Goal: Task Accomplishment & Management: Manage account settings

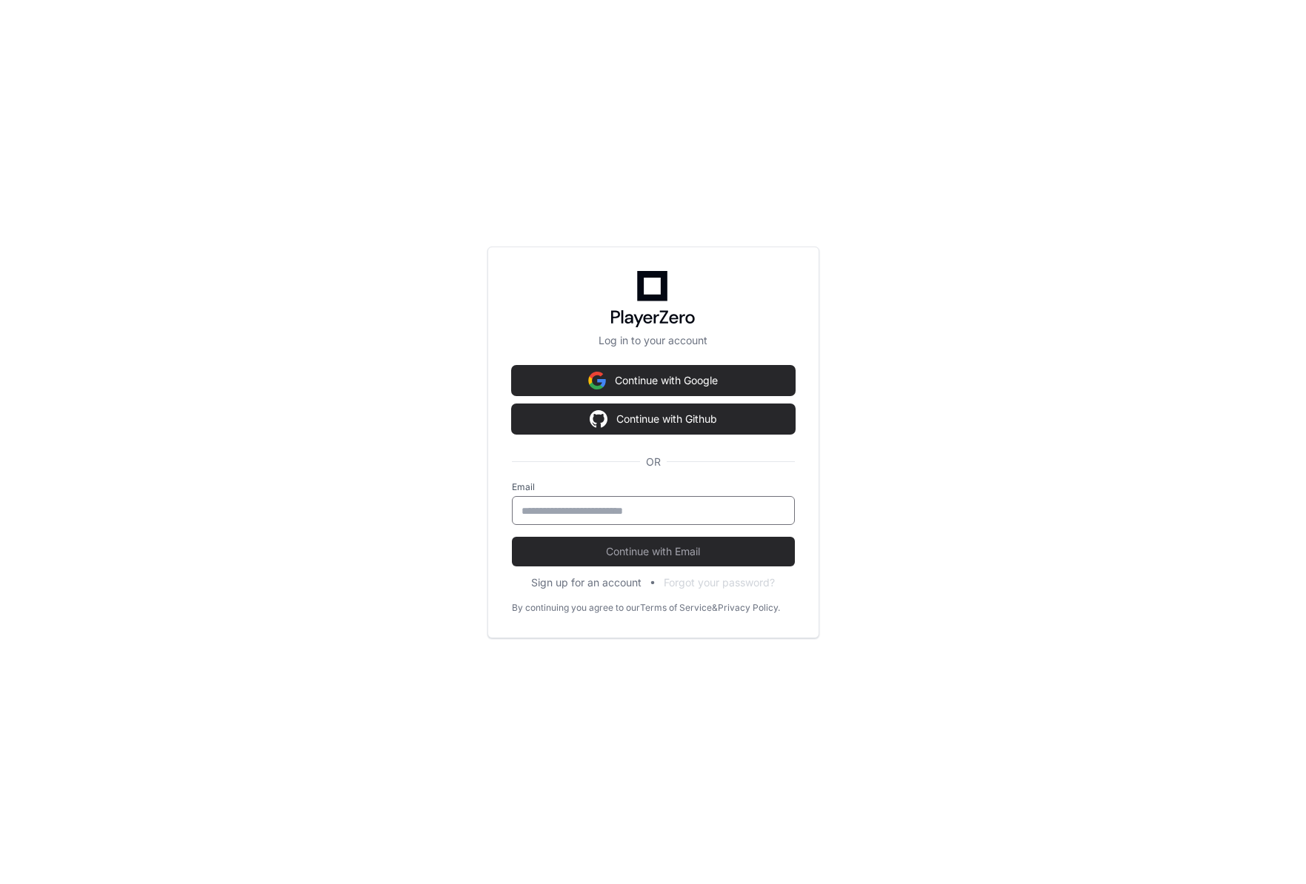
click at [582, 516] on input "email" at bounding box center [653, 511] width 264 height 15
type input "**********"
click at [602, 546] on span "Continue with Email" at bounding box center [653, 551] width 283 height 15
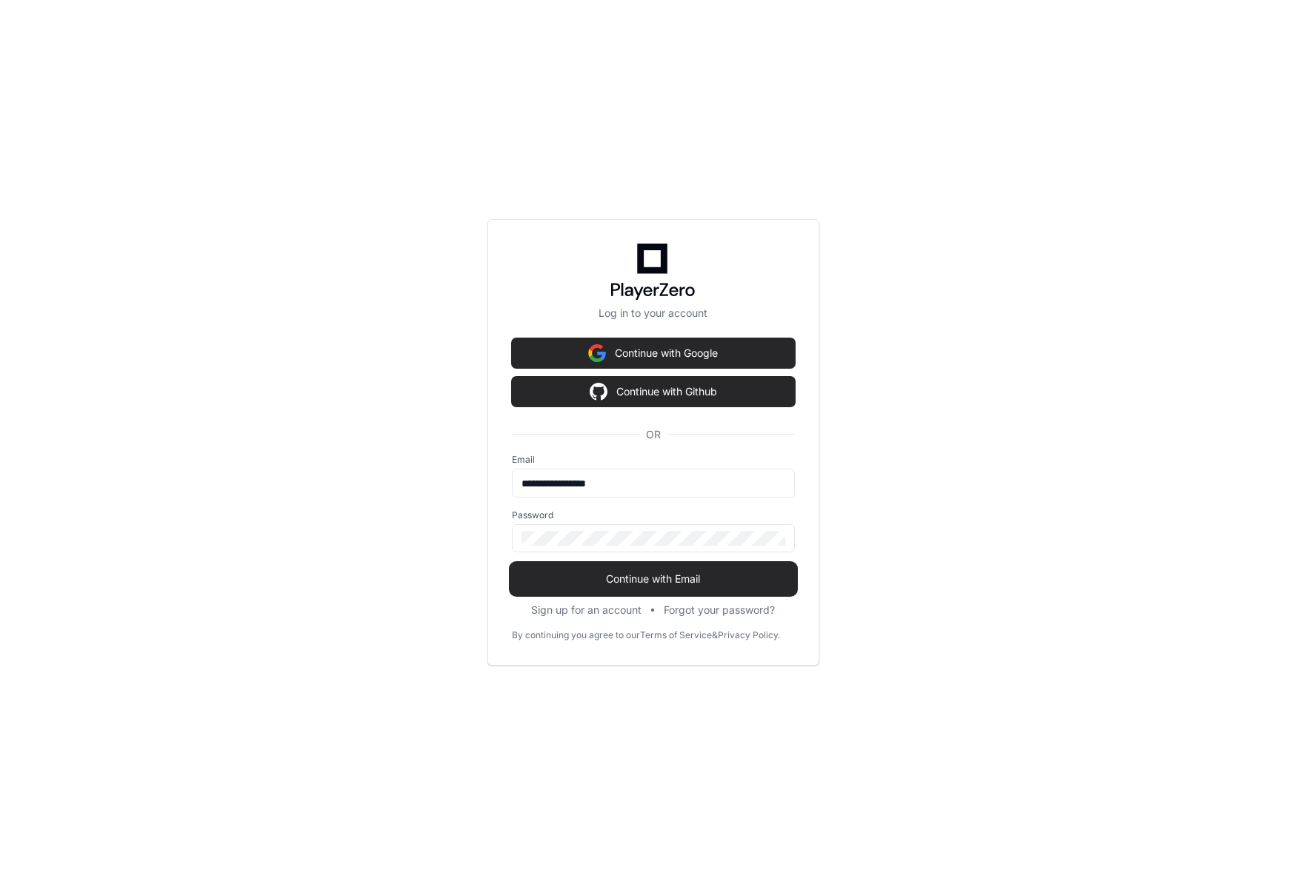
click at [624, 573] on span "Continue with Email" at bounding box center [653, 579] width 283 height 15
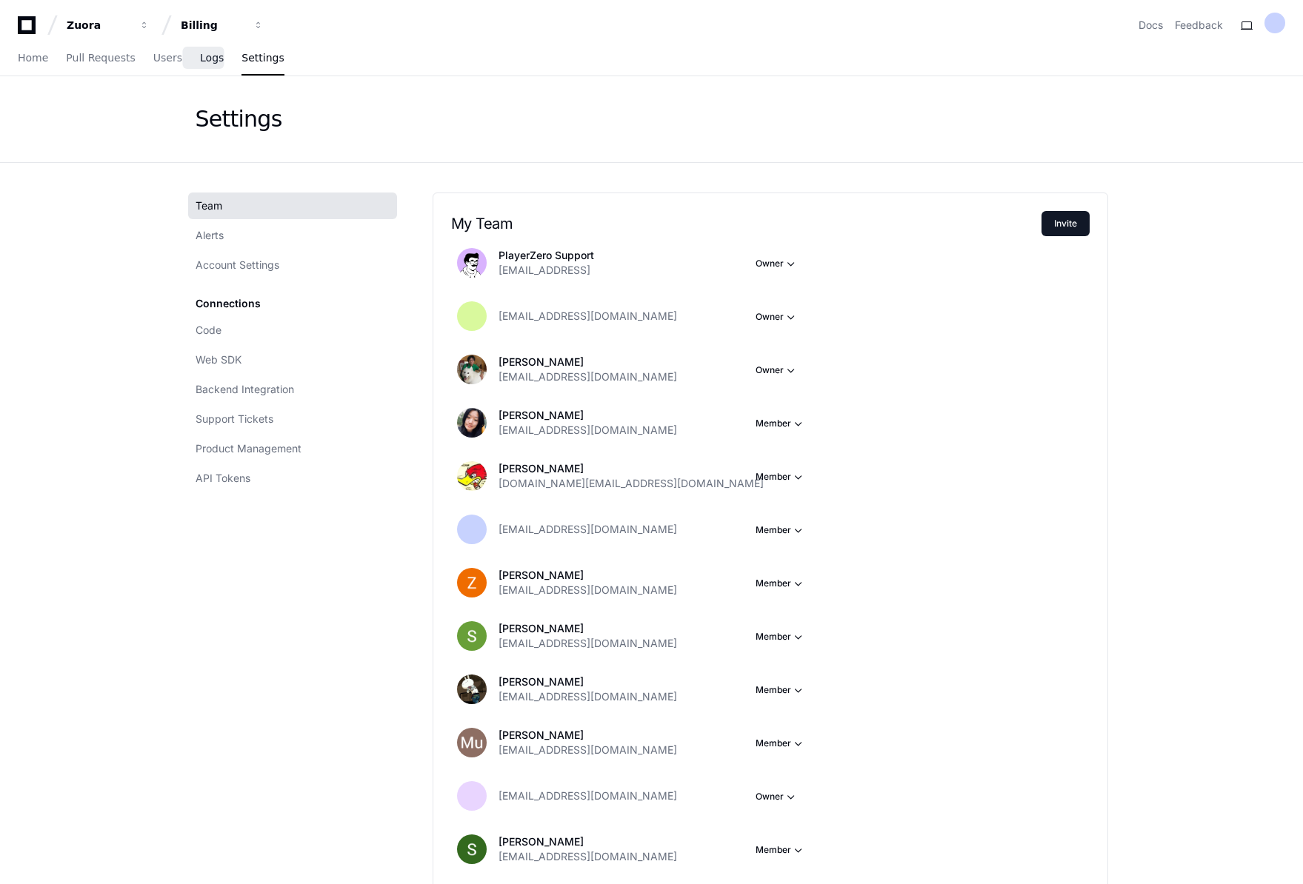
click at [200, 66] on link "Logs" at bounding box center [212, 58] width 24 height 34
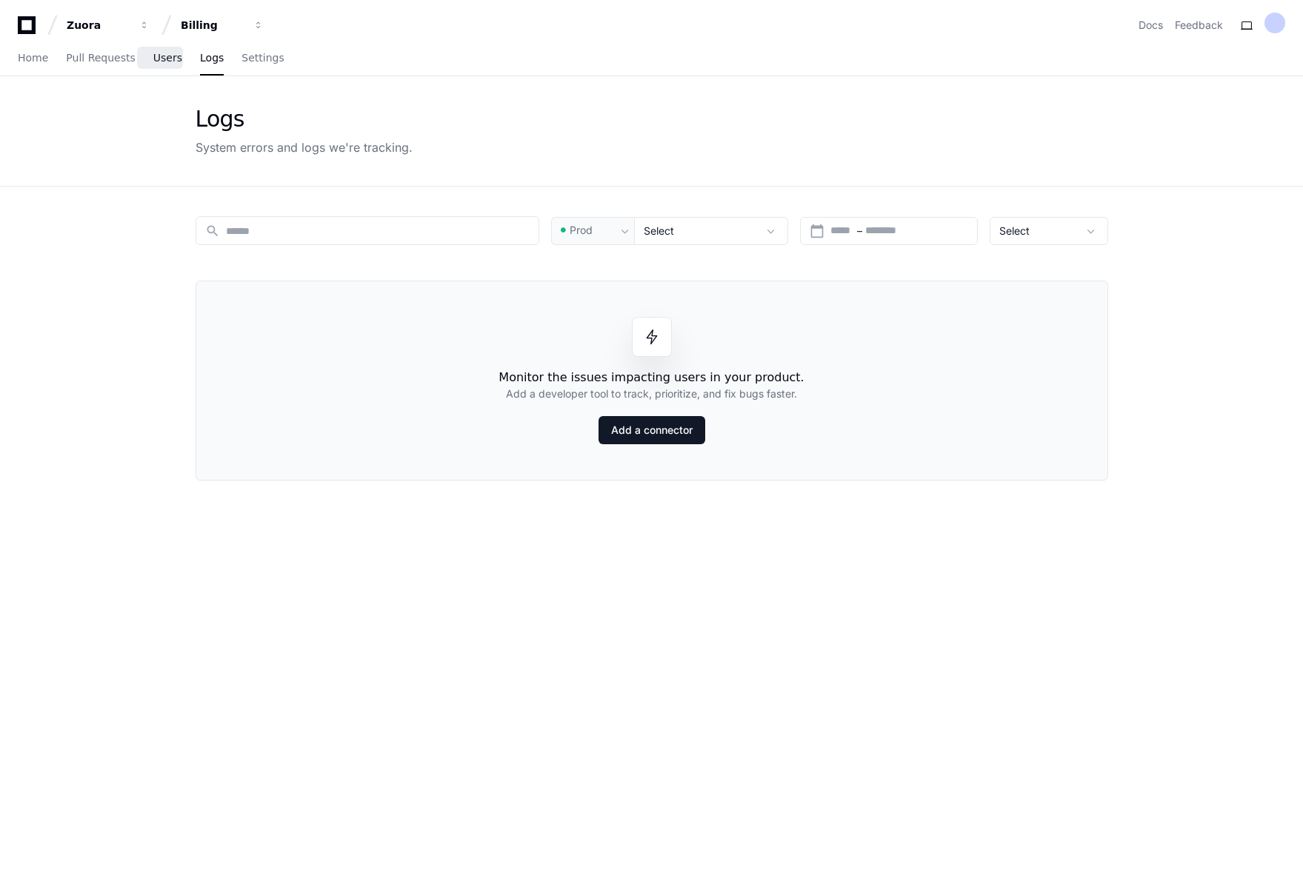
click at [160, 67] on link "Users" at bounding box center [167, 58] width 29 height 34
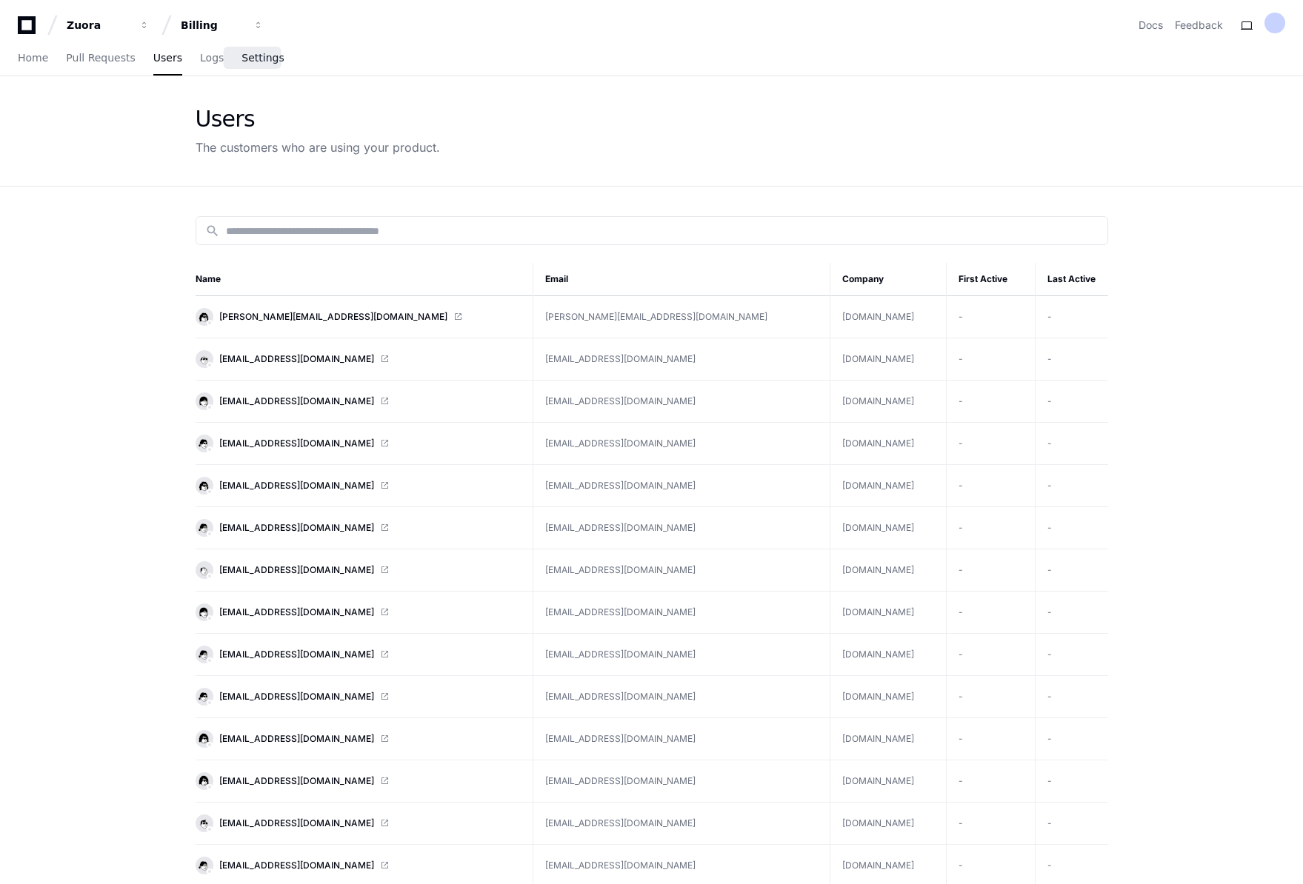
click at [250, 61] on span "Settings" at bounding box center [262, 57] width 42 height 9
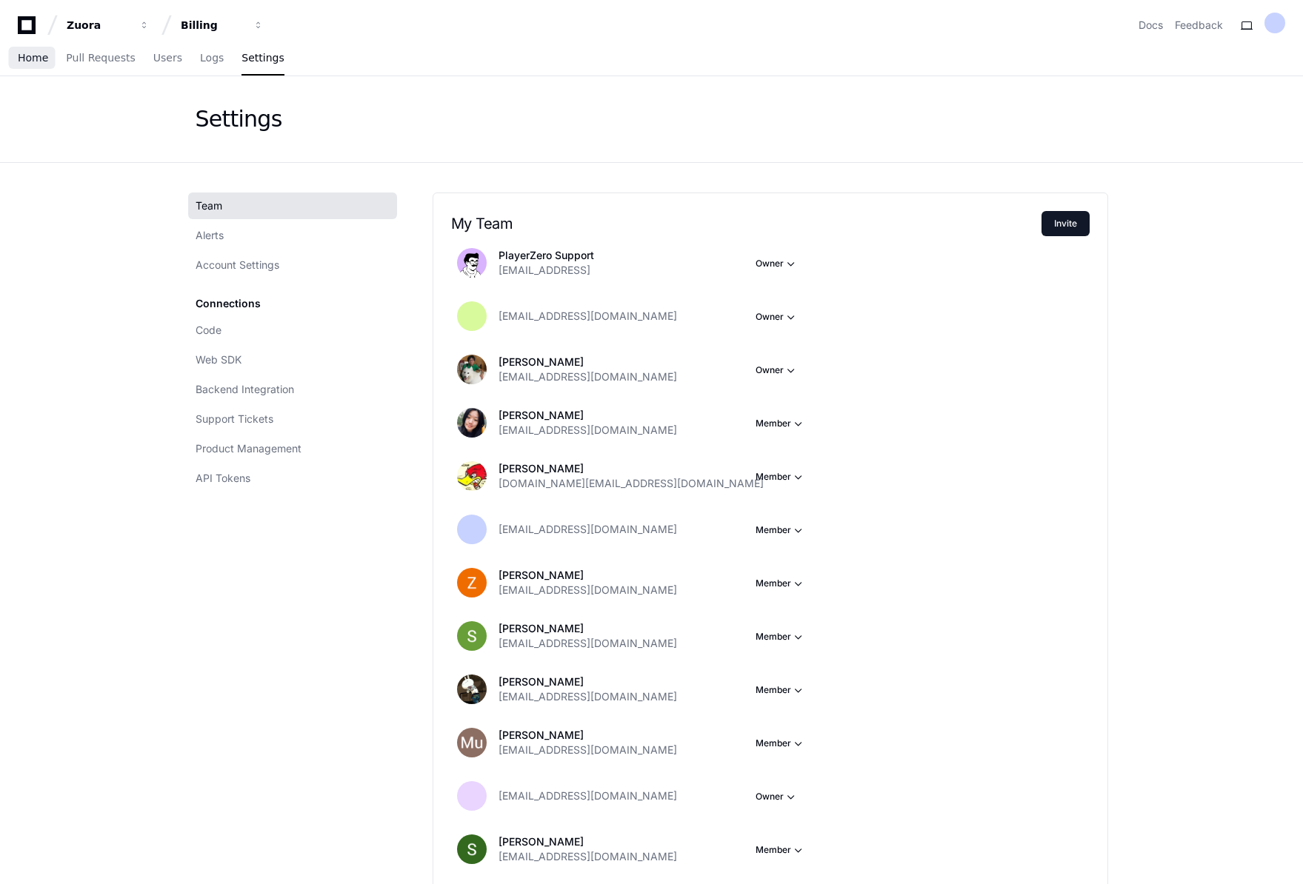
click at [36, 64] on link "Home" at bounding box center [33, 58] width 30 height 34
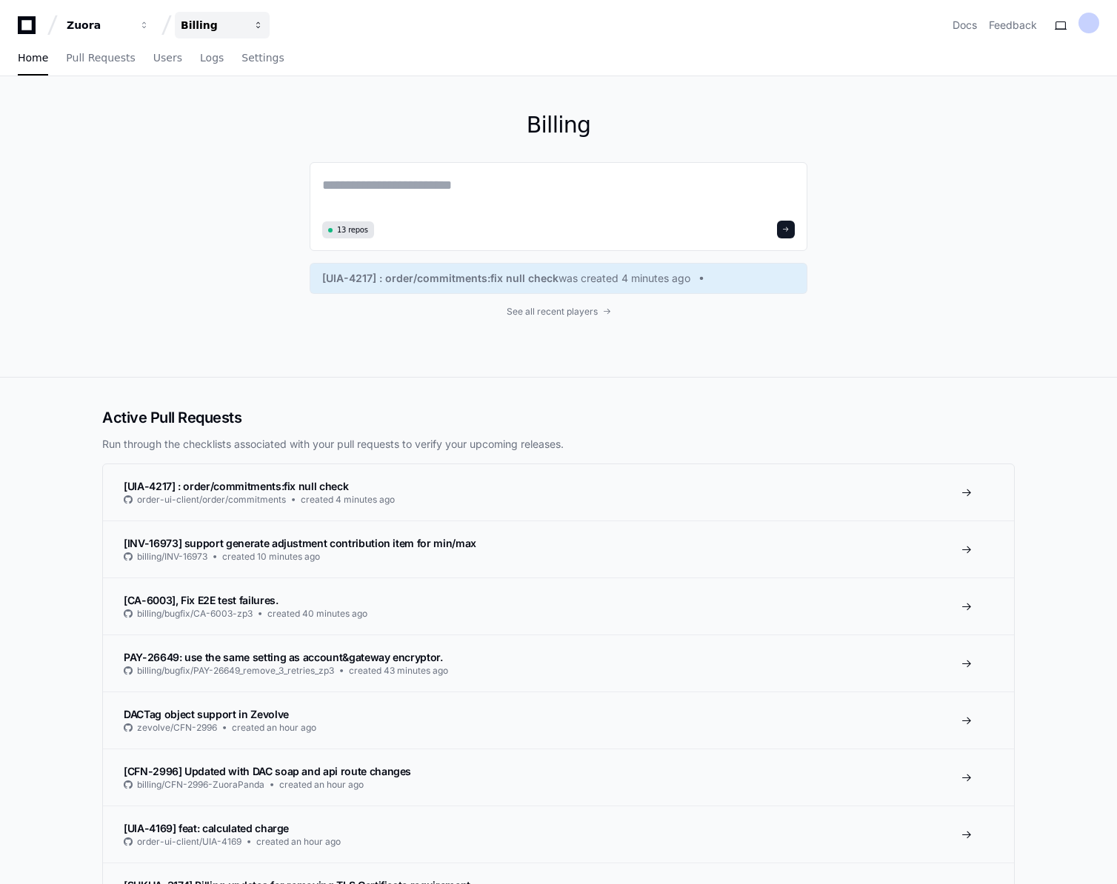
click at [130, 23] on div "Billing" at bounding box center [99, 25] width 64 height 15
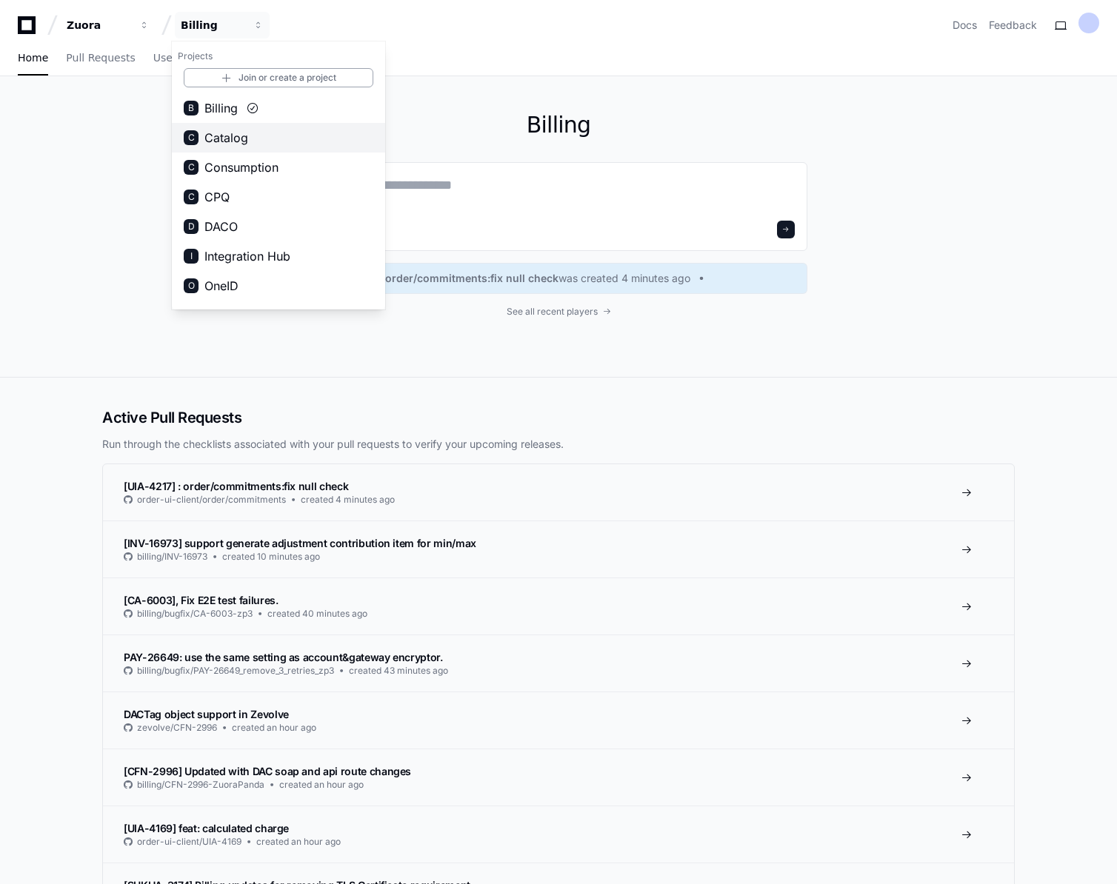
click at [236, 139] on span "Catalog" at bounding box center [226, 138] width 44 height 18
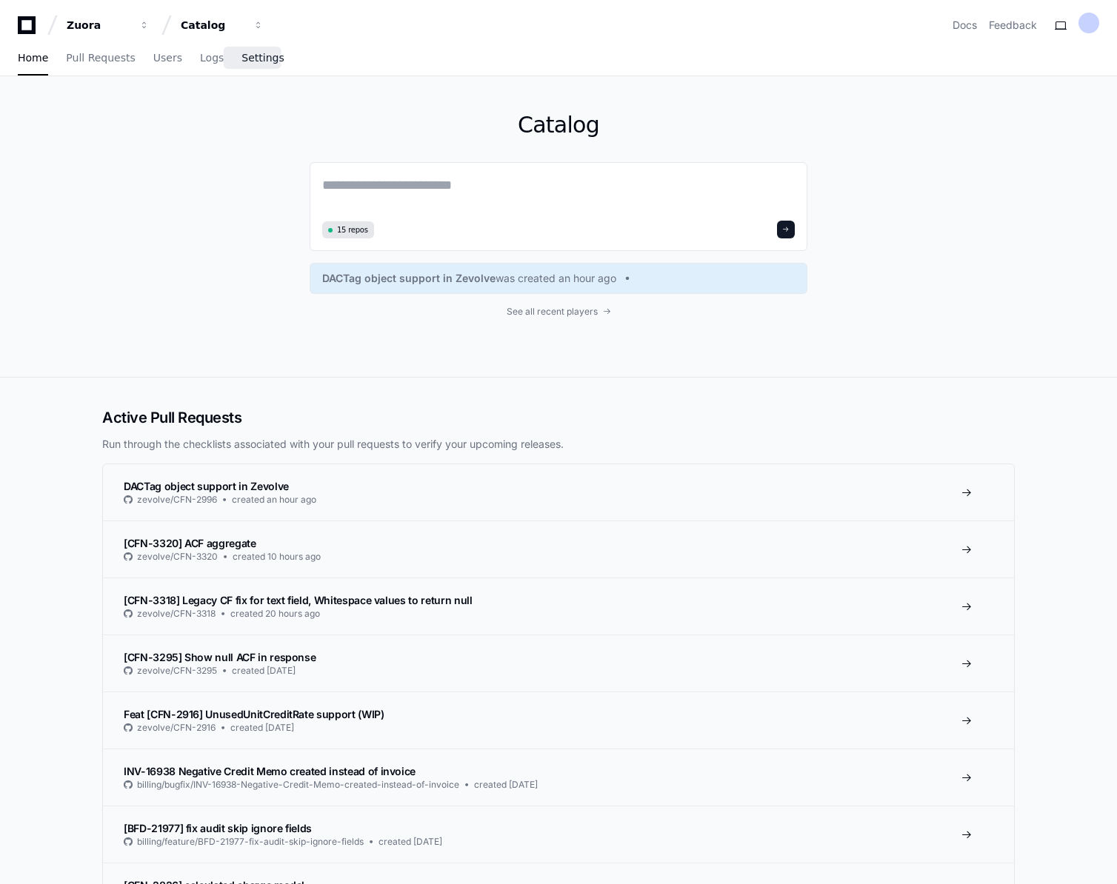
click at [253, 62] on span "Settings" at bounding box center [262, 57] width 42 height 9
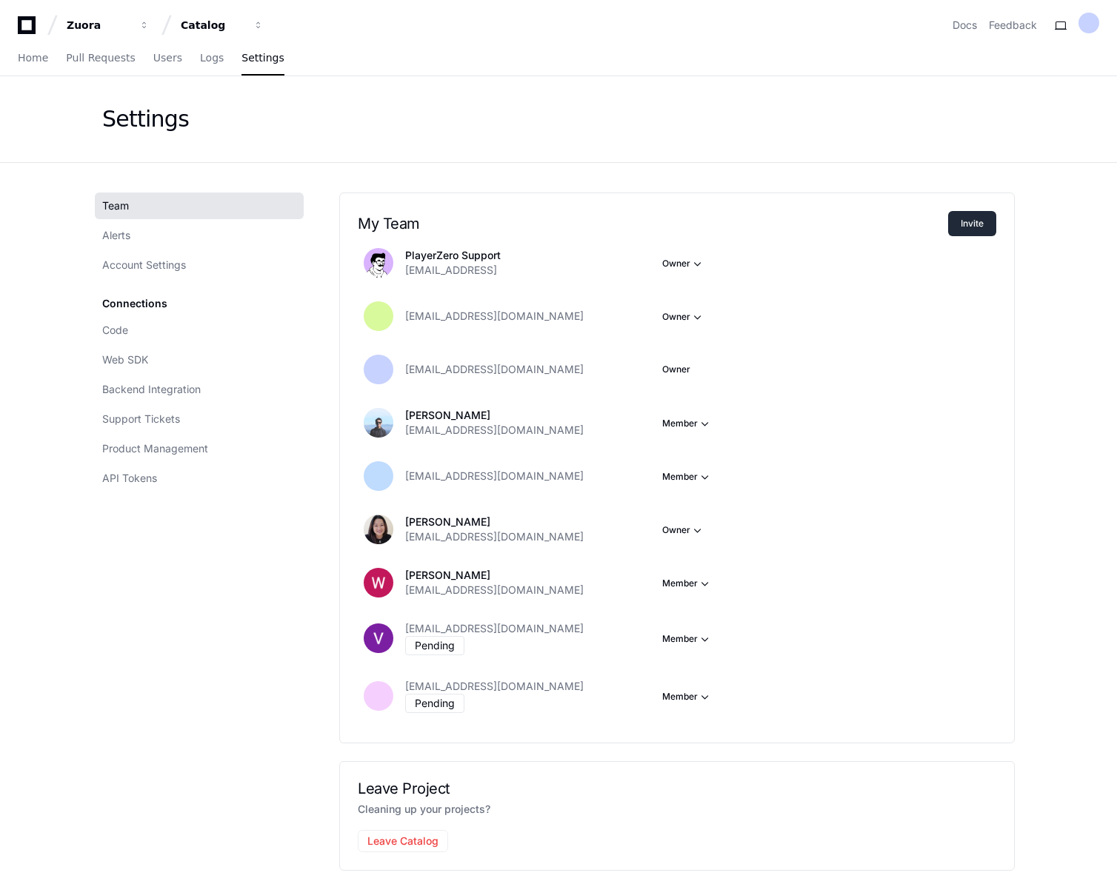
click at [975, 227] on button "Invite" at bounding box center [972, 223] width 48 height 25
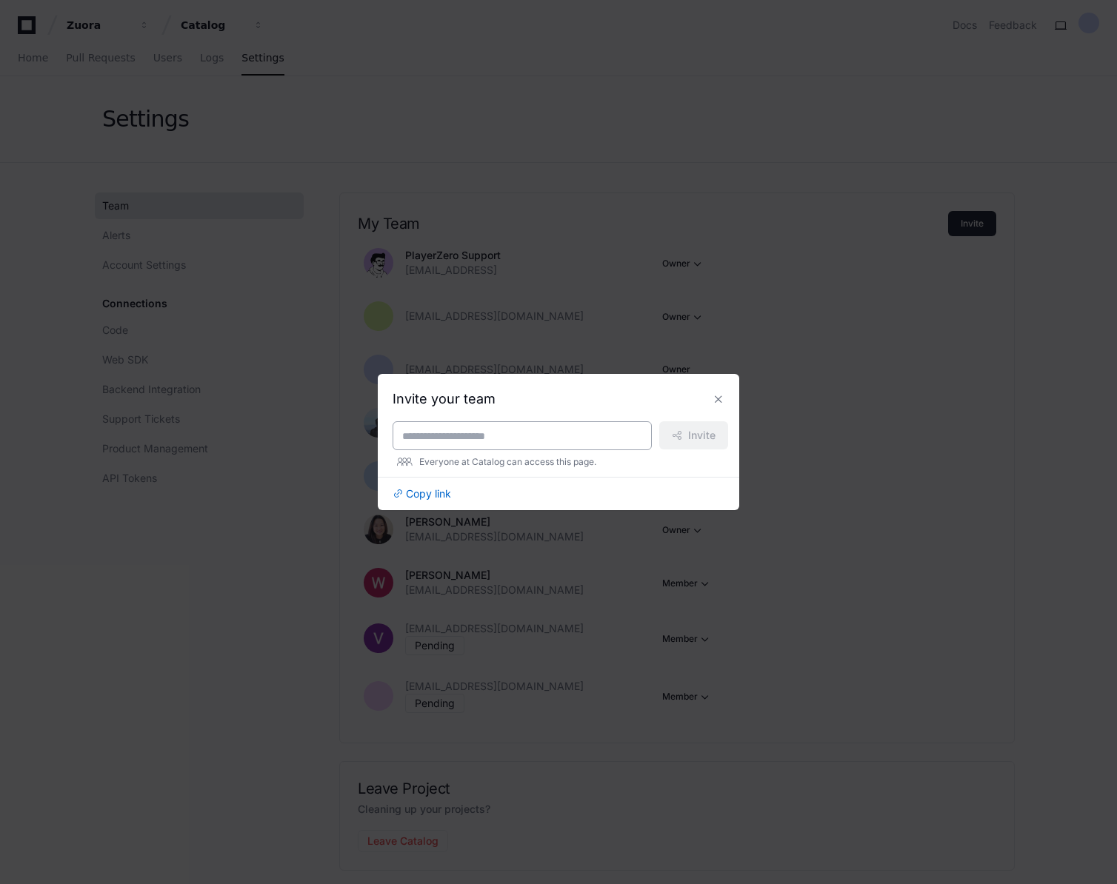
click at [512, 432] on input at bounding box center [522, 436] width 240 height 15
paste input "**********"
type input "**********"
click at [688, 439] on span "Invite" at bounding box center [701, 435] width 27 height 15
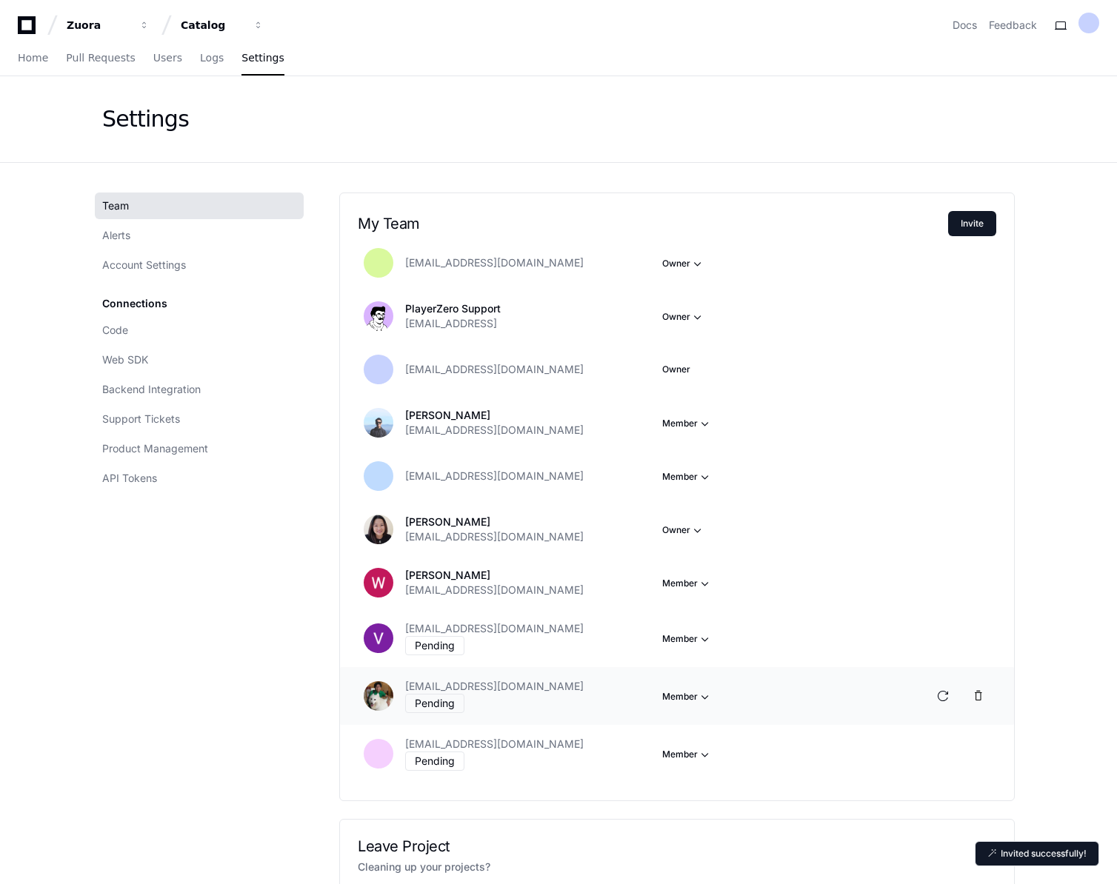
click at [698, 271] on span "button" at bounding box center [697, 263] width 15 height 15
click at [711, 746] on button "Owner" at bounding box center [746, 748] width 166 height 27
click at [130, 21] on div "Catalog" at bounding box center [99, 25] width 64 height 15
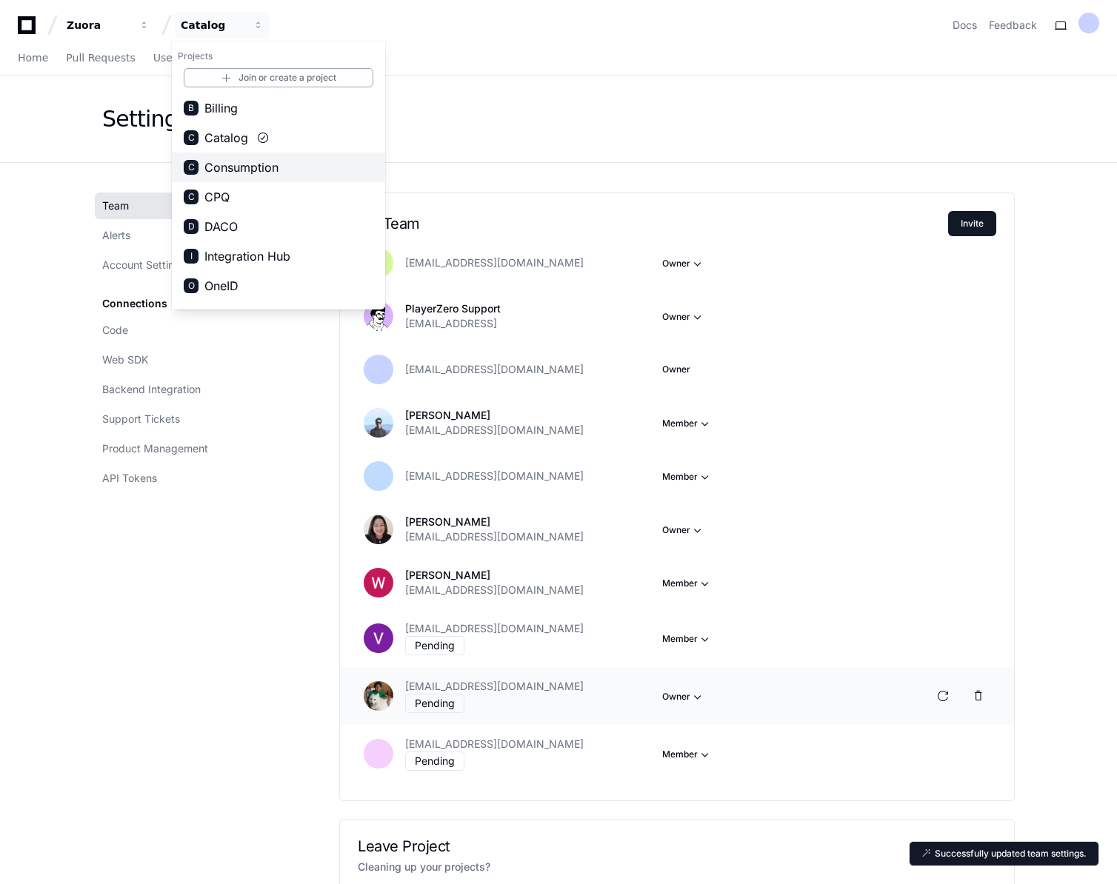
click at [222, 166] on span "Consumption" at bounding box center [241, 167] width 74 height 18
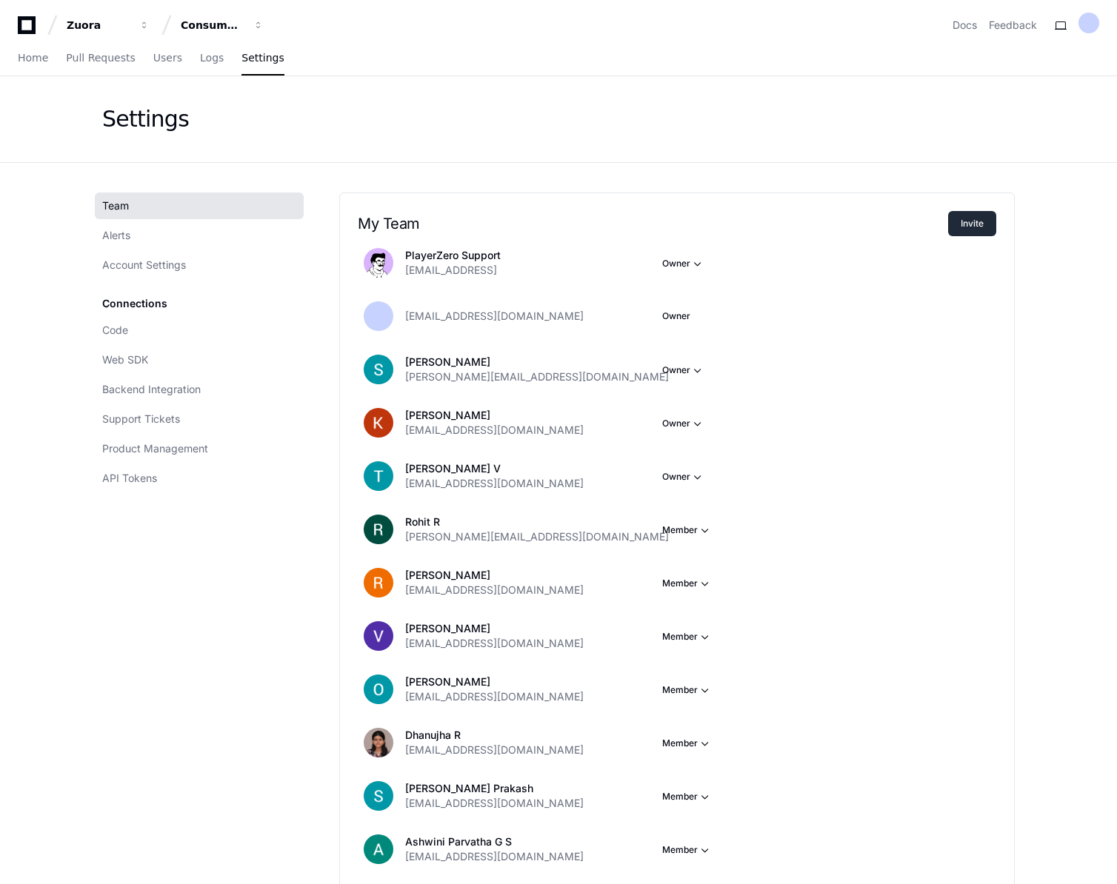
click at [970, 230] on button "Invite" at bounding box center [972, 223] width 48 height 25
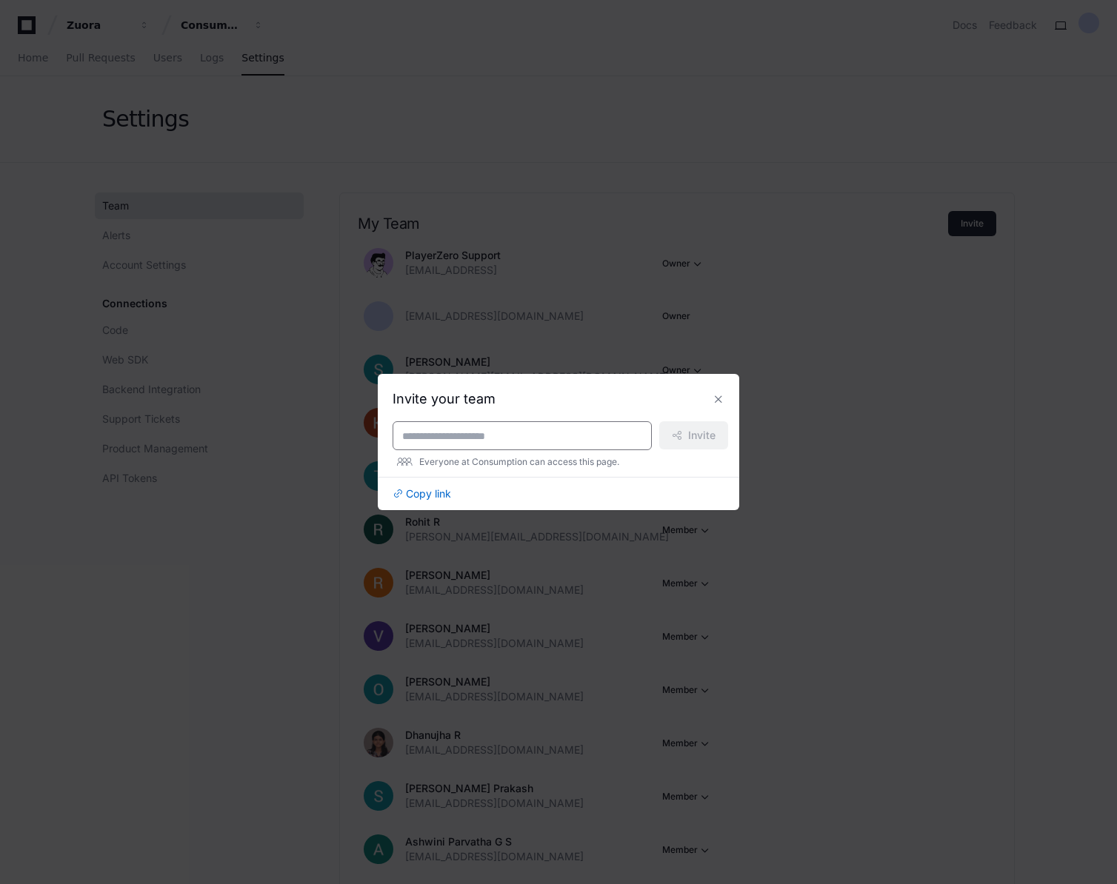
click at [464, 433] on input at bounding box center [522, 436] width 240 height 15
paste input "**********"
type input "**********"
click at [692, 440] on span "Invite" at bounding box center [701, 435] width 27 height 15
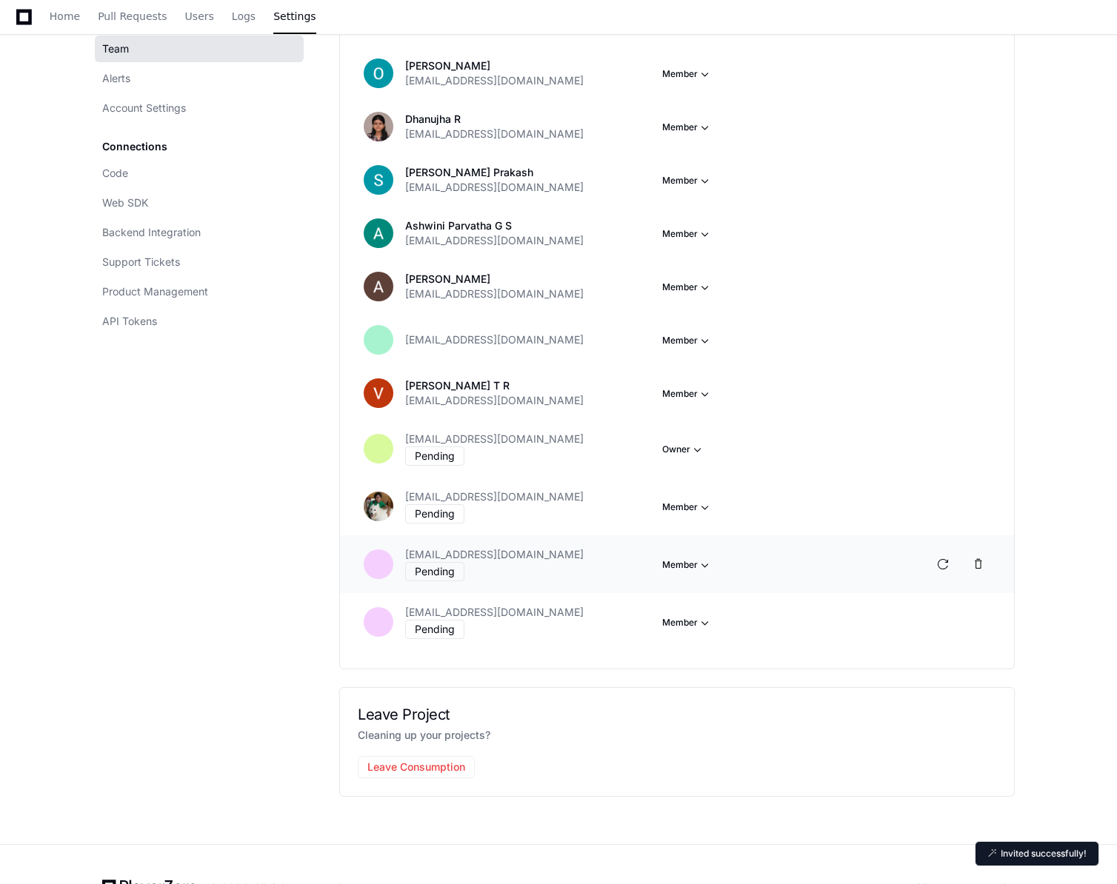
scroll to position [645, 0]
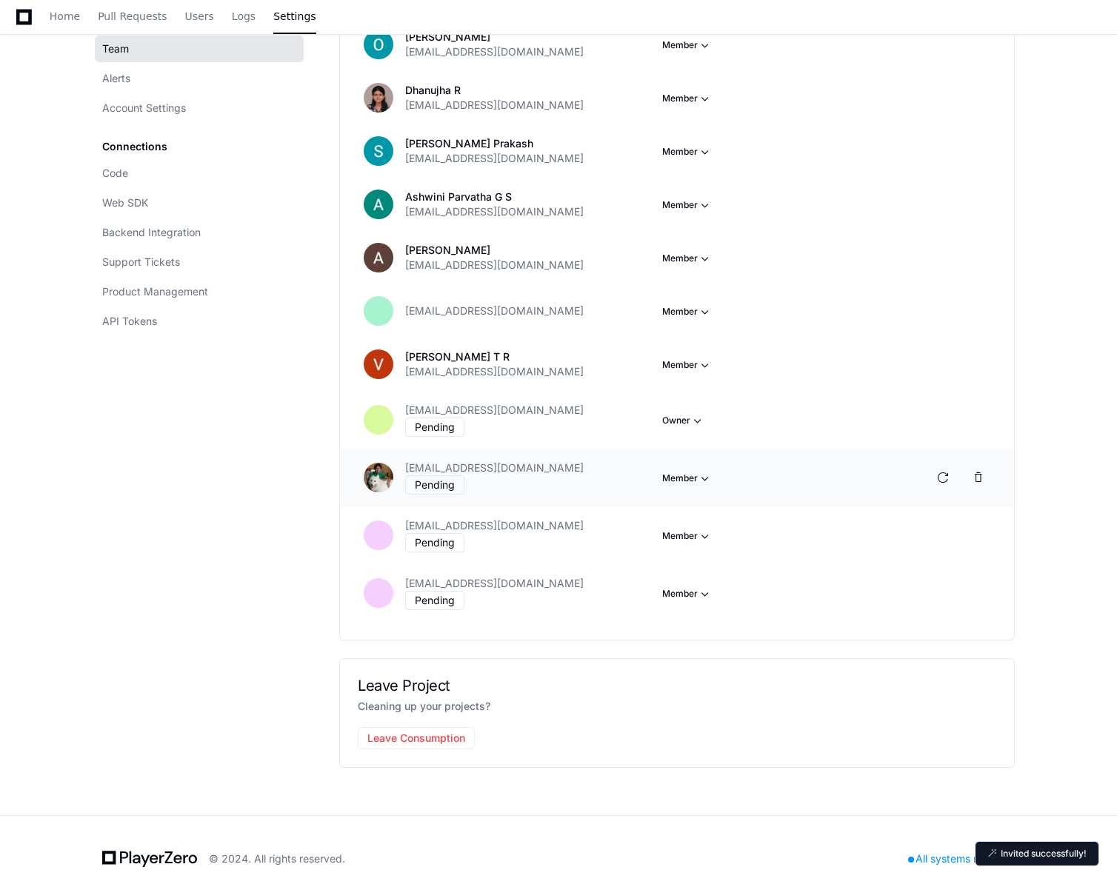
click at [692, 526] on button "Owner" at bounding box center [746, 529] width 166 height 27
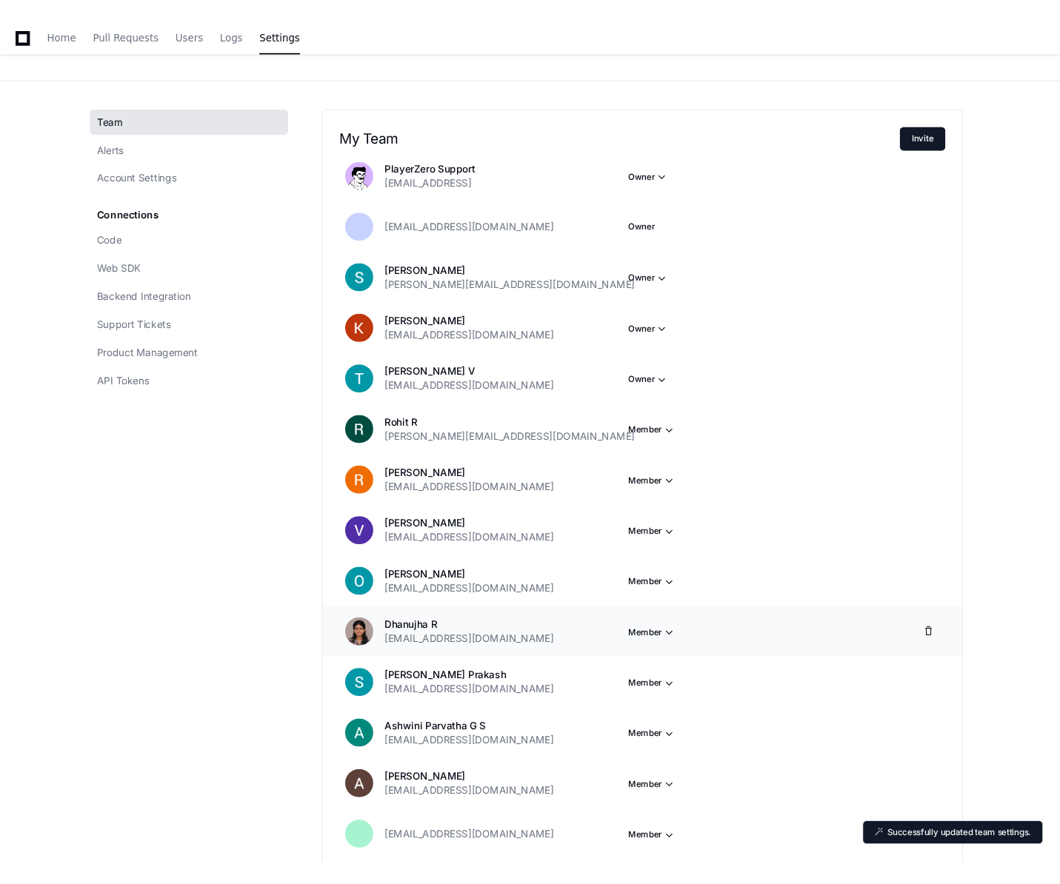
scroll to position [0, 0]
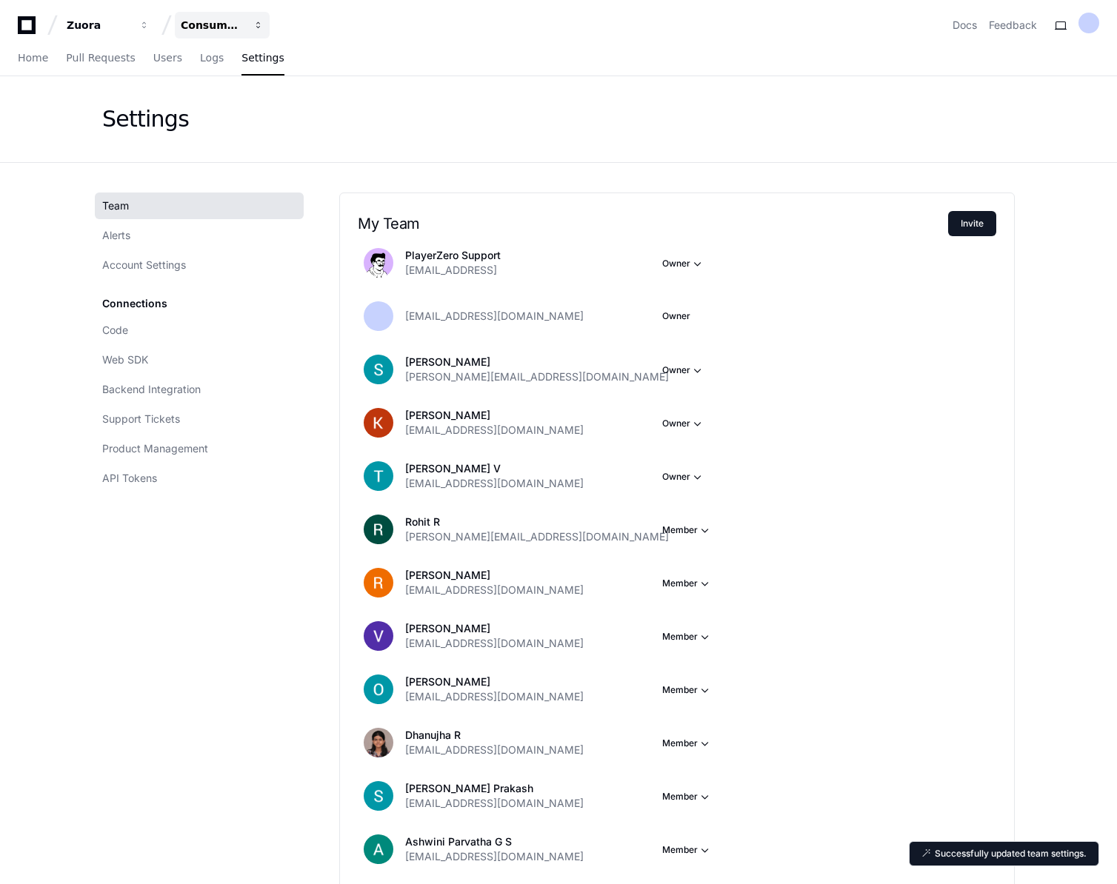
click at [130, 31] on div "Consumption" at bounding box center [99, 25] width 64 height 15
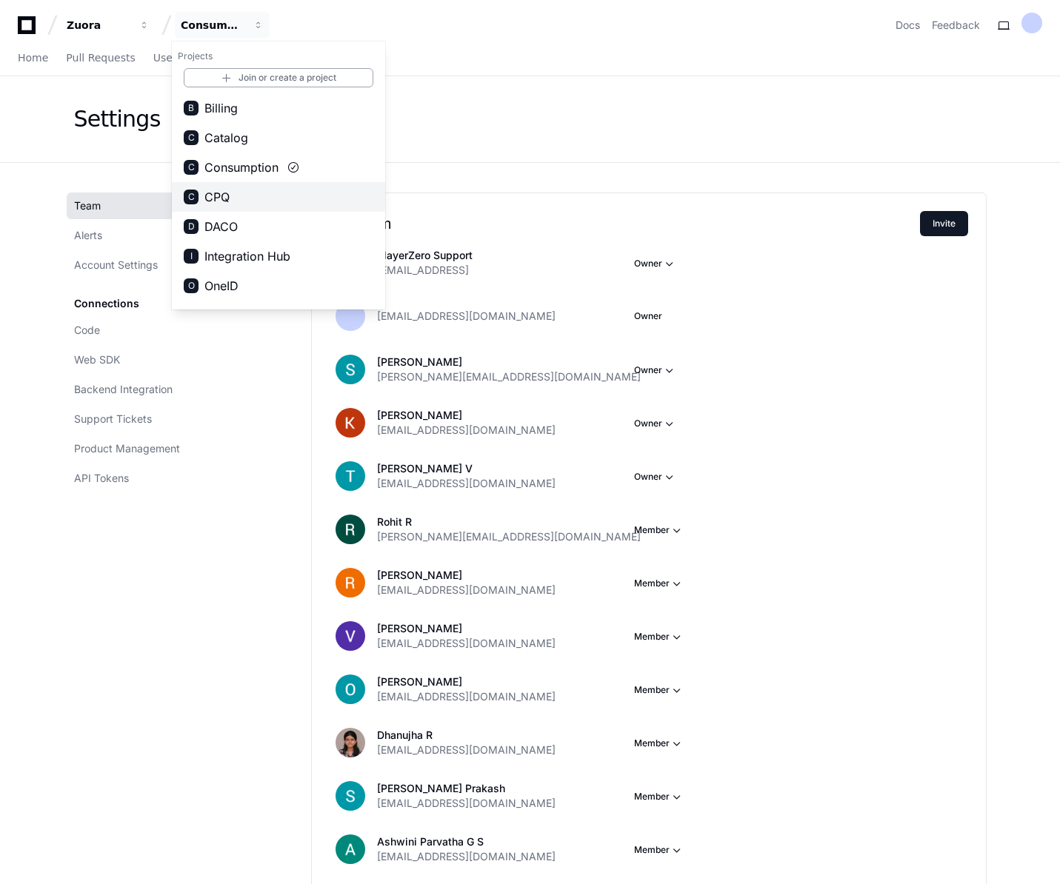
click at [232, 196] on button "C CPQ" at bounding box center [278, 197] width 213 height 30
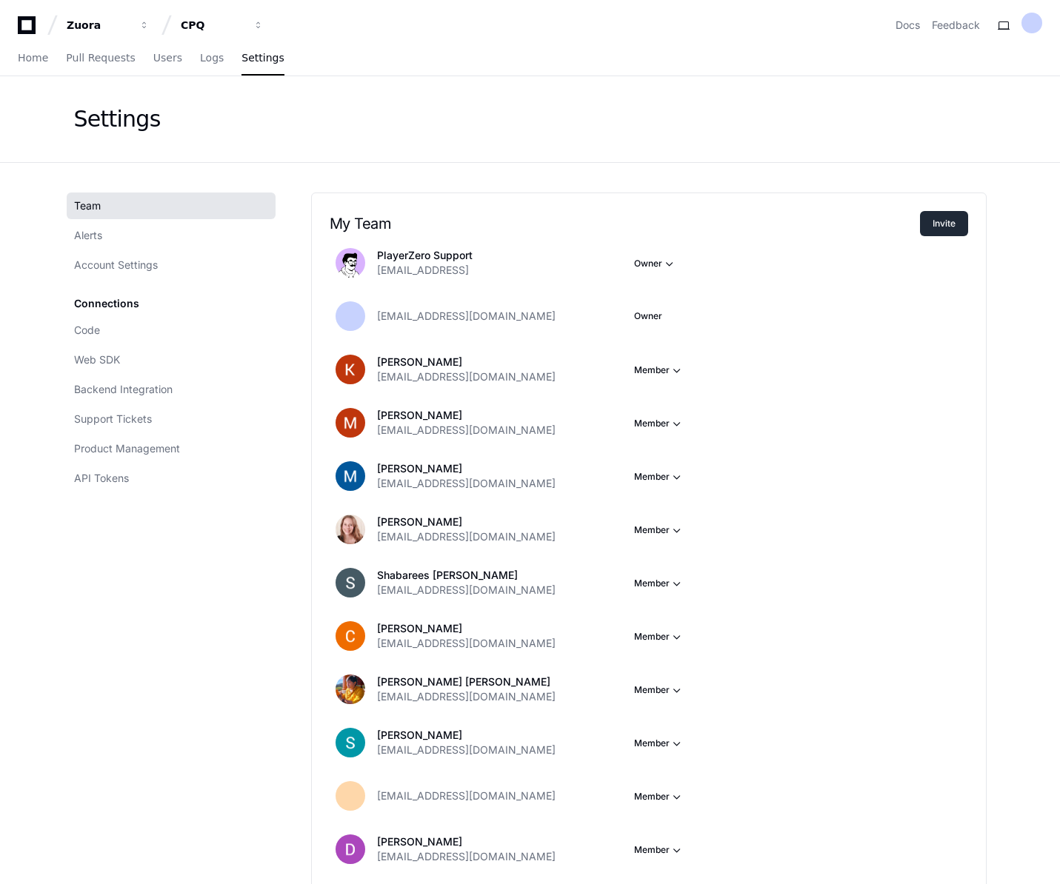
click at [949, 224] on button "Invite" at bounding box center [944, 223] width 48 height 25
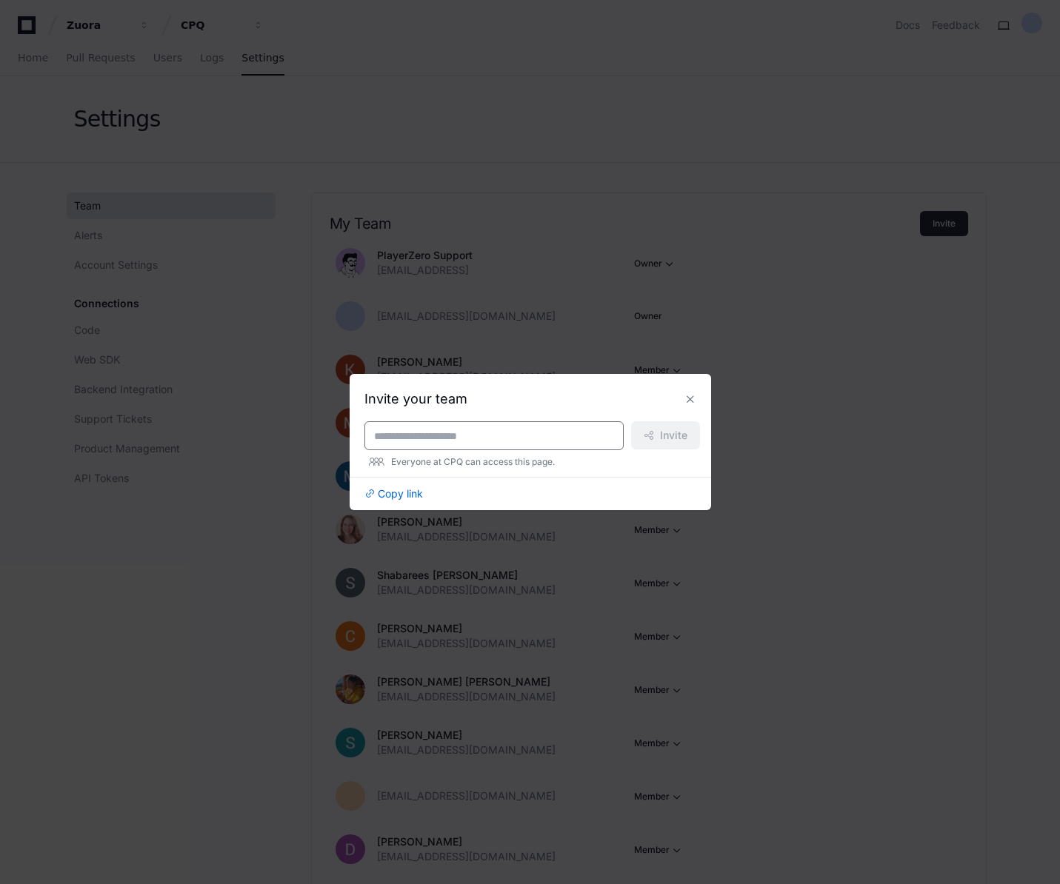
click at [489, 435] on input at bounding box center [494, 436] width 240 height 15
paste input "**********"
type input "**********"
click at [664, 440] on span "Invite" at bounding box center [673, 435] width 27 height 15
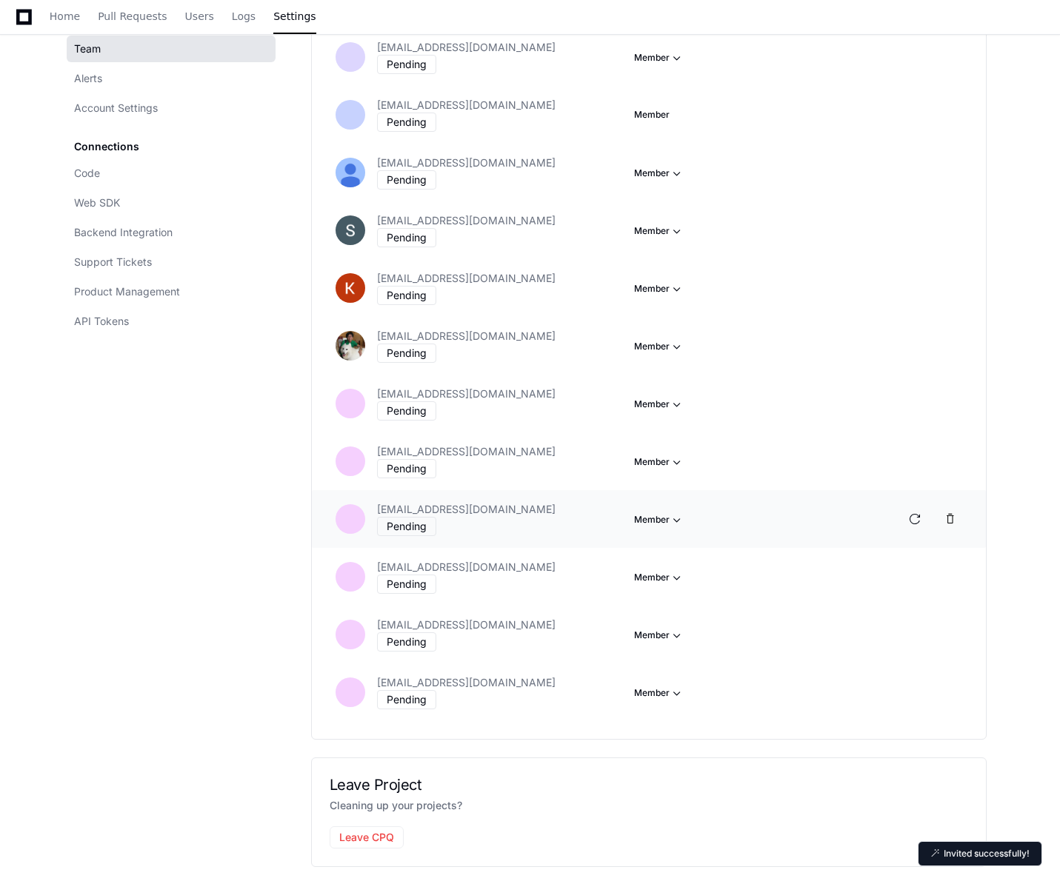
scroll to position [1069, 0]
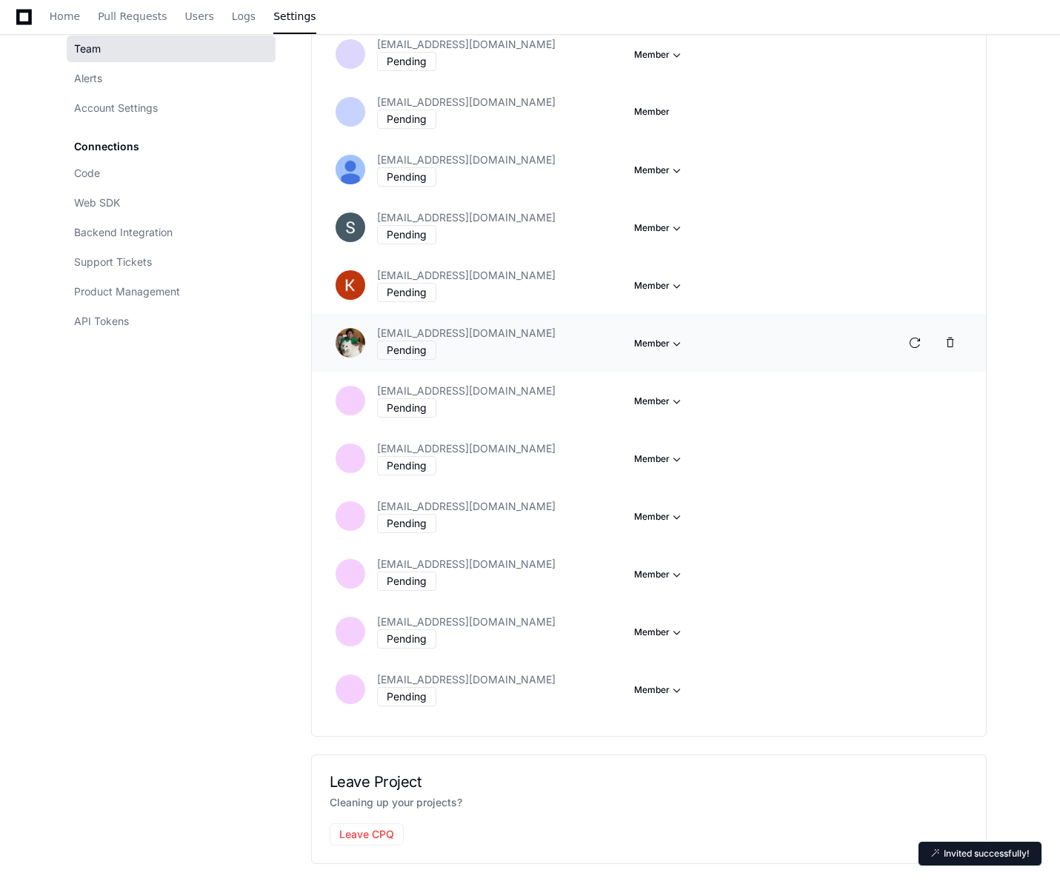
click at [663, 381] on button "Owner" at bounding box center [718, 394] width 166 height 27
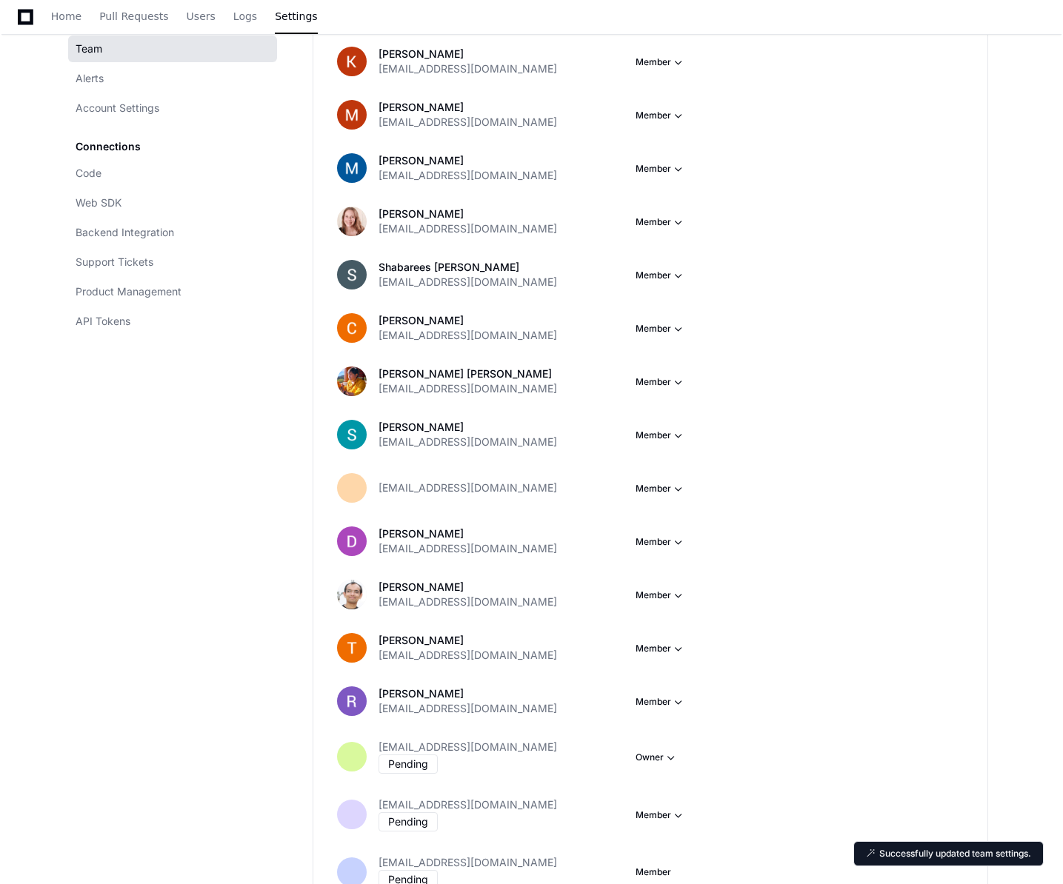
scroll to position [0, 0]
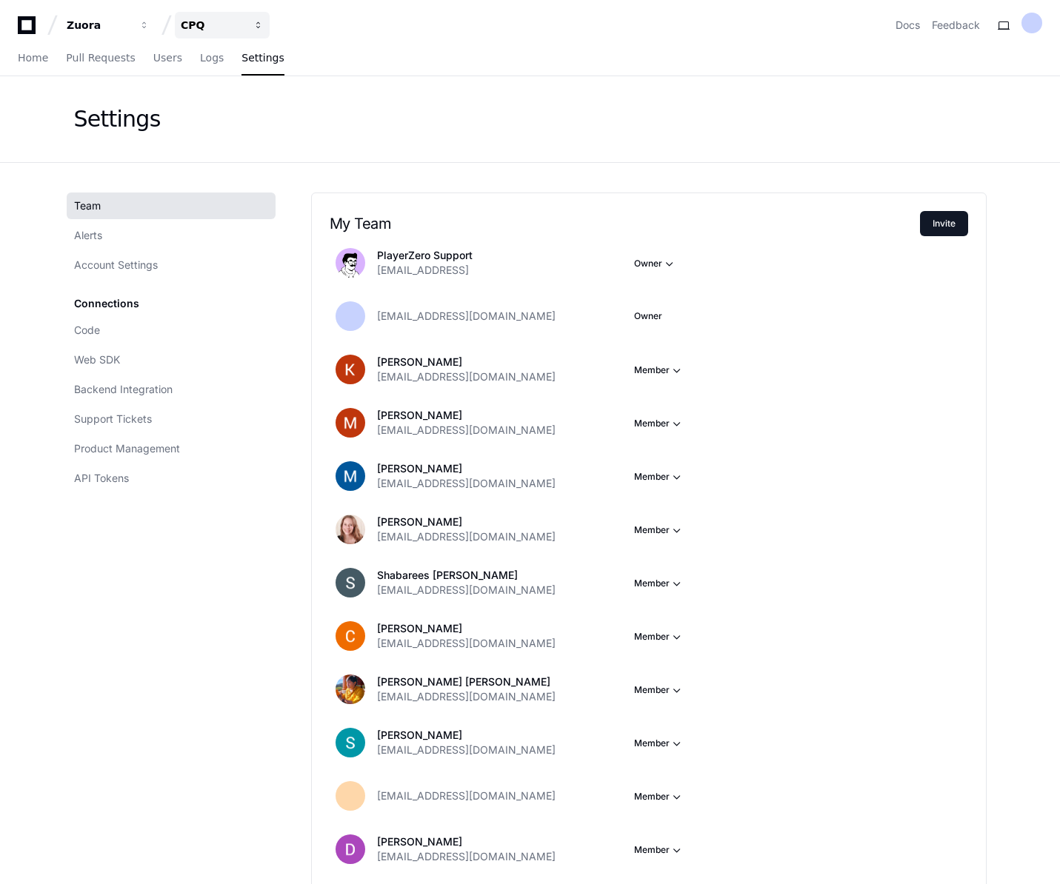
click at [130, 25] on div "CPQ" at bounding box center [99, 25] width 64 height 15
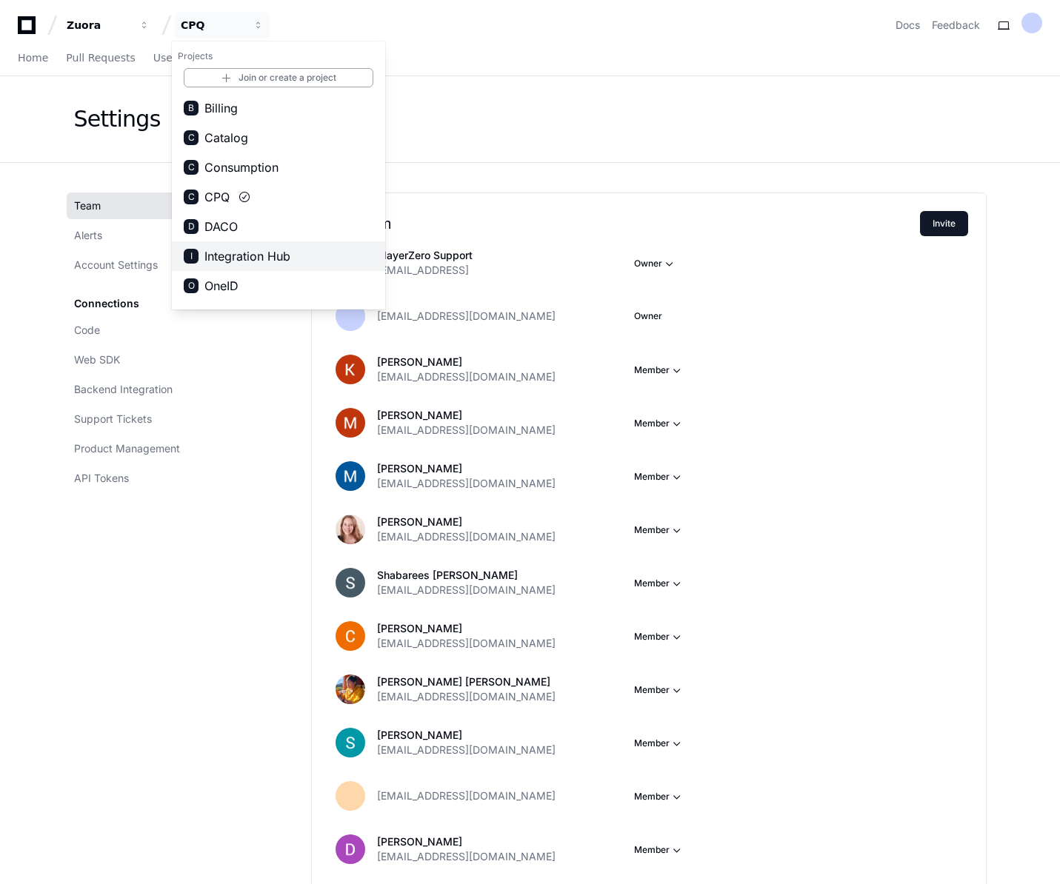
click at [234, 261] on span "Integration Hub" at bounding box center [247, 256] width 86 height 18
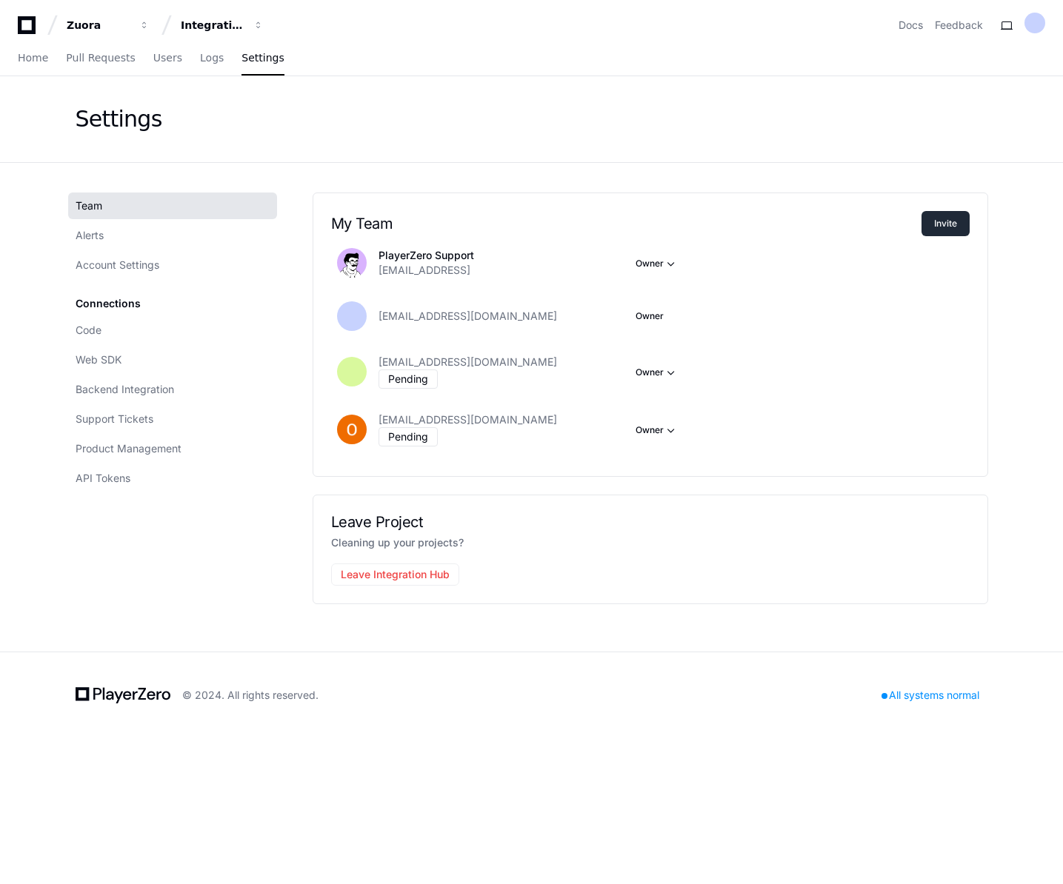
click at [936, 227] on button "Invite" at bounding box center [945, 223] width 48 height 25
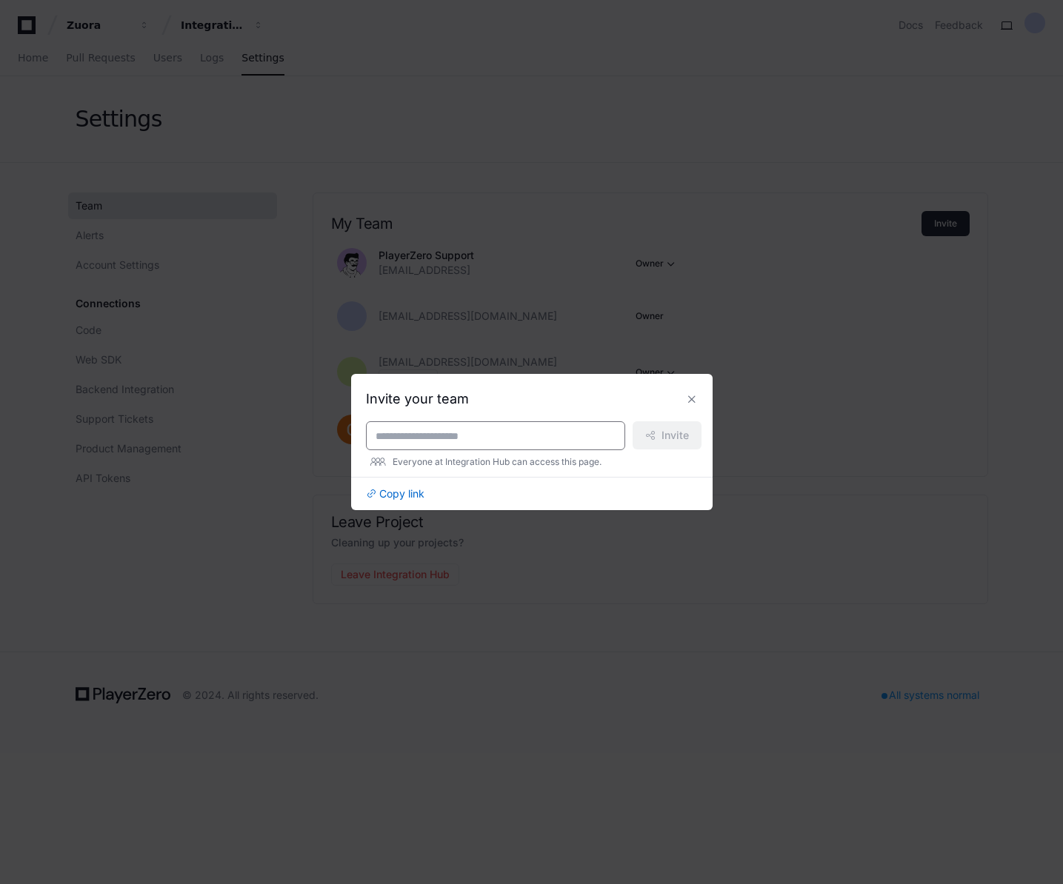
click at [459, 435] on input at bounding box center [495, 436] width 240 height 15
paste input "**********"
type input "**********"
click at [667, 440] on span "Invite" at bounding box center [674, 435] width 27 height 15
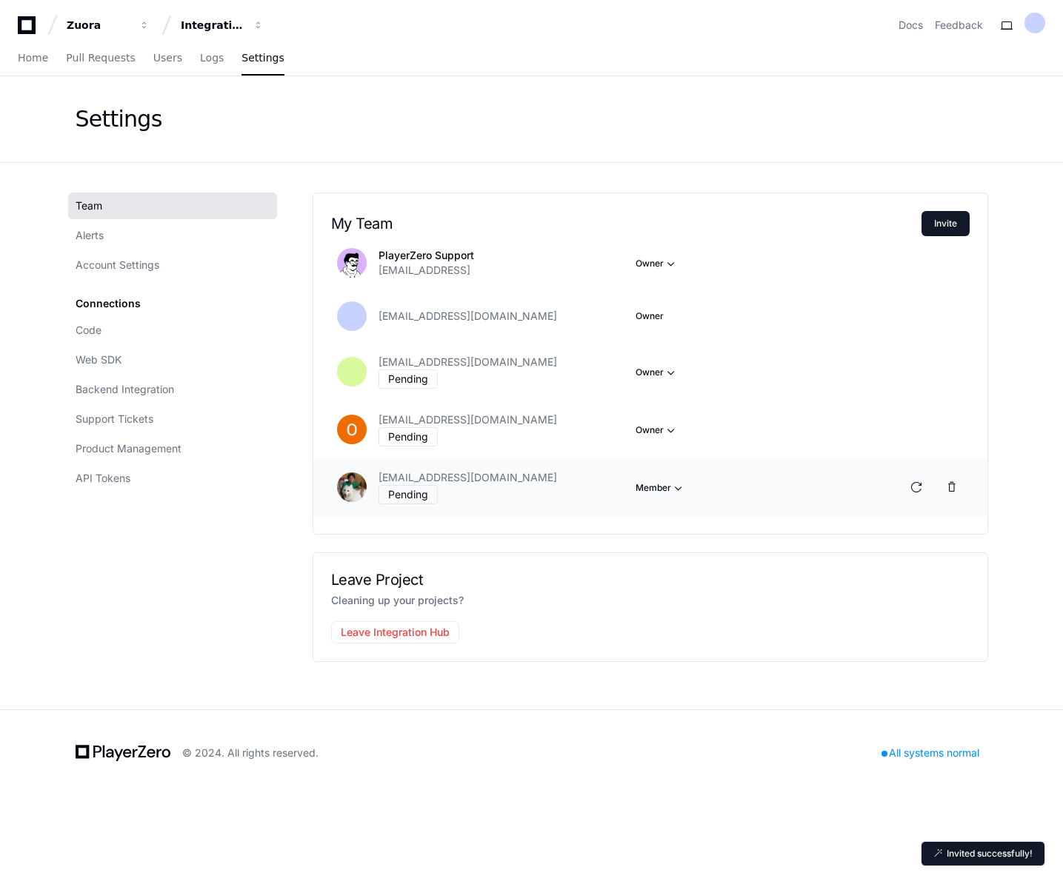
click at [666, 271] on button "Member" at bounding box center [656, 263] width 43 height 15
click at [660, 526] on button "Owner" at bounding box center [719, 539] width 166 height 27
click at [130, 29] on div "Integration Hub" at bounding box center [99, 25] width 64 height 15
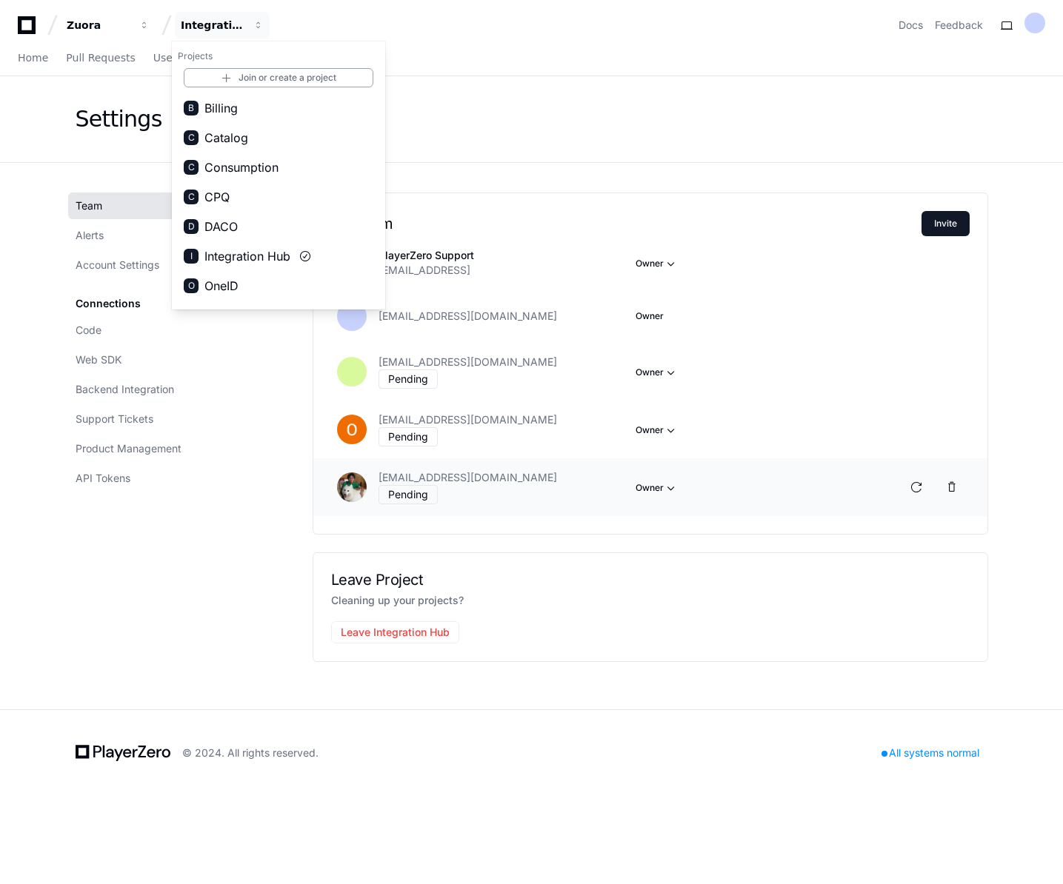
click at [237, 139] on span "Catalog" at bounding box center [226, 138] width 44 height 18
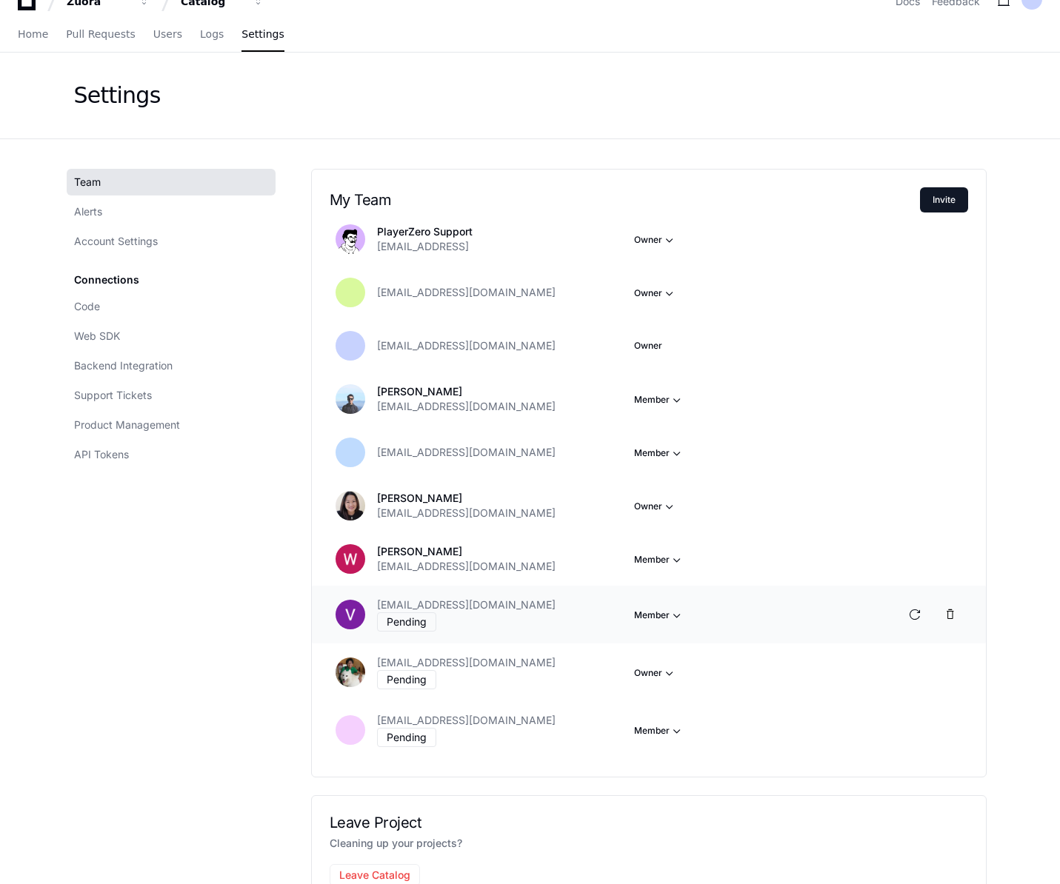
scroll to position [16, 0]
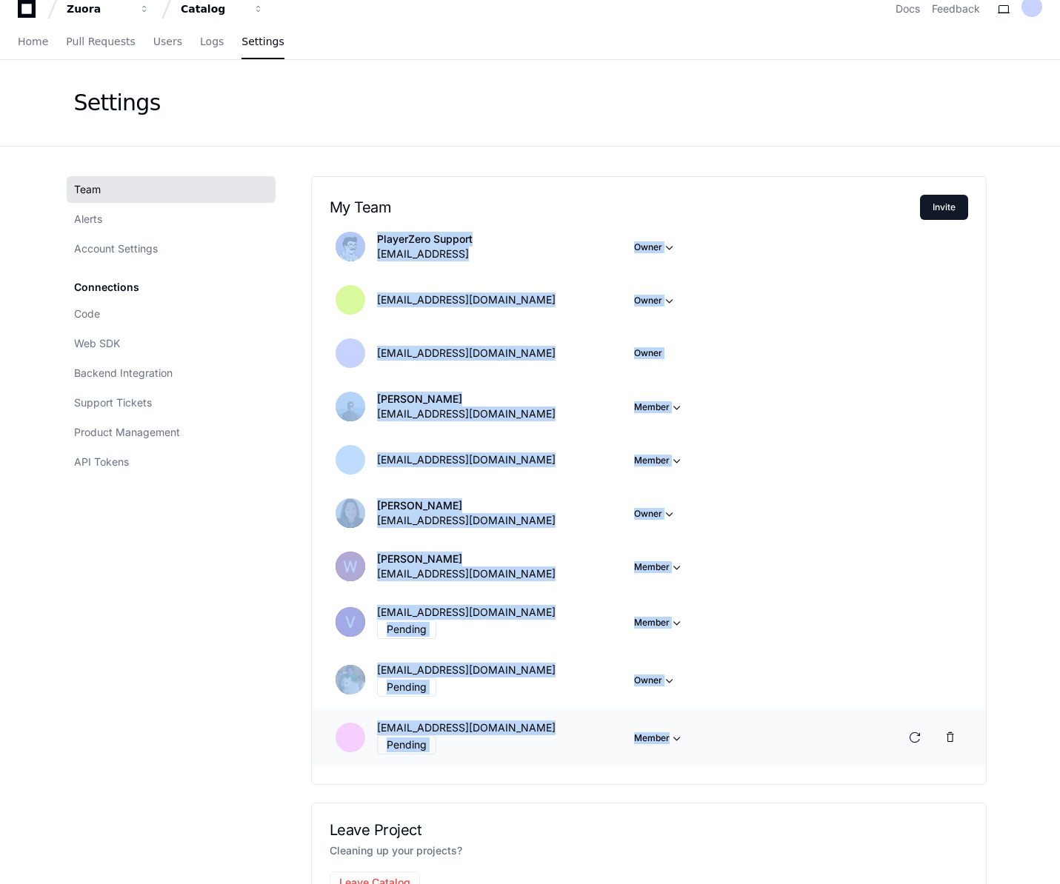
drag, startPoint x: 320, startPoint y: 239, endPoint x: 682, endPoint y: 729, distance: 609.5
click at [682, 729] on ul "PlayerZero Support [EMAIL_ADDRESS] Owner [EMAIL_ADDRESS][DOMAIN_NAME] Owner [EM…" at bounding box center [649, 493] width 638 height 547
copy ul "PlayerZero Support [EMAIL_ADDRESS] Owner [EMAIL_ADDRESS][DOMAIN_NAME] Owner [EM…"
click at [768, 251] on p "Owner" at bounding box center [756, 247] width 245 height 16
drag, startPoint x: 330, startPoint y: 204, endPoint x: 758, endPoint y: 728, distance: 676.3
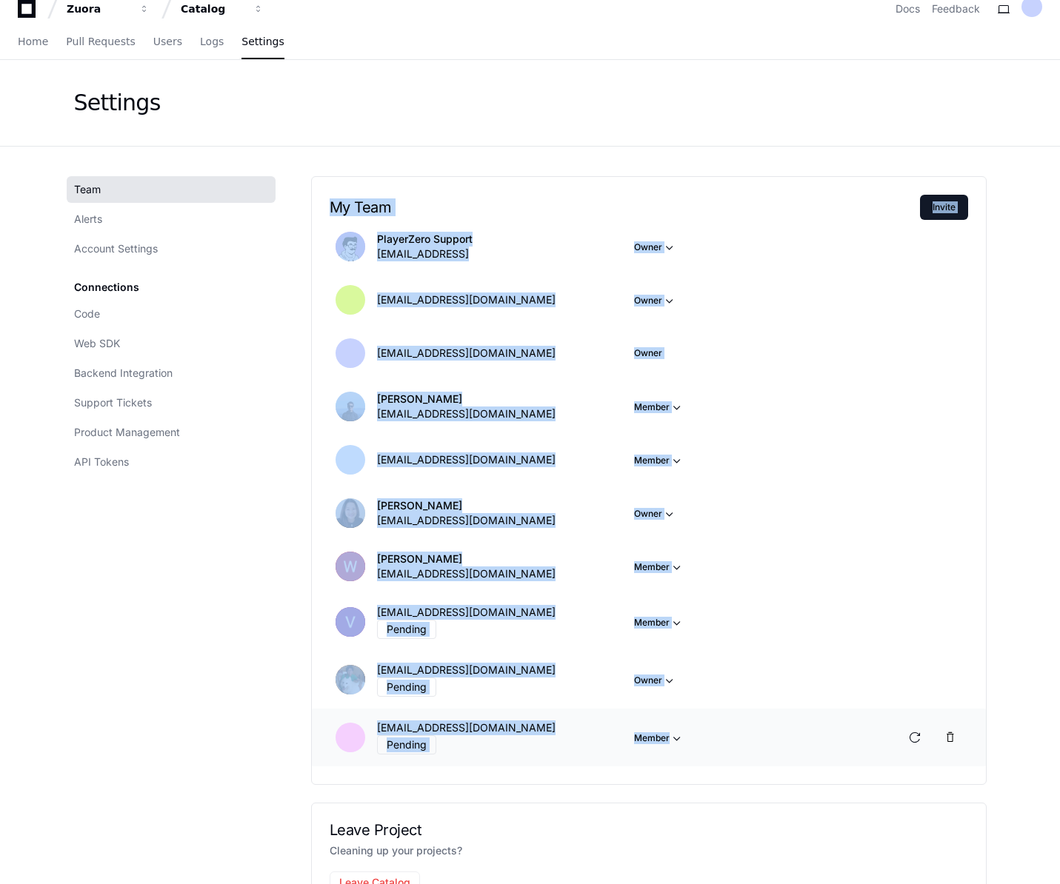
click at [758, 728] on div "My Team Invite PlayerZero Support [EMAIL_ADDRESS] Owner [EMAIL_ADDRESS][DOMAIN_…" at bounding box center [648, 480] width 675 height 609
copy div "My Team Invite PlayerZero Support [EMAIL_ADDRESS] Owner [EMAIL_ADDRESS][DOMAIN_…"
click at [33, 53] on link "Home" at bounding box center [33, 42] width 30 height 34
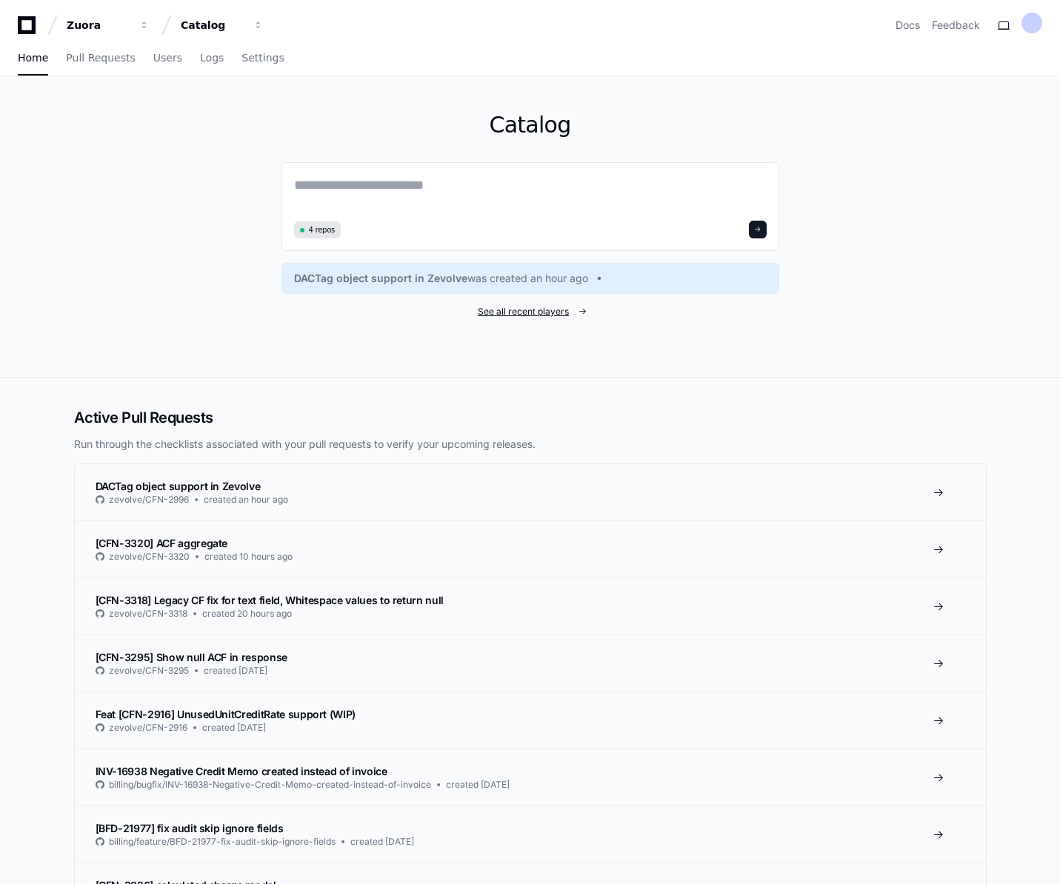
click at [516, 312] on span "See all recent players" at bounding box center [523, 312] width 91 height 12
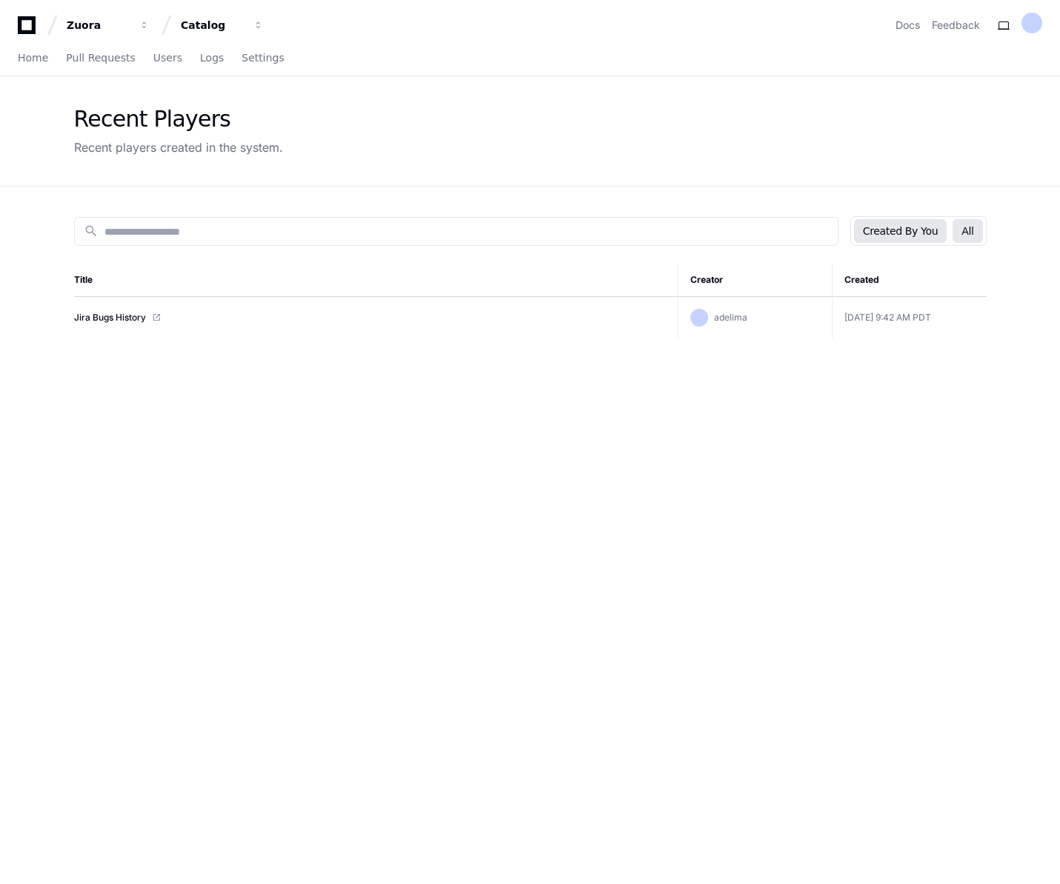
click at [970, 233] on button "All" at bounding box center [967, 231] width 30 height 24
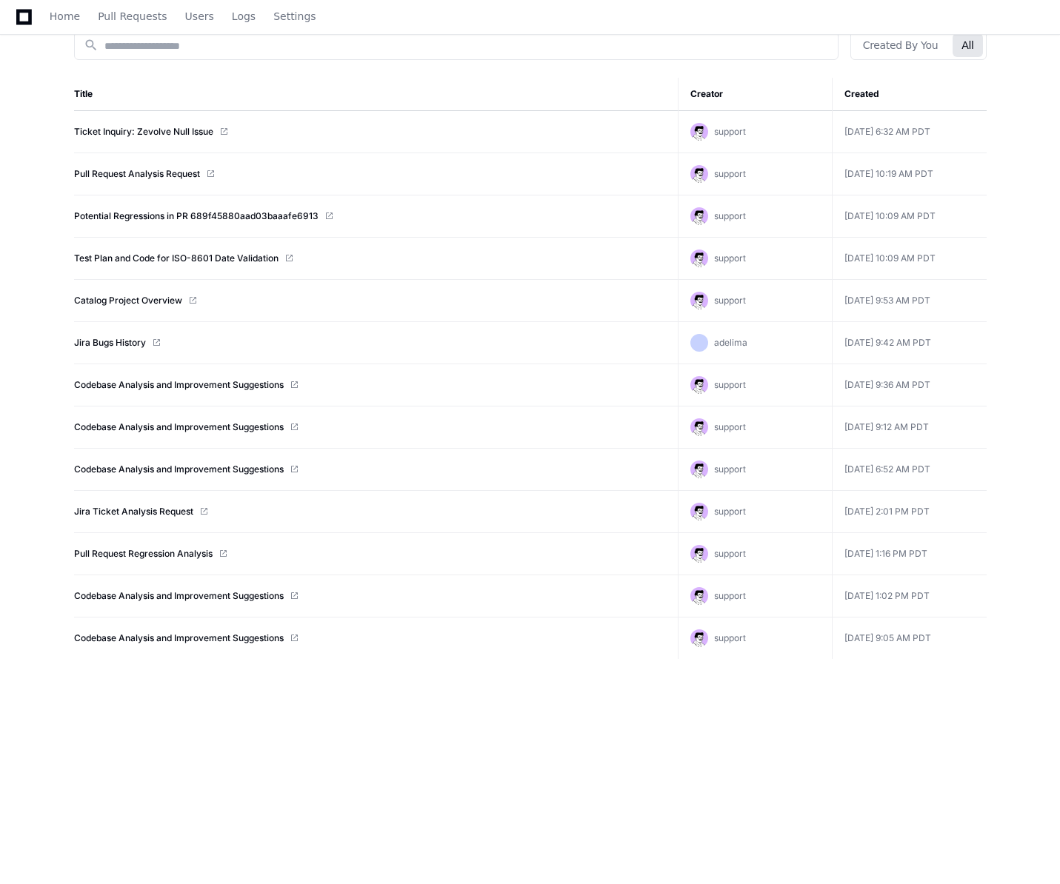
scroll to position [187, 0]
drag, startPoint x: 49, startPoint y: 124, endPoint x: 973, endPoint y: 644, distance: 1060.4
click at [973, 644] on app-recent-players "Recent Players Recent players created in the system. search Created By You All …" at bounding box center [530, 387] width 1060 height 995
copy table "Title Creator Created Ticket Inquiry: Zevolve Null Issue support [DATE] 6:32 AM…"
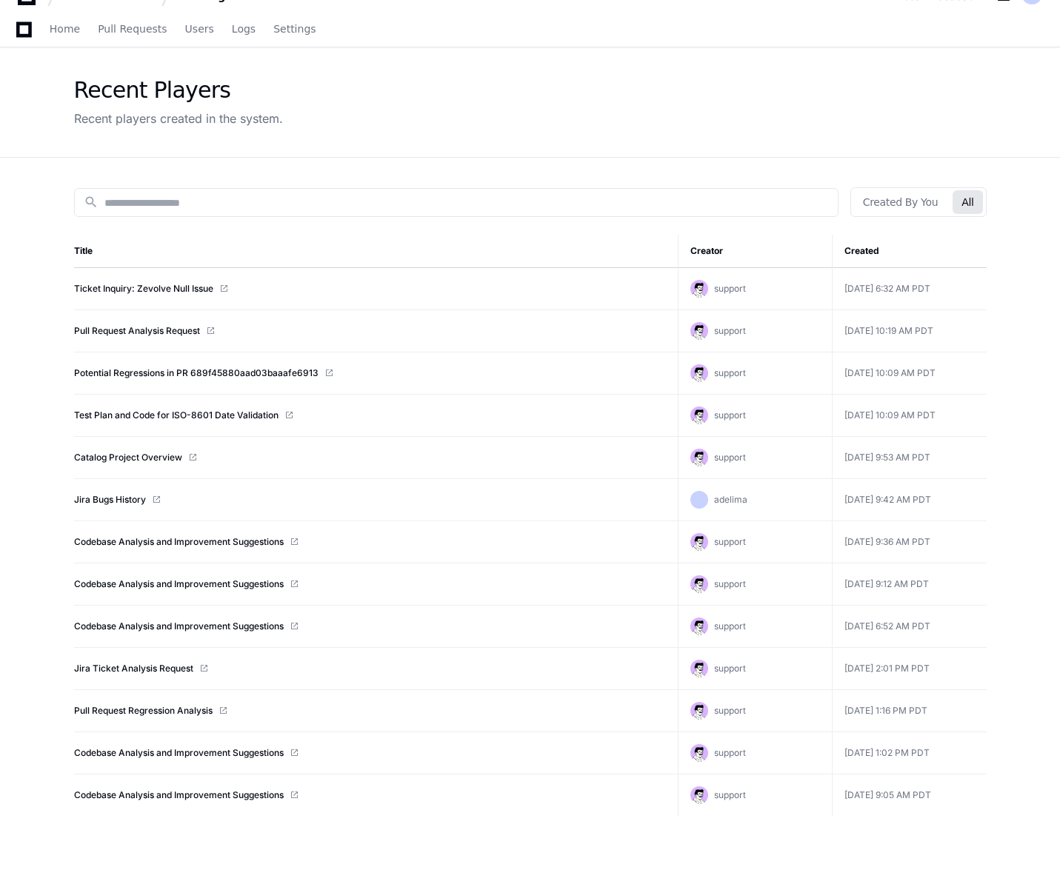
scroll to position [0, 0]
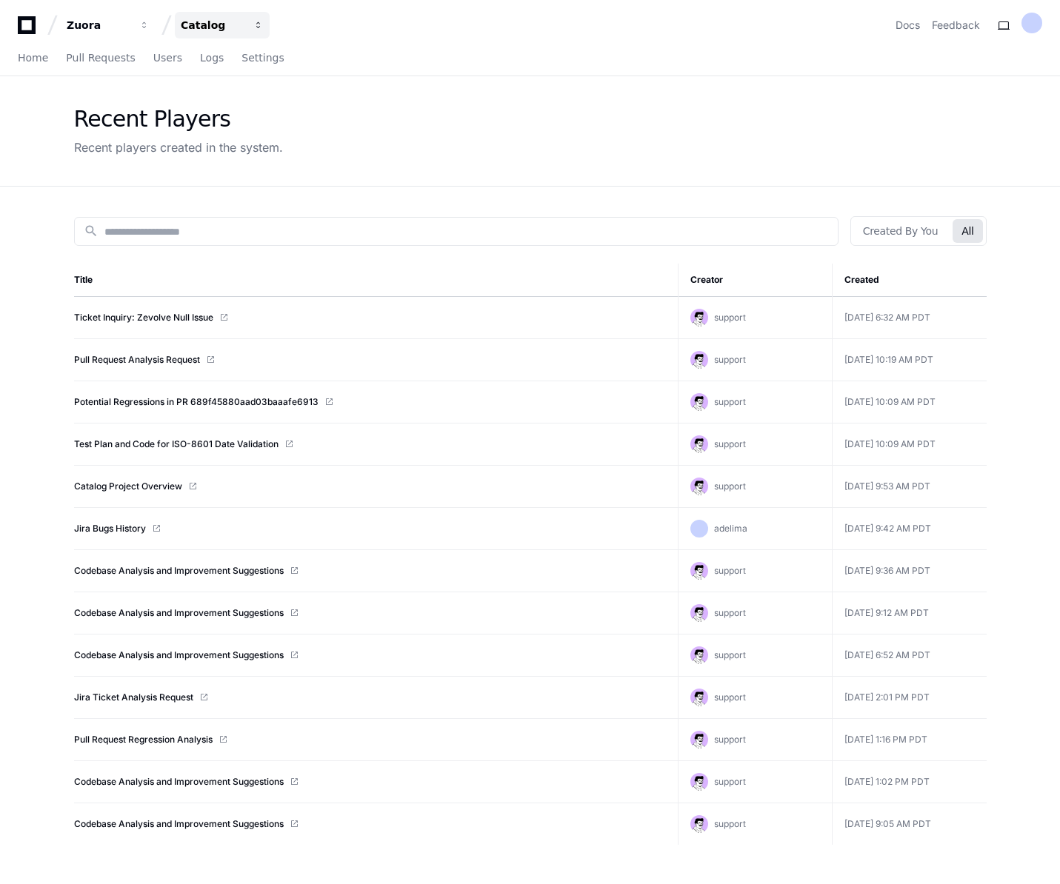
click at [130, 20] on div "Catalog" at bounding box center [99, 25] width 64 height 15
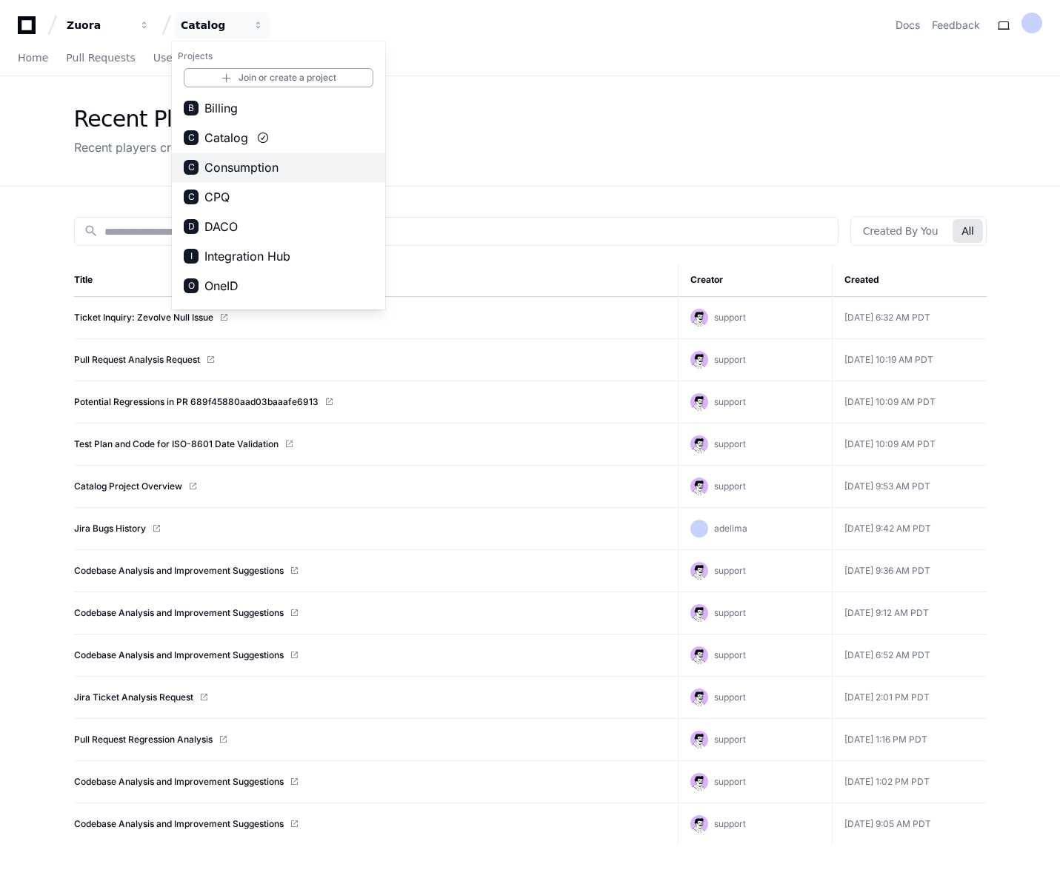
click at [240, 175] on span "Consumption" at bounding box center [241, 167] width 74 height 18
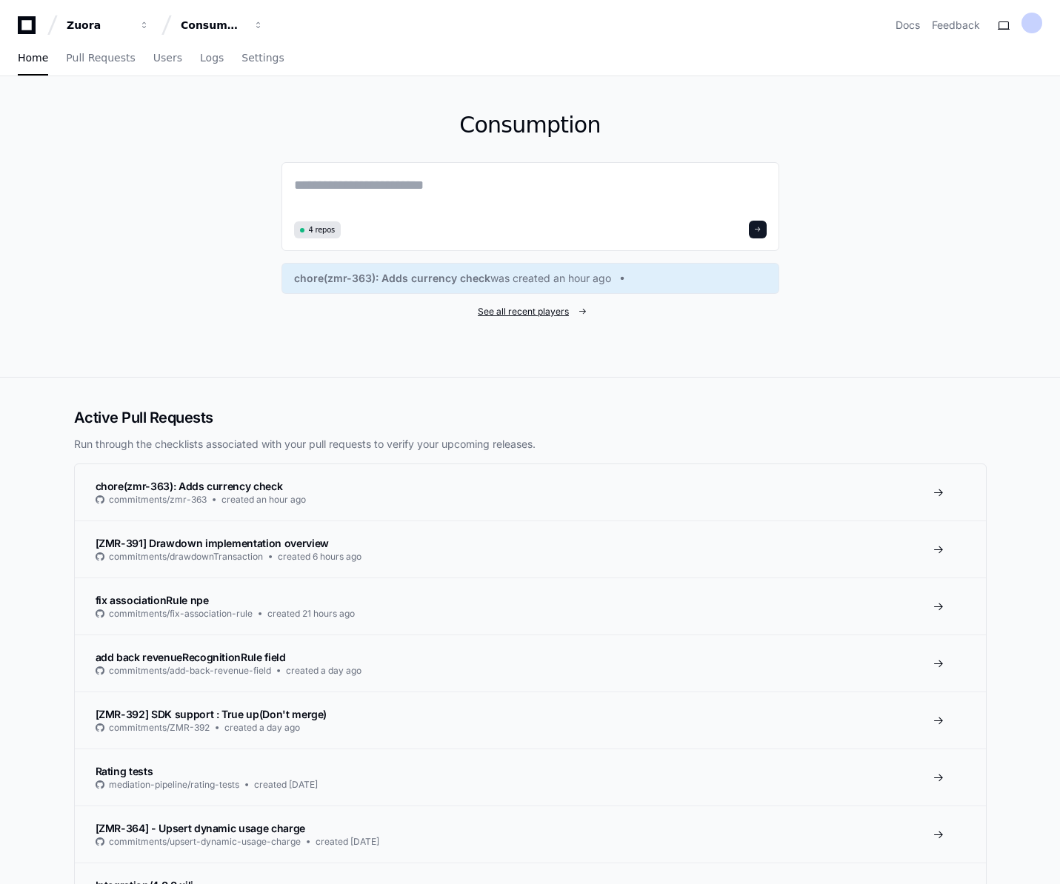
click at [554, 309] on span "See all recent players" at bounding box center [523, 312] width 91 height 12
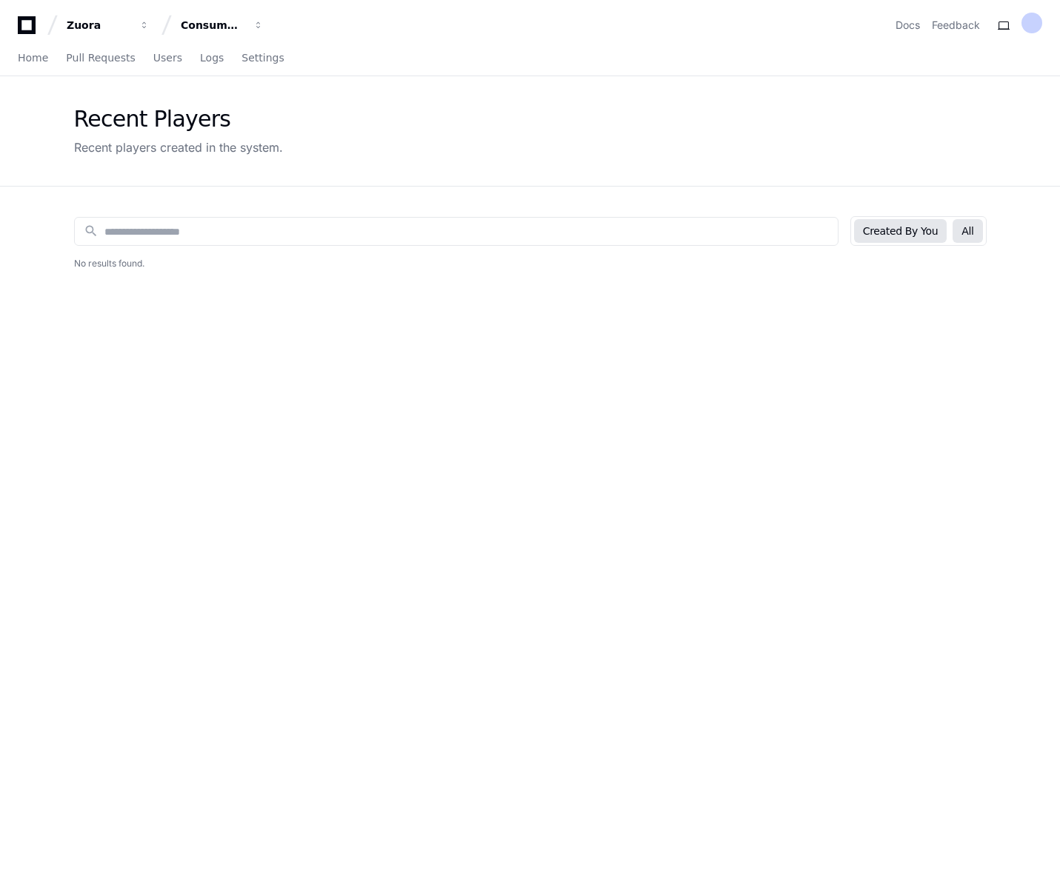
click at [977, 230] on button "All" at bounding box center [967, 231] width 30 height 24
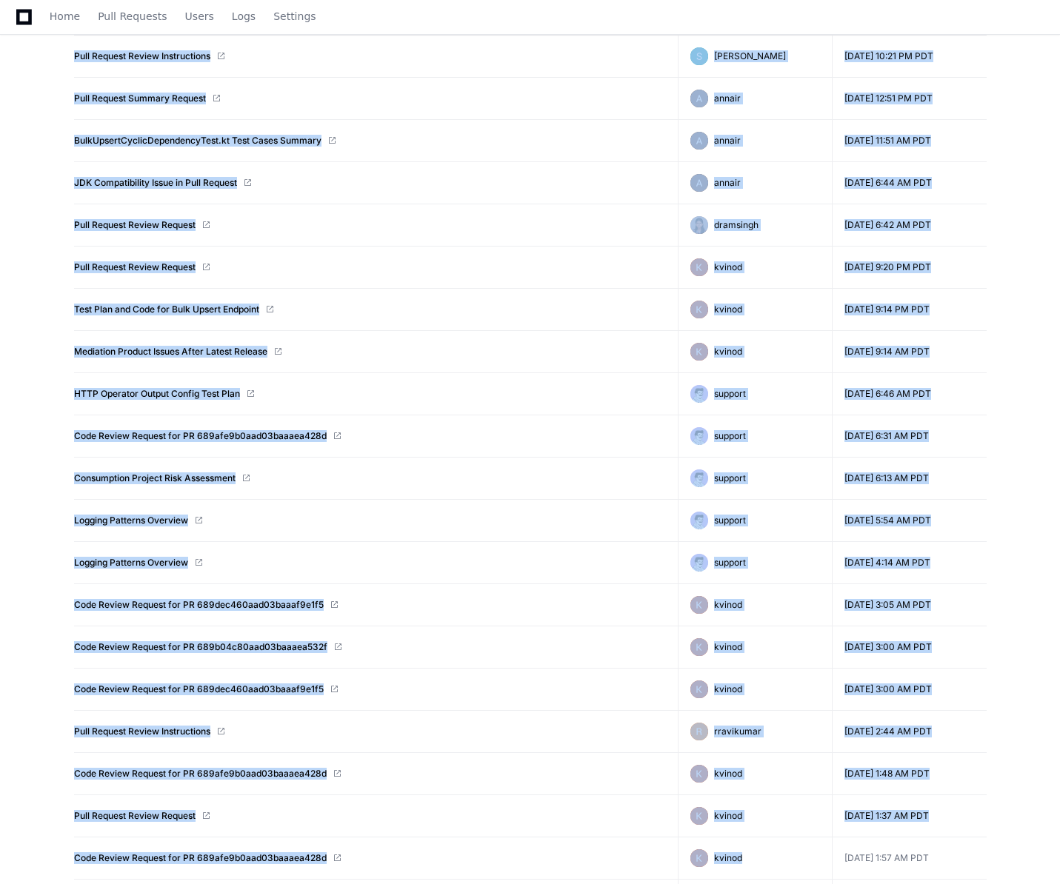
scroll to position [412, 0]
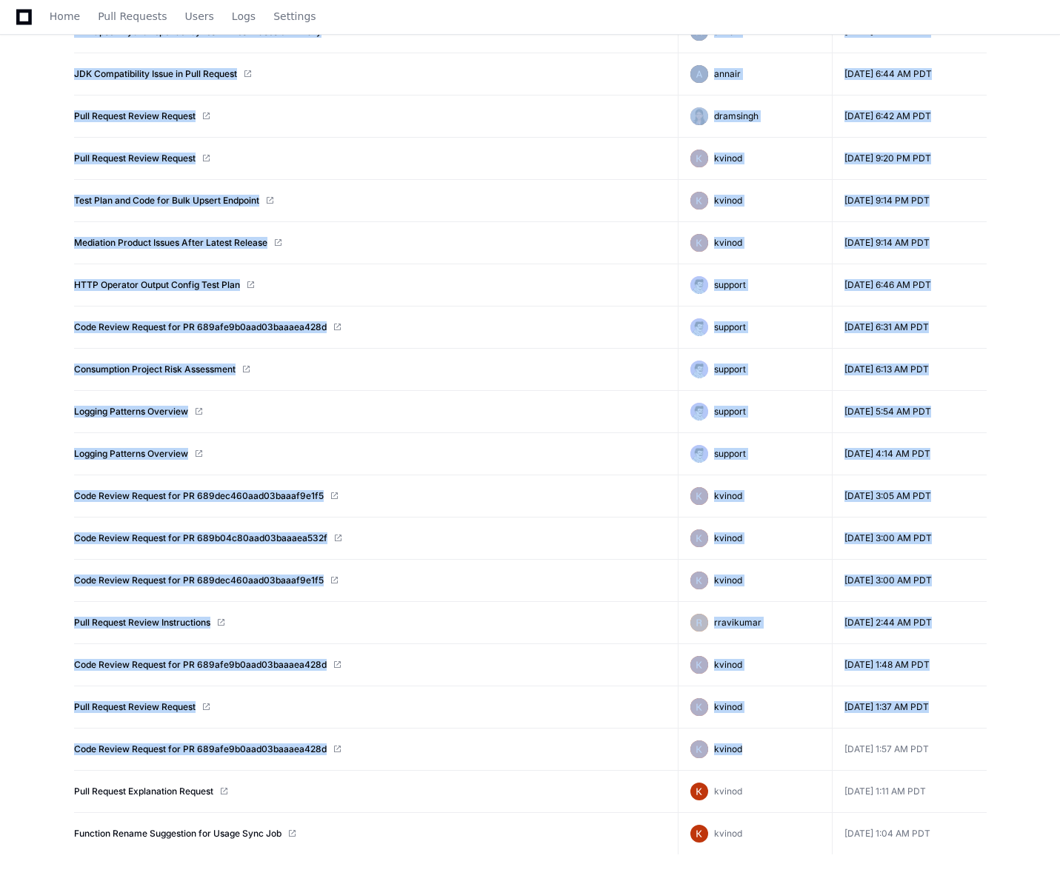
drag, startPoint x: 59, startPoint y: 103, endPoint x: 986, endPoint y: 837, distance: 1182.5
click at [986, 837] on div "search Created By You All Title Creator Created Tests for Overlapping Items in …" at bounding box center [530, 329] width 948 height 1110
copy table "Title Creator Created Tests for Overlapping Items in Commitment Creation aparva…"
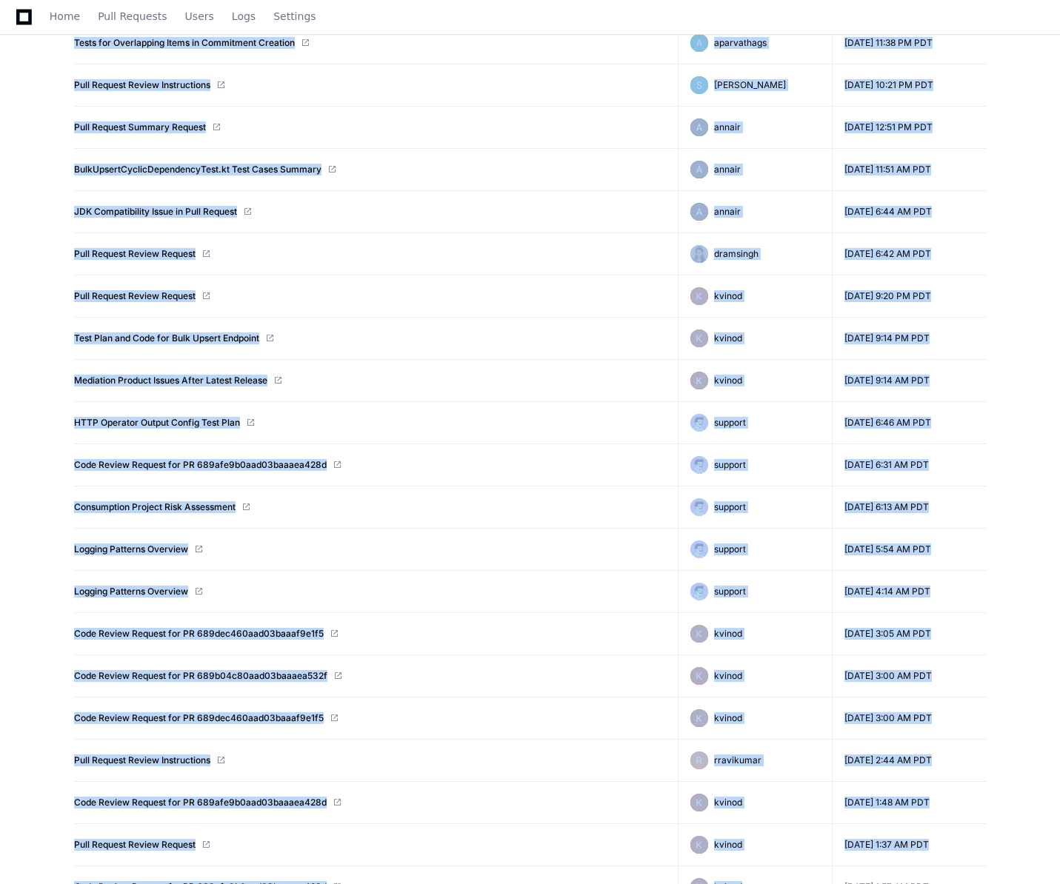
scroll to position [0, 0]
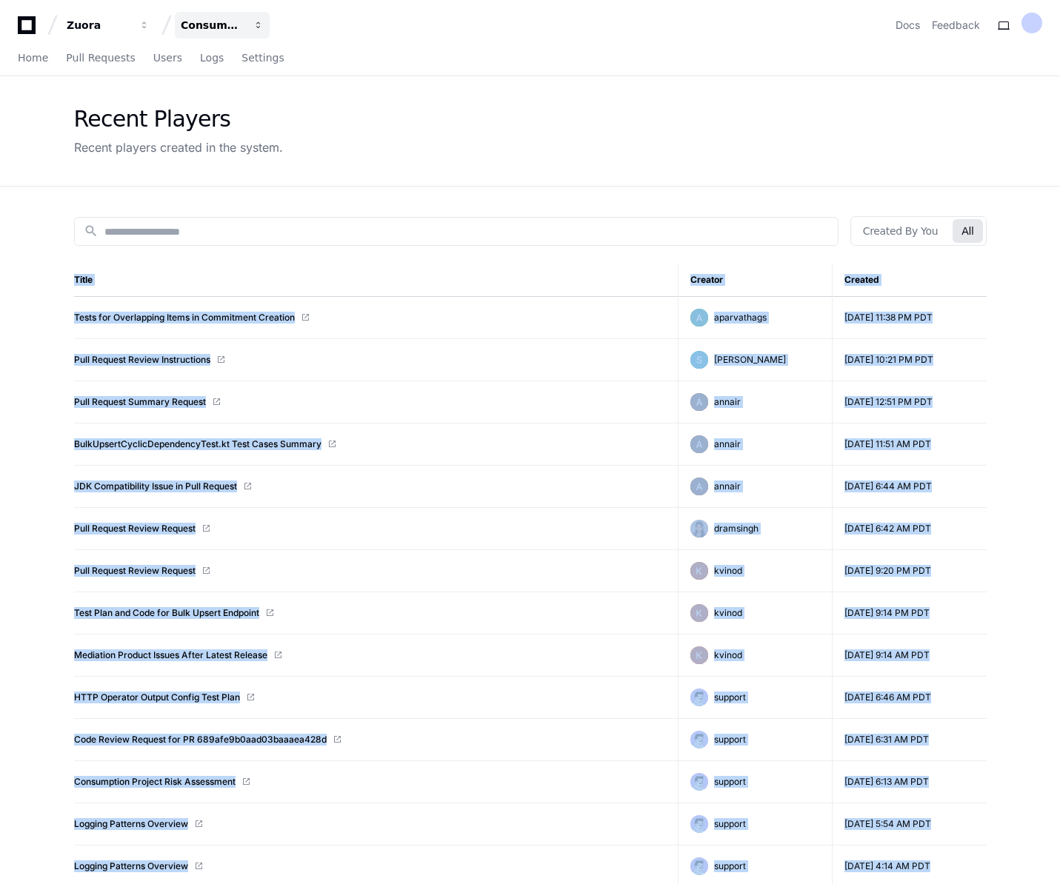
click at [130, 25] on div "Consumption" at bounding box center [99, 25] width 64 height 15
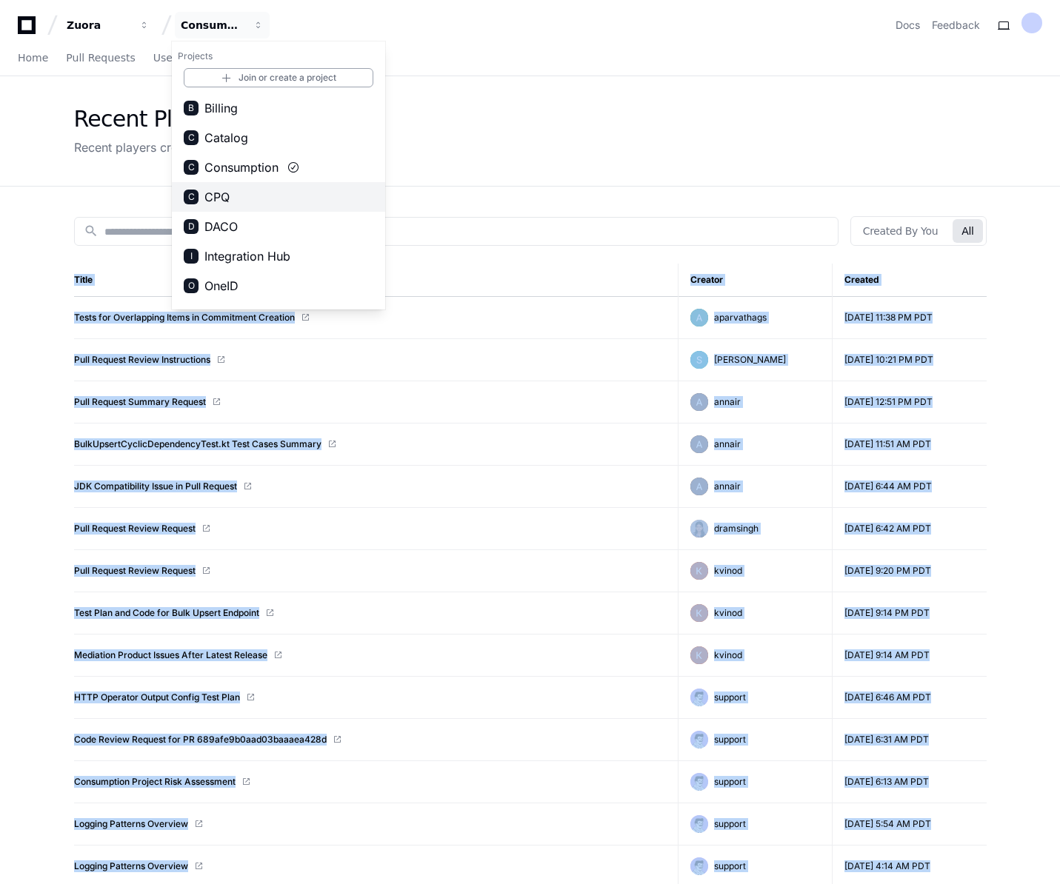
click at [228, 198] on span "CPQ" at bounding box center [216, 197] width 25 height 18
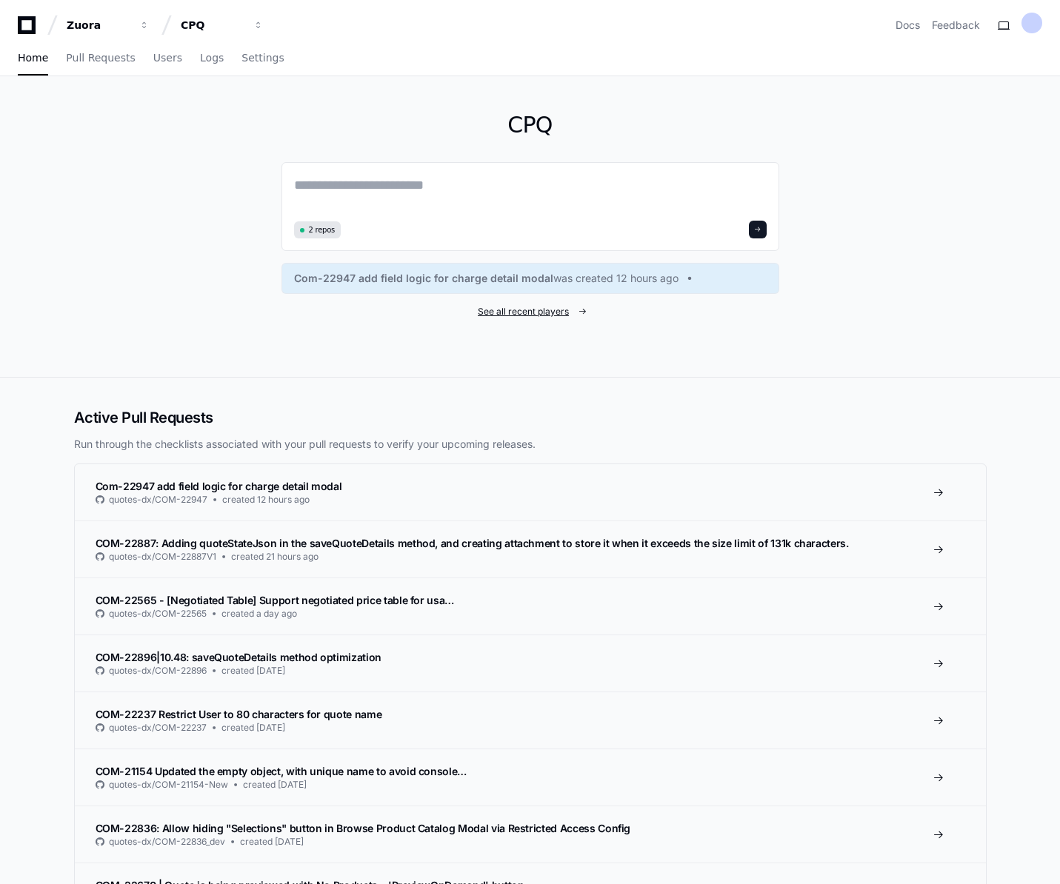
click at [541, 310] on span "See all recent players" at bounding box center [523, 312] width 91 height 12
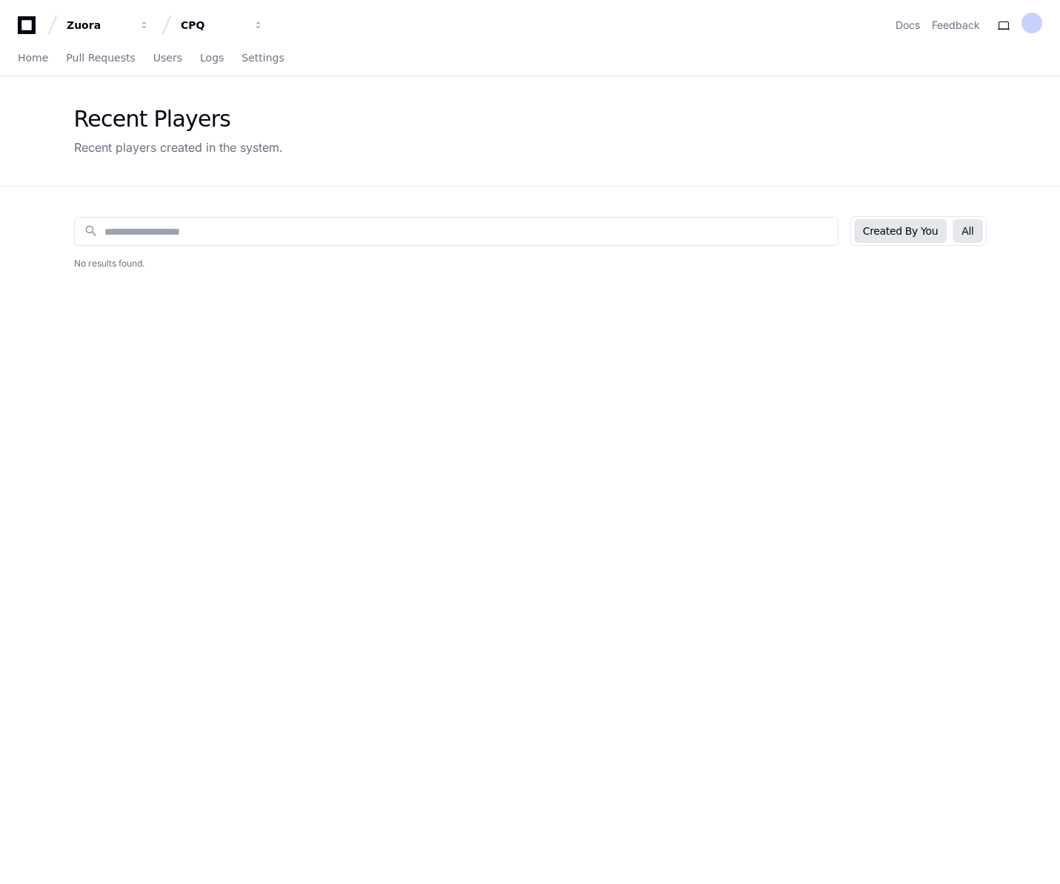
click at [967, 232] on button "All" at bounding box center [967, 231] width 30 height 24
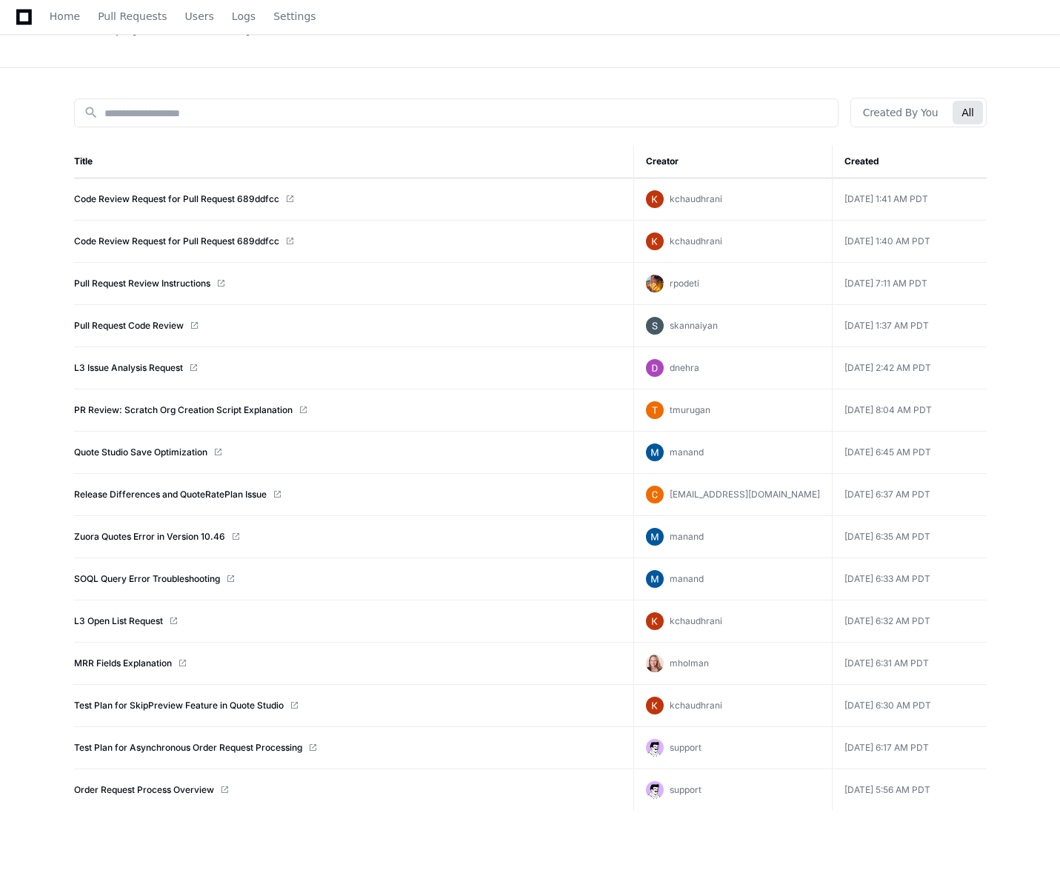
scroll to position [83, 0]
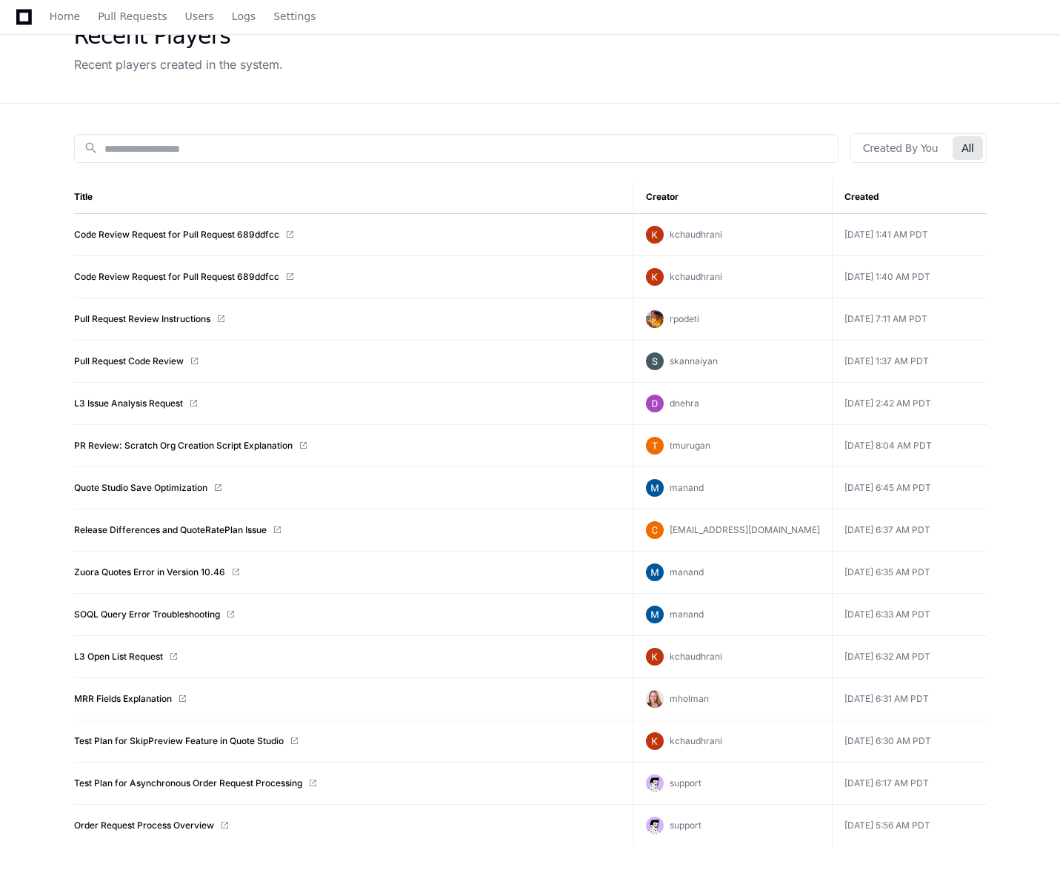
drag, startPoint x: 59, startPoint y: 235, endPoint x: 935, endPoint y: 860, distance: 1075.8
click at [935, 861] on app-recent-players "Recent Players Recent players created in the system. search Created By You All …" at bounding box center [530, 490] width 1060 height 995
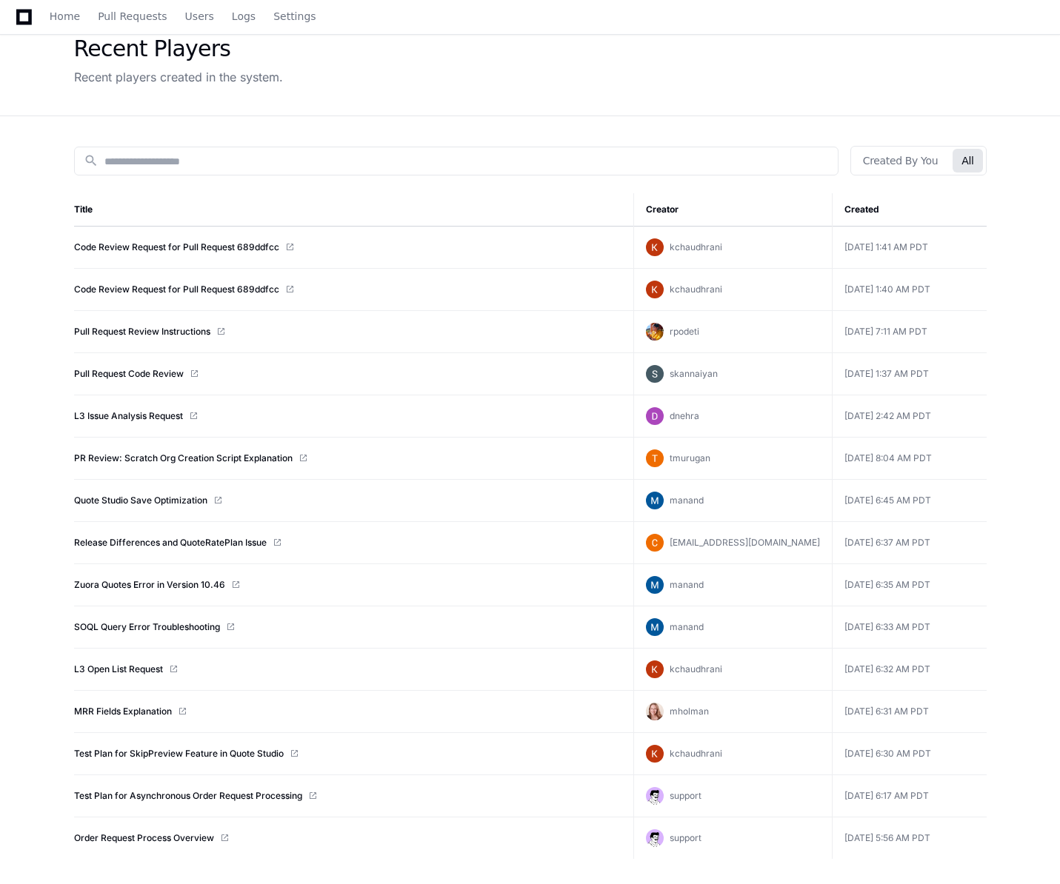
scroll to position [0, 0]
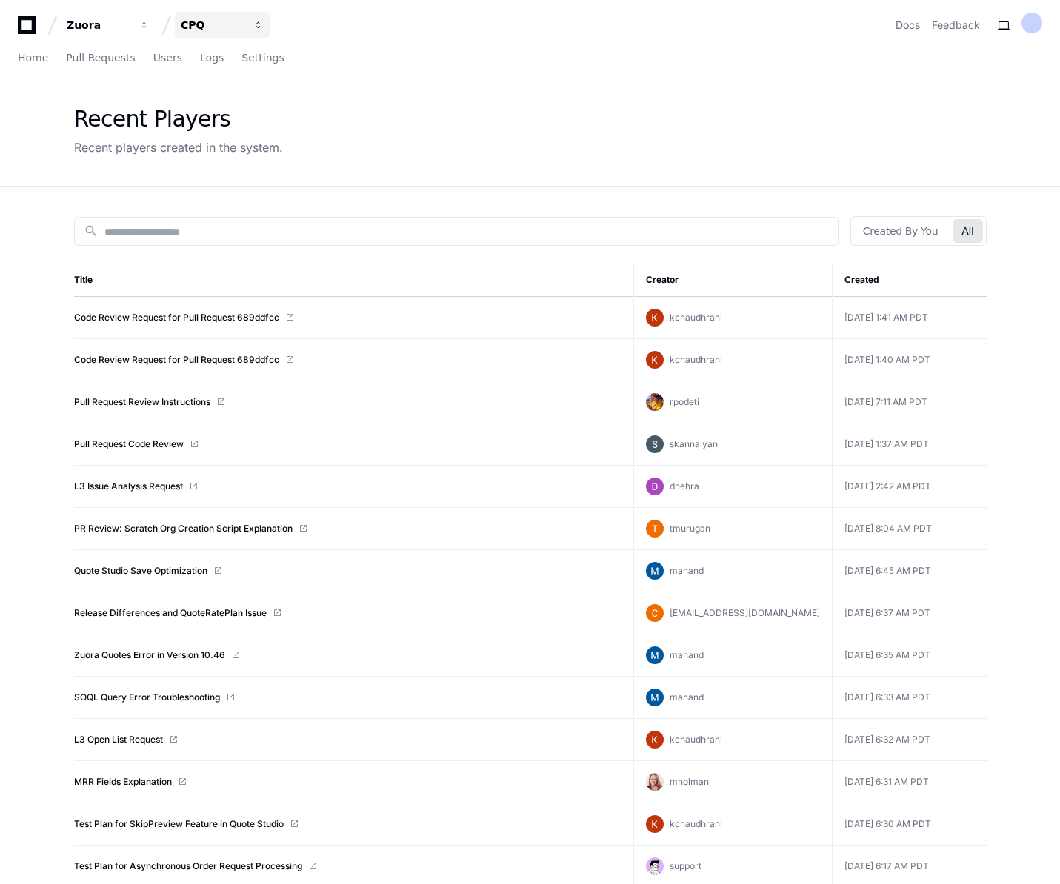
click at [130, 27] on div "CPQ" at bounding box center [99, 25] width 64 height 15
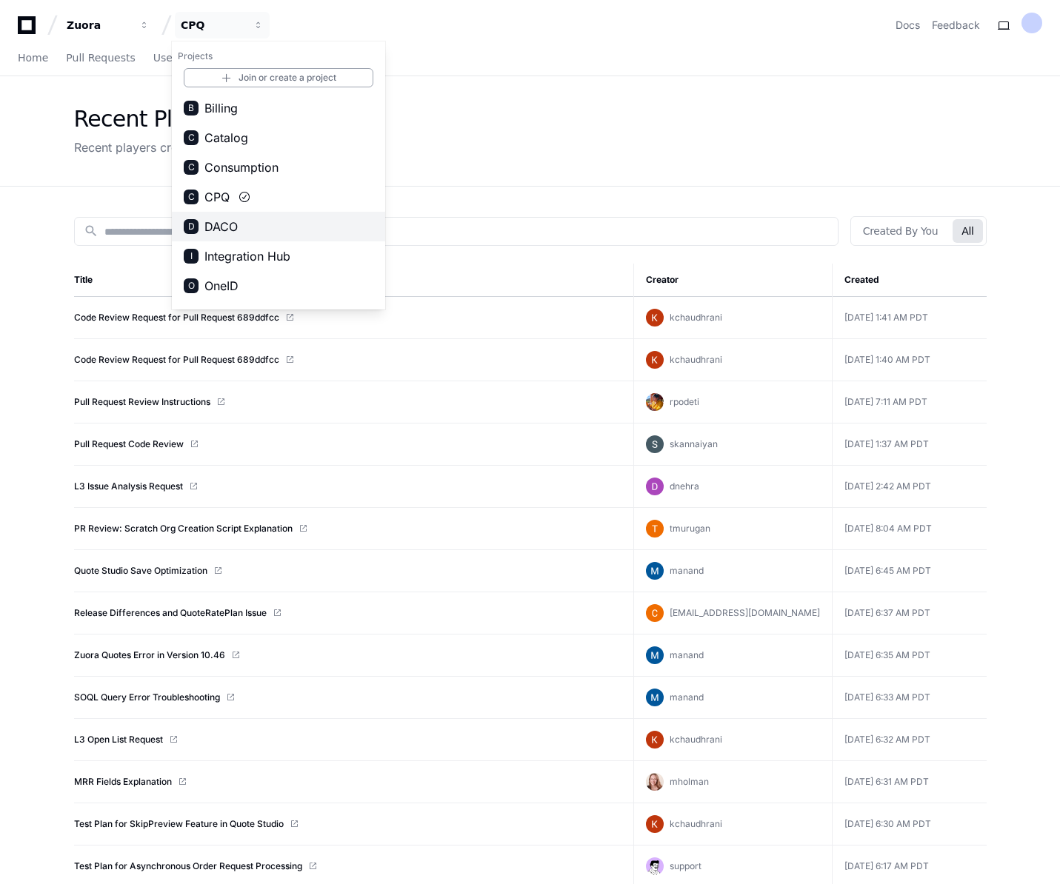
click at [228, 228] on span "DACO" at bounding box center [220, 227] width 33 height 18
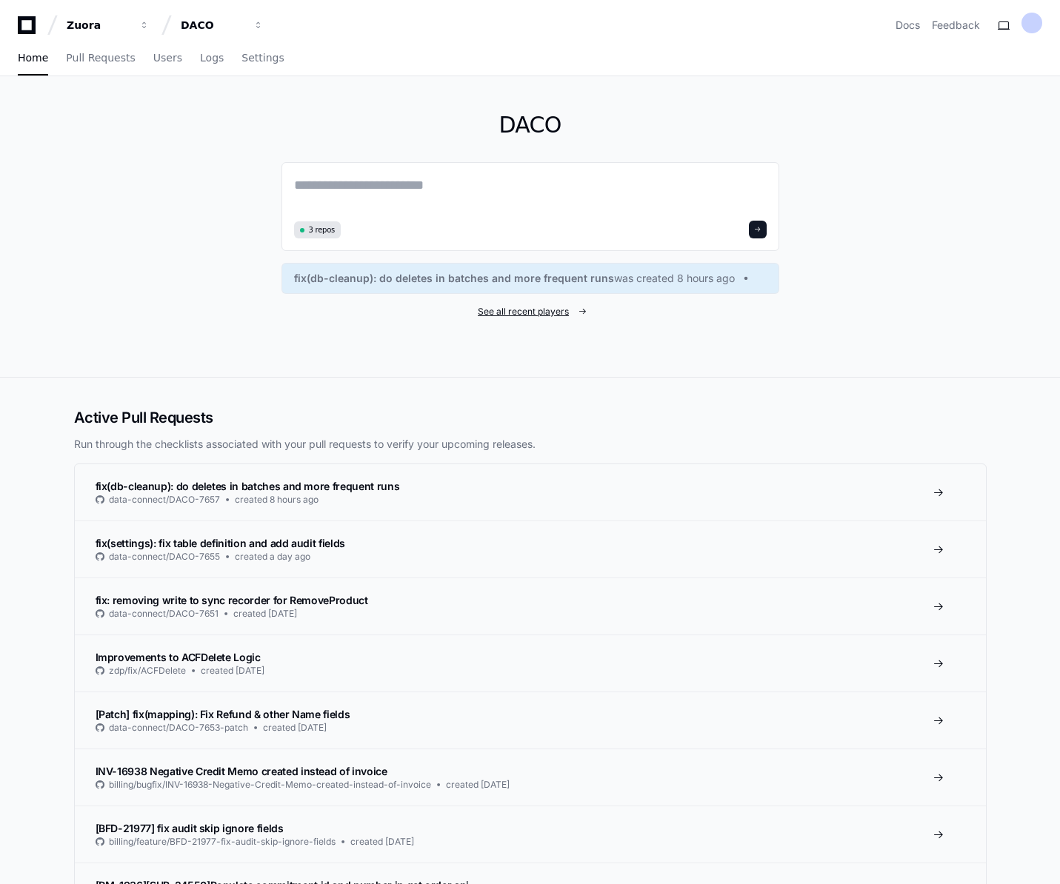
click at [549, 315] on span "See all recent players" at bounding box center [523, 312] width 91 height 12
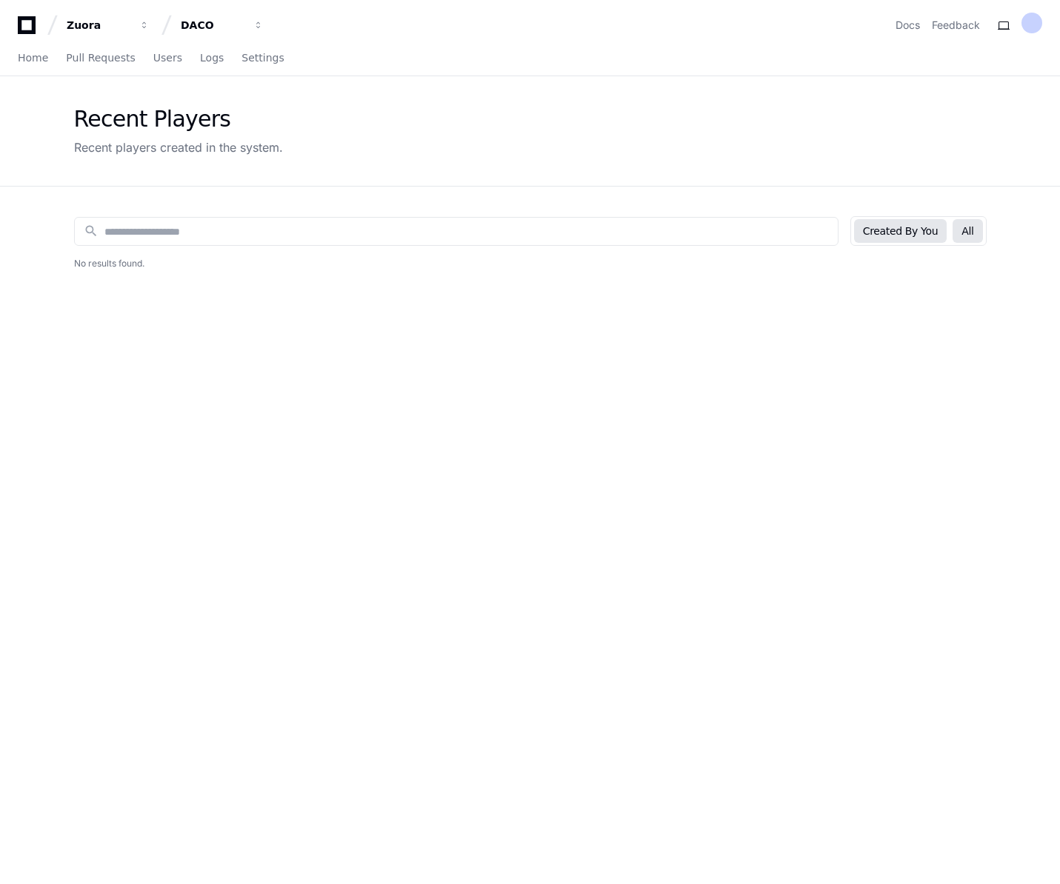
click at [973, 234] on button "All" at bounding box center [967, 231] width 30 height 24
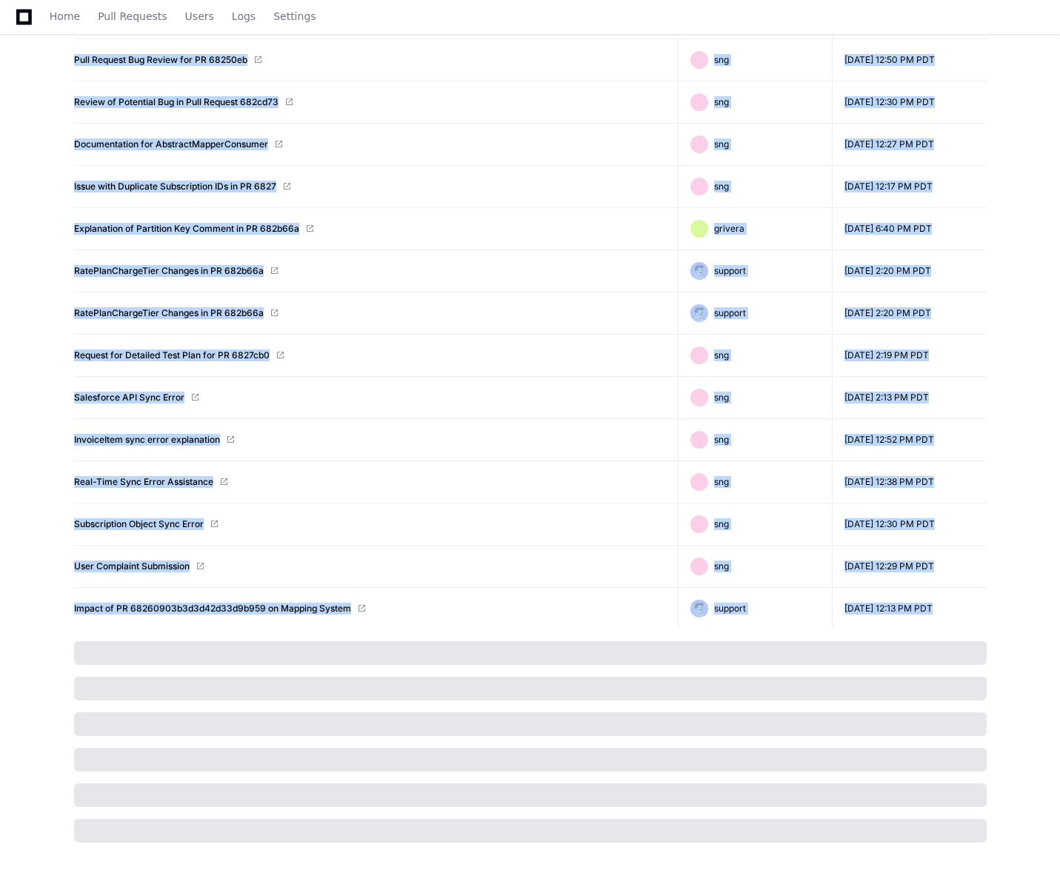
scroll to position [1238, 0]
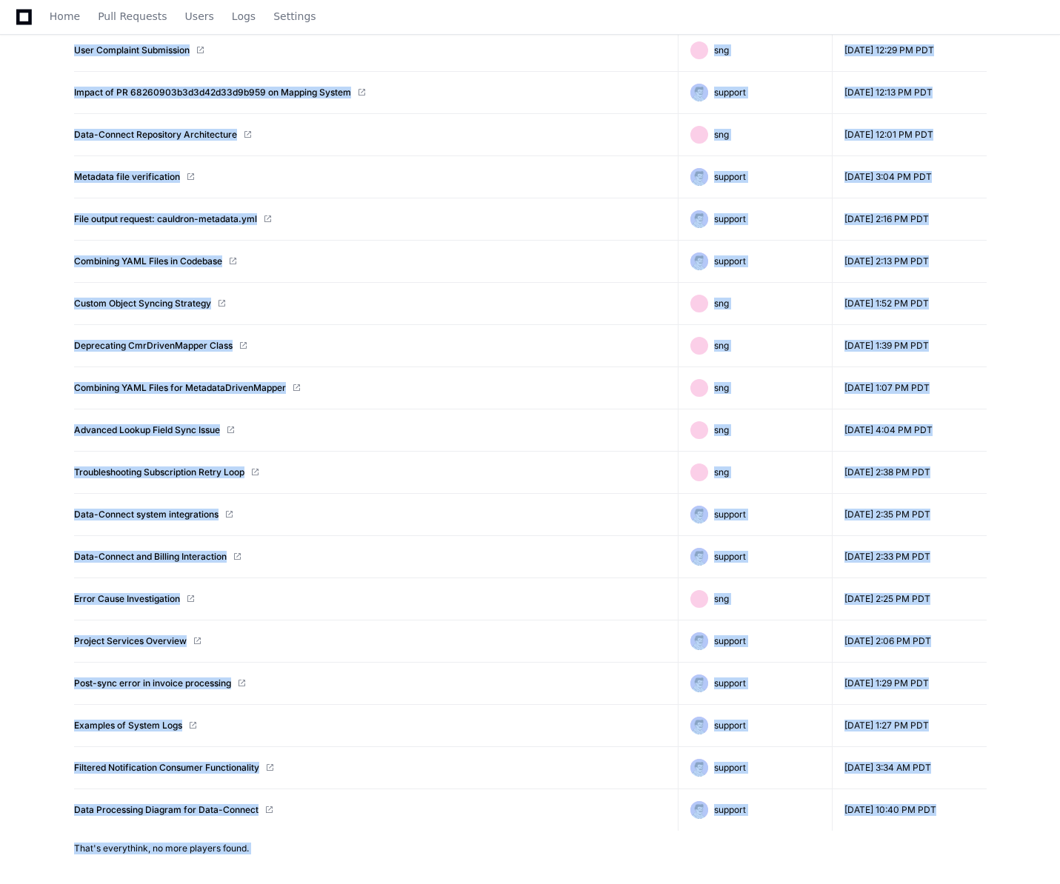
drag, startPoint x: 59, startPoint y: 276, endPoint x: 981, endPoint y: 813, distance: 1066.3
copy table "Title Creator Created Ticket Types Overview support [DATE] 8:11 AM PDT Request …"
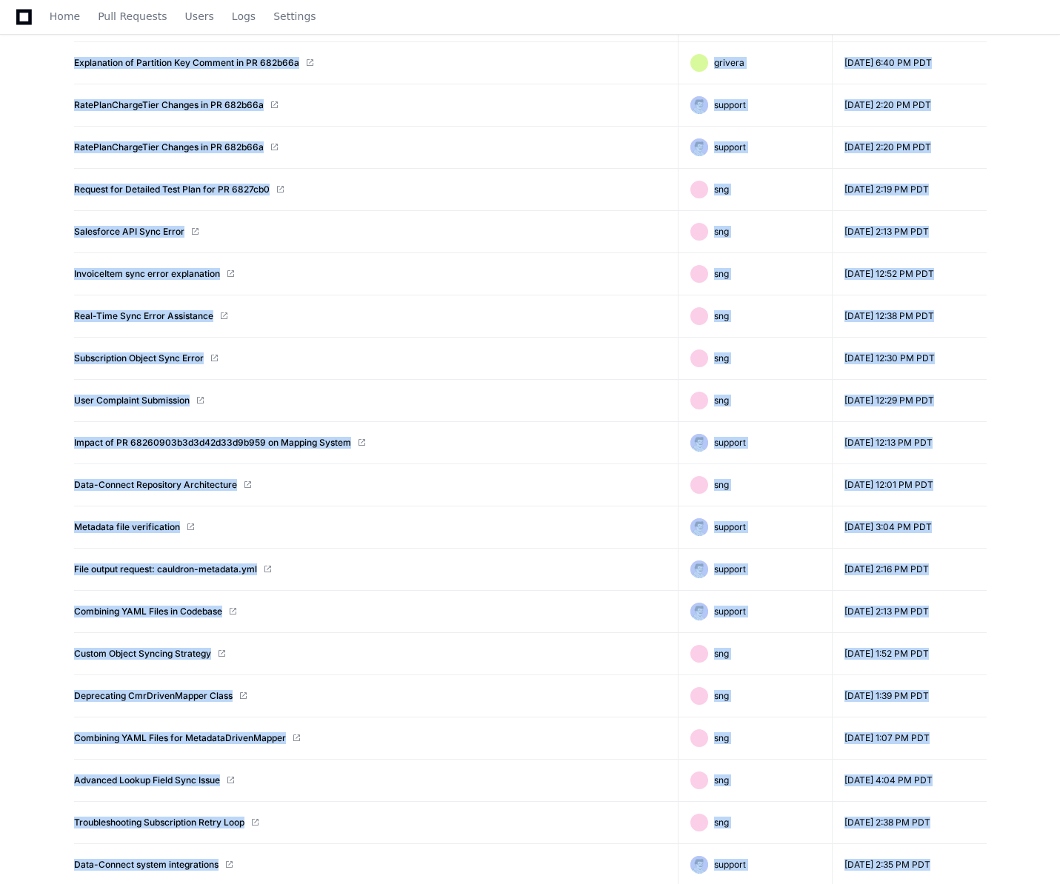
scroll to position [0, 0]
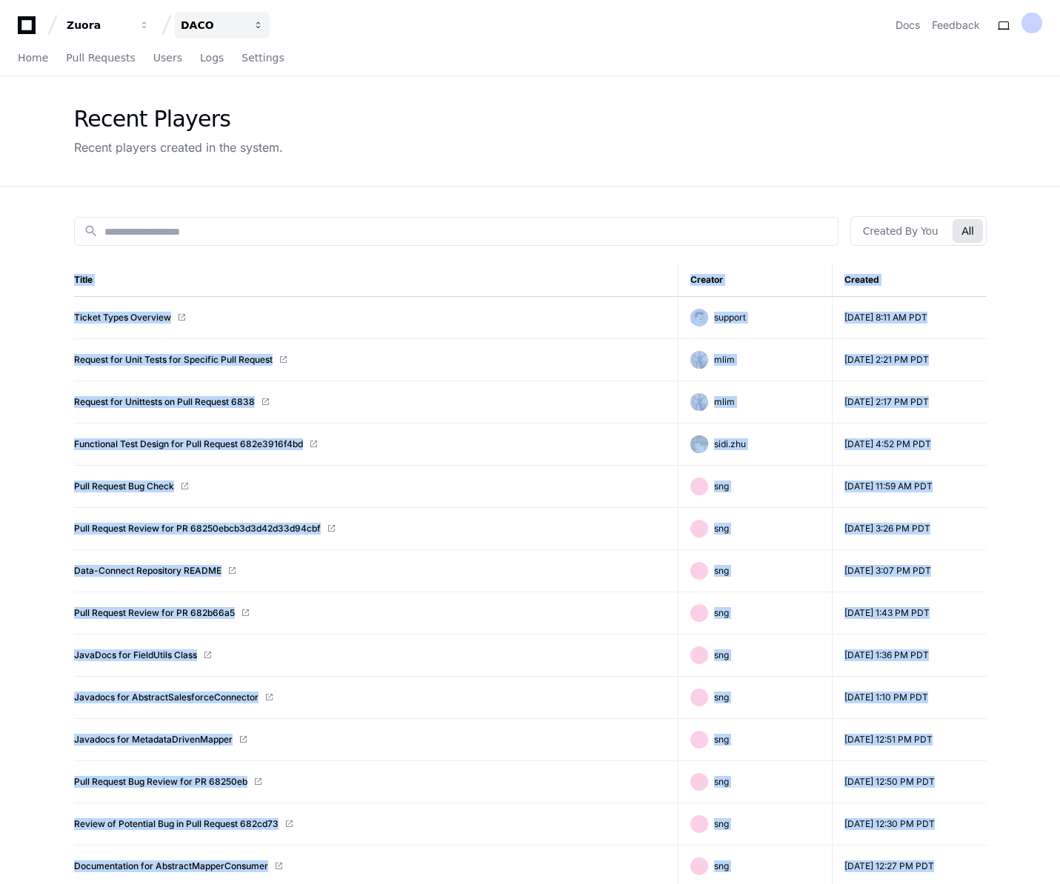
click at [130, 27] on div "DACO" at bounding box center [99, 25] width 64 height 15
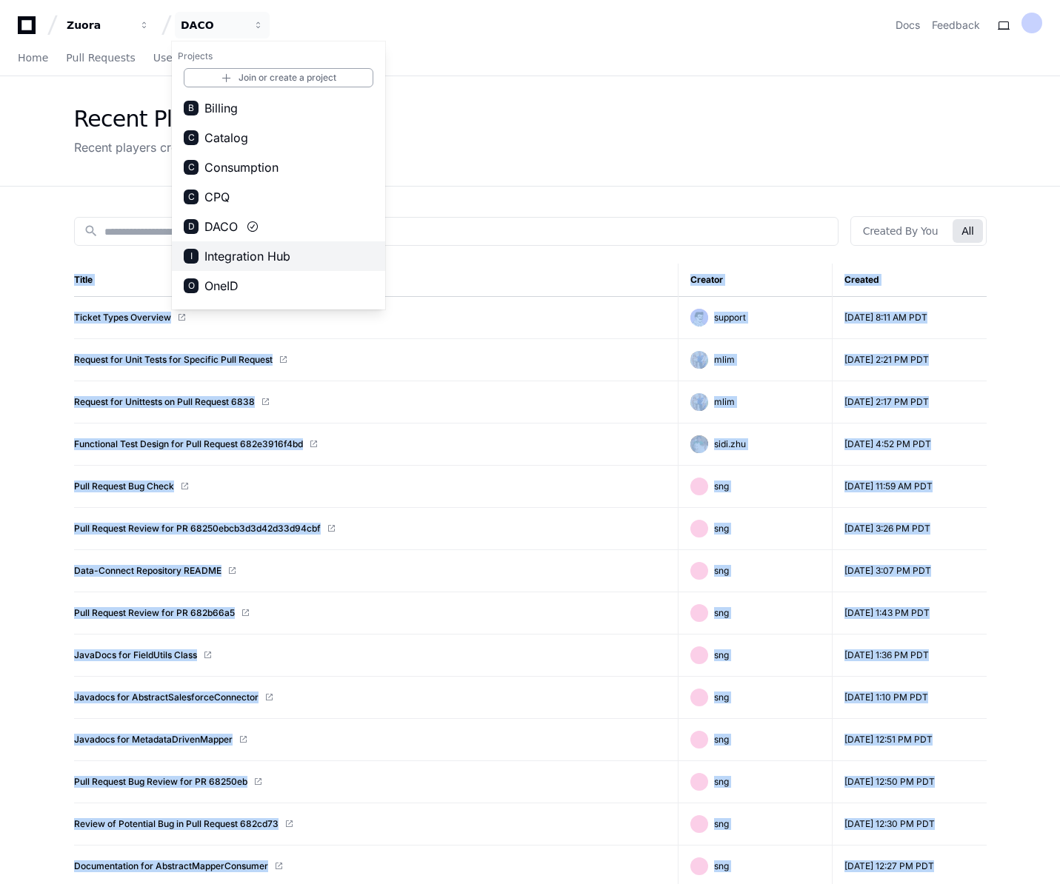
scroll to position [53, 0]
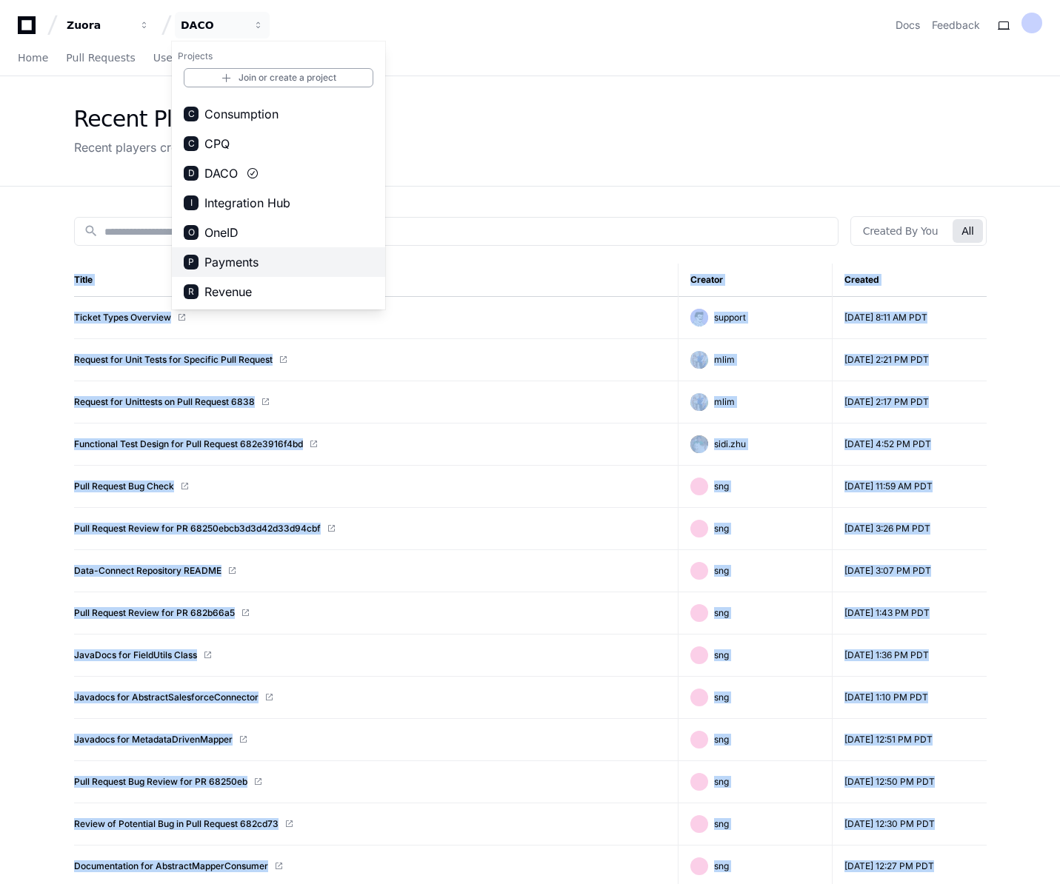
click at [240, 263] on span "Payments" at bounding box center [231, 262] width 54 height 18
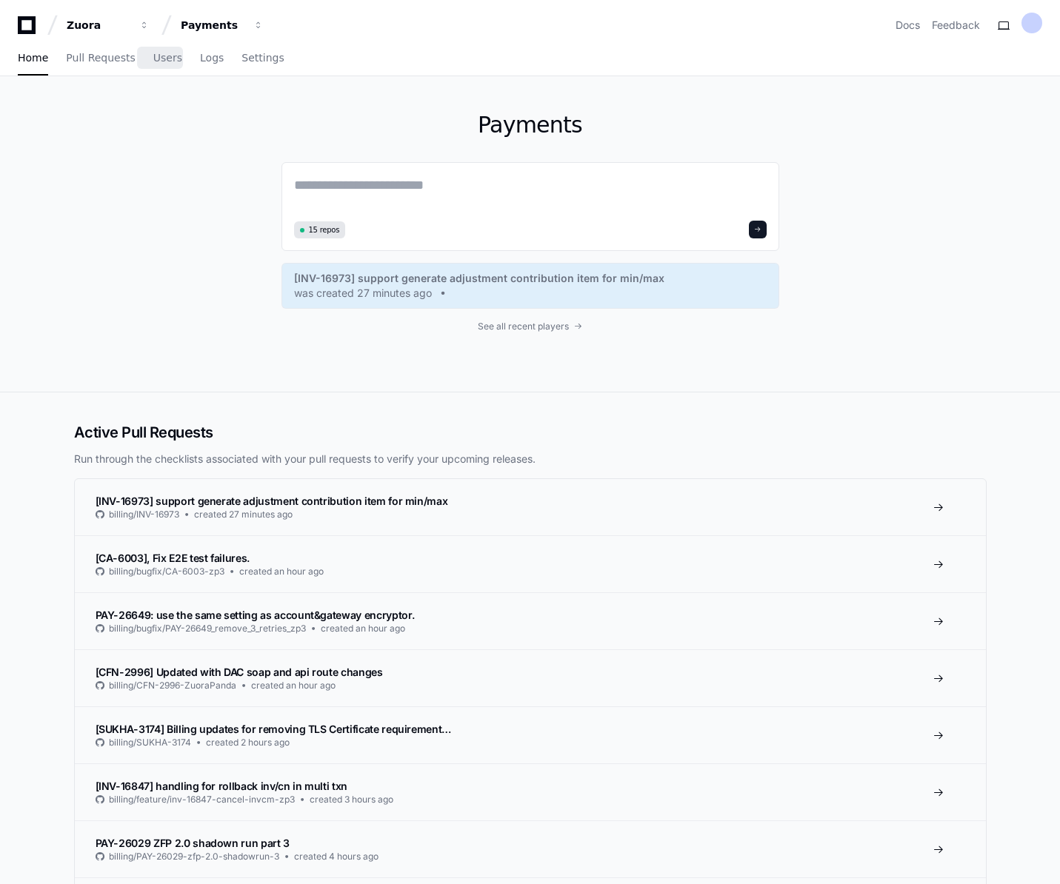
click at [178, 59] on div "Home Pull Requests Users Logs Settings" at bounding box center [151, 58] width 267 height 34
click at [158, 61] on span "Users" at bounding box center [167, 57] width 29 height 9
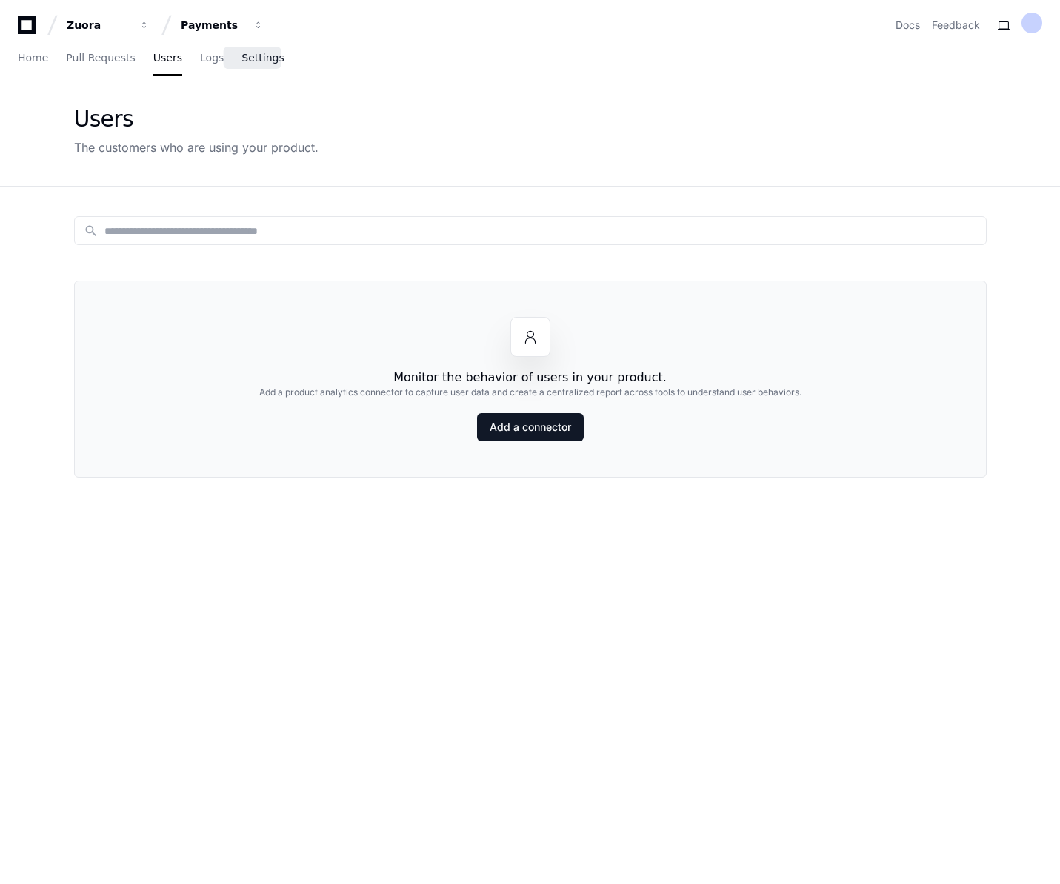
click at [253, 57] on span "Settings" at bounding box center [262, 57] width 42 height 9
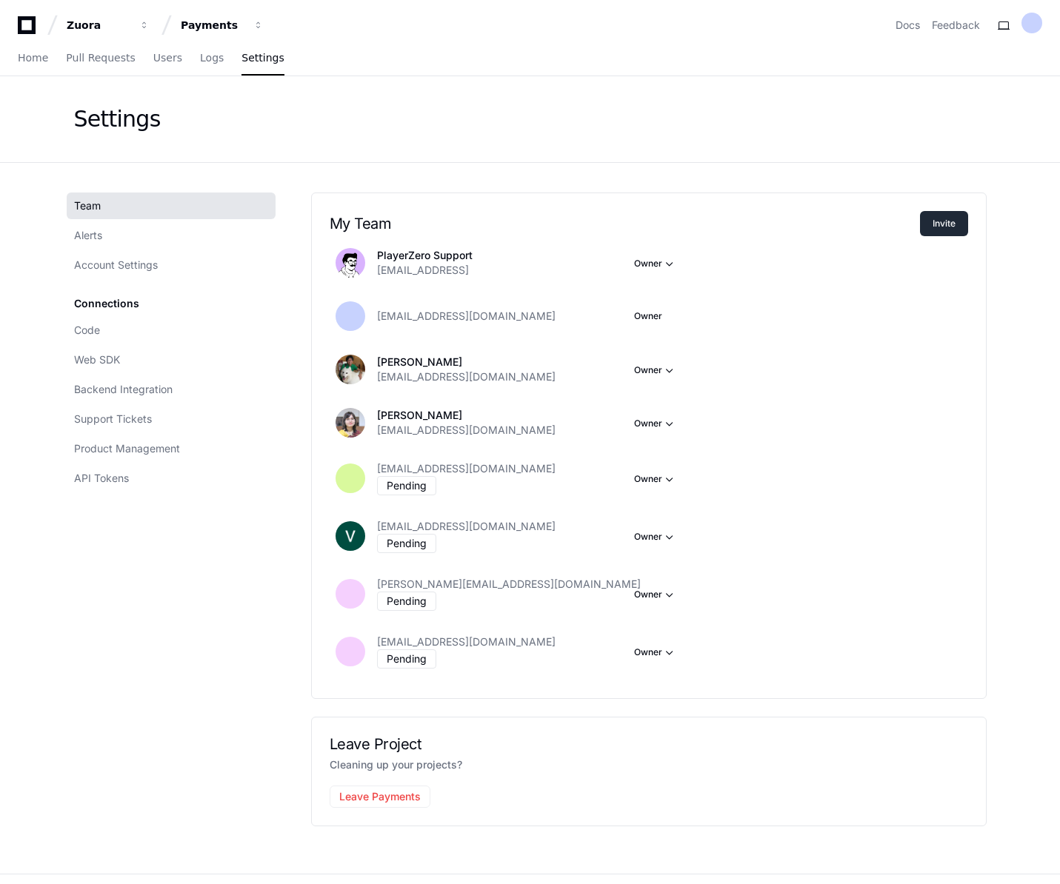
click at [954, 221] on button "Invite" at bounding box center [944, 223] width 48 height 25
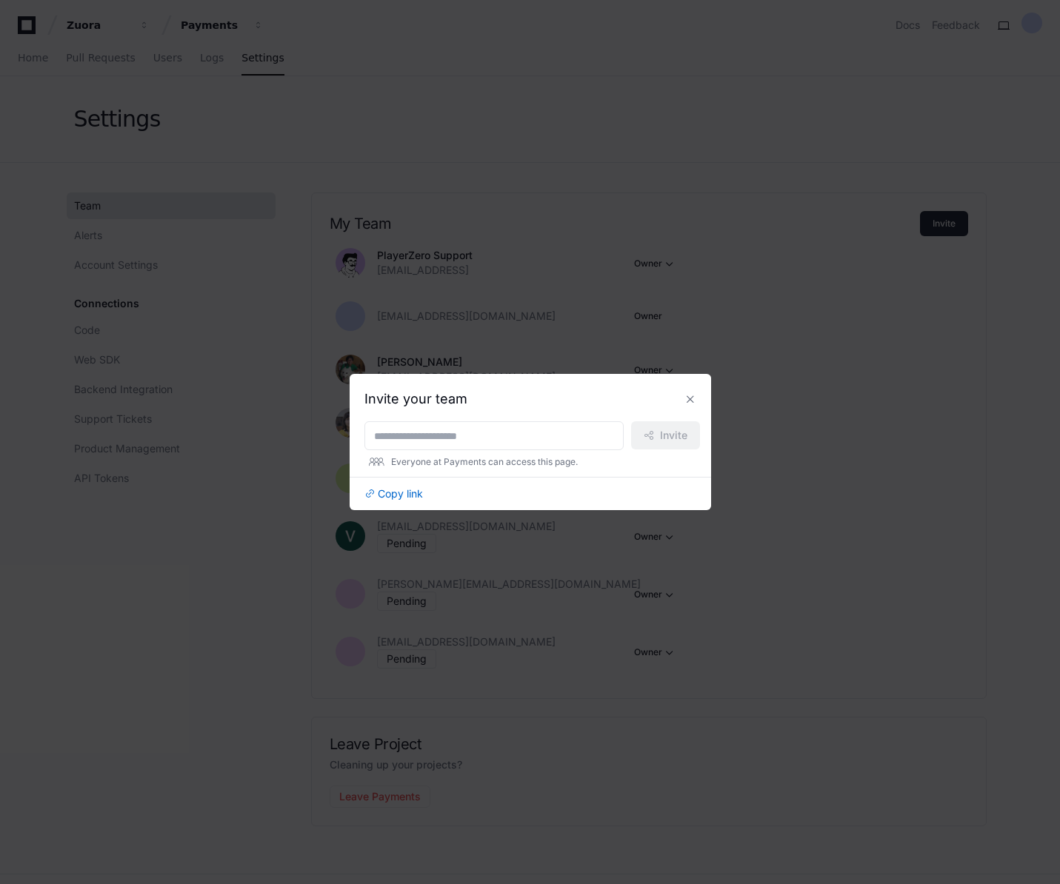
click at [841, 379] on div at bounding box center [530, 442] width 1060 height 884
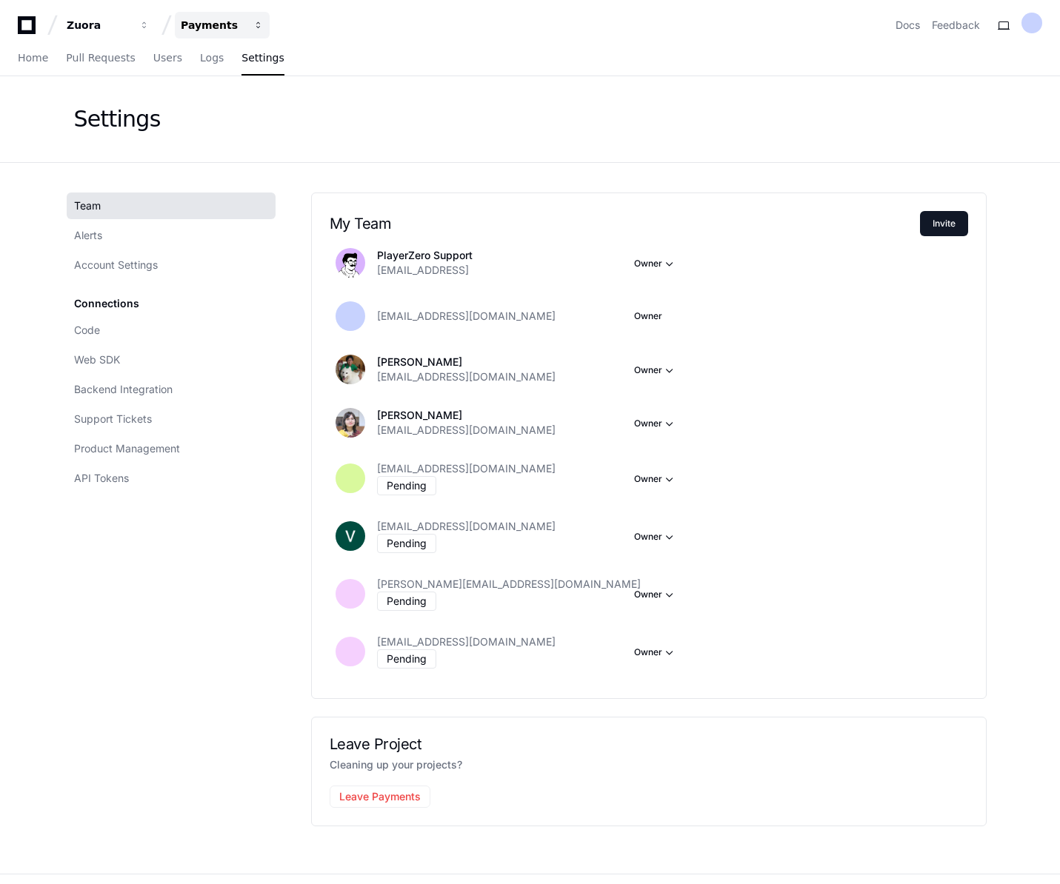
click at [130, 24] on div "Payments" at bounding box center [99, 25] width 64 height 15
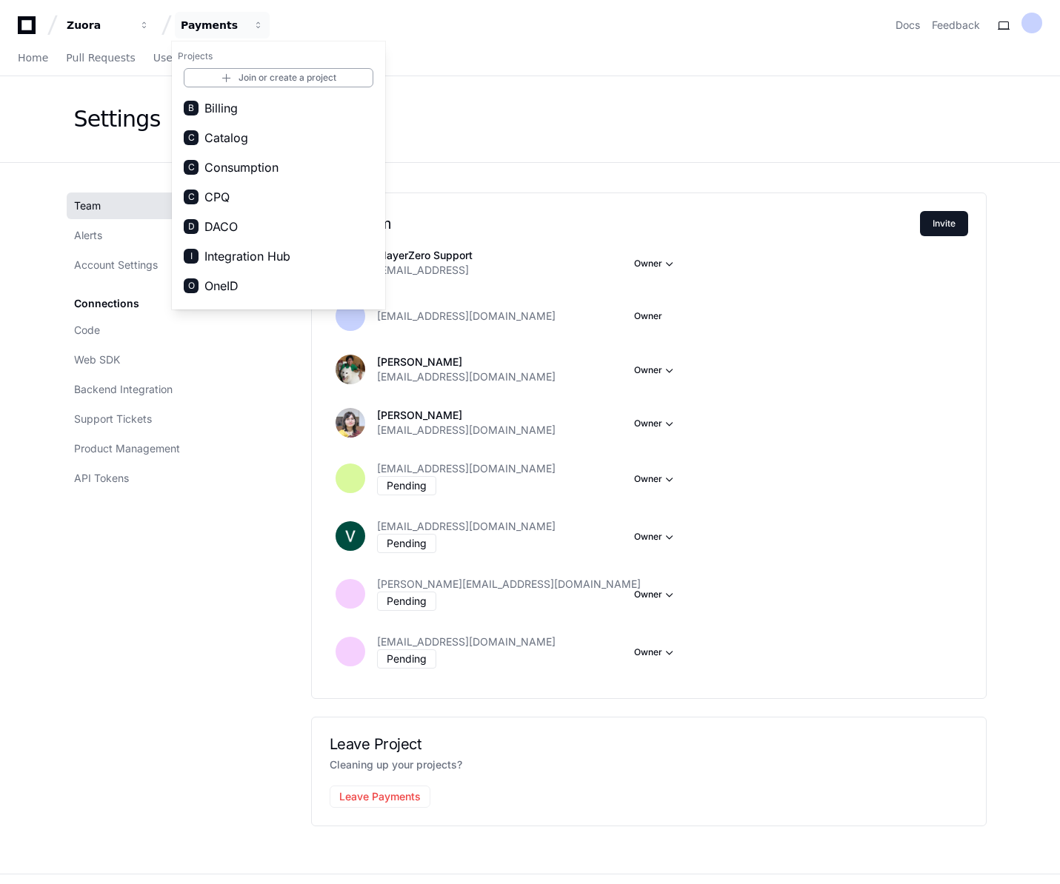
click at [241, 170] on span "Consumption" at bounding box center [241, 167] width 74 height 18
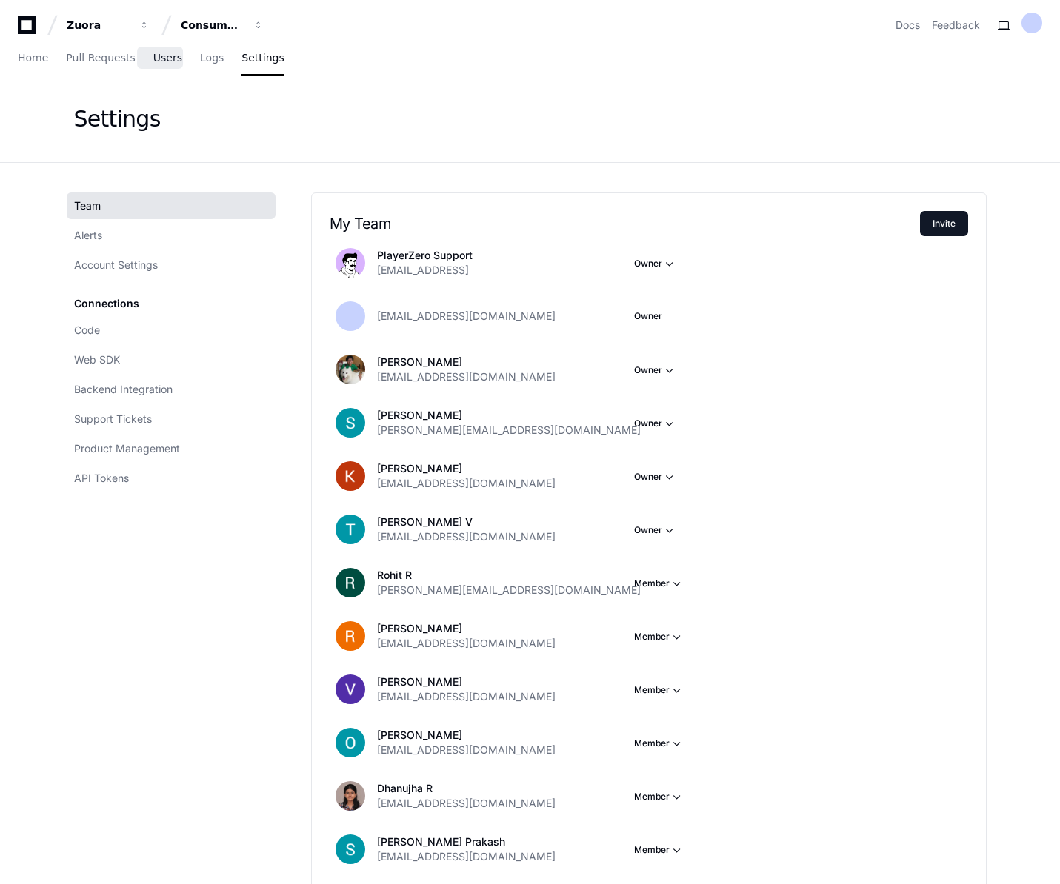
click at [164, 59] on span "Users" at bounding box center [167, 57] width 29 height 9
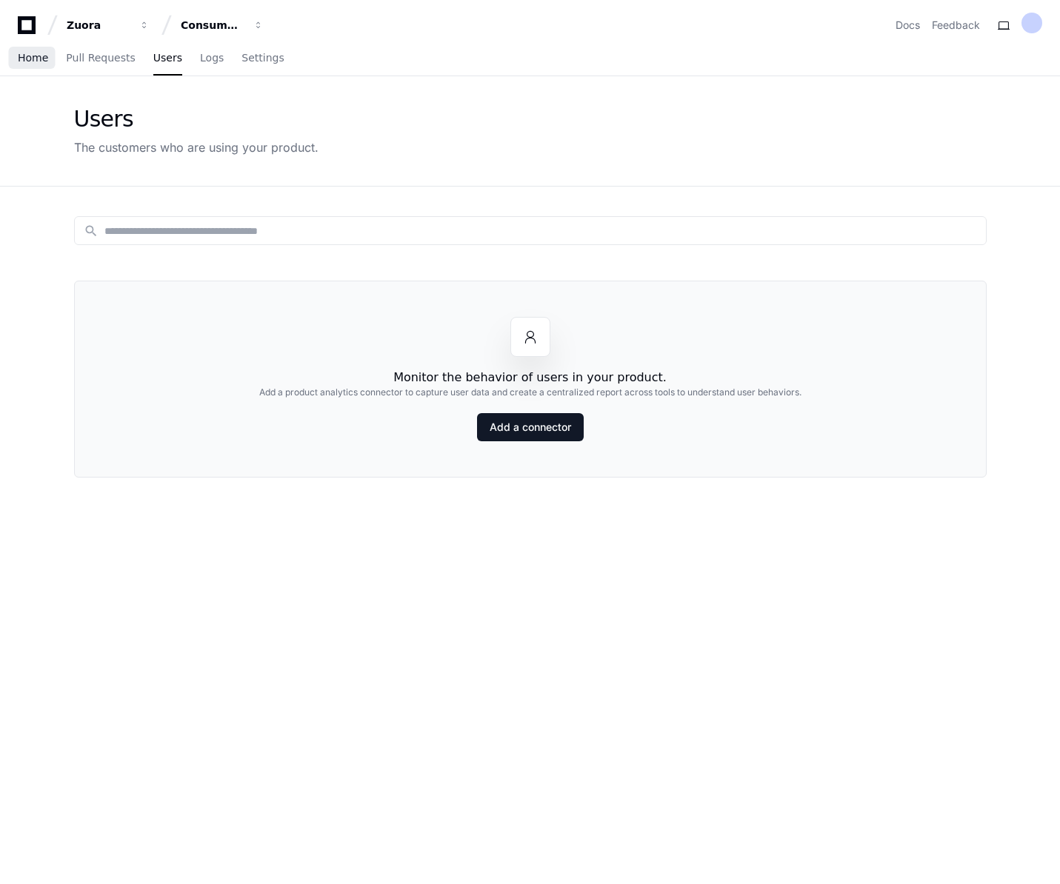
click at [32, 61] on span "Home" at bounding box center [33, 57] width 30 height 9
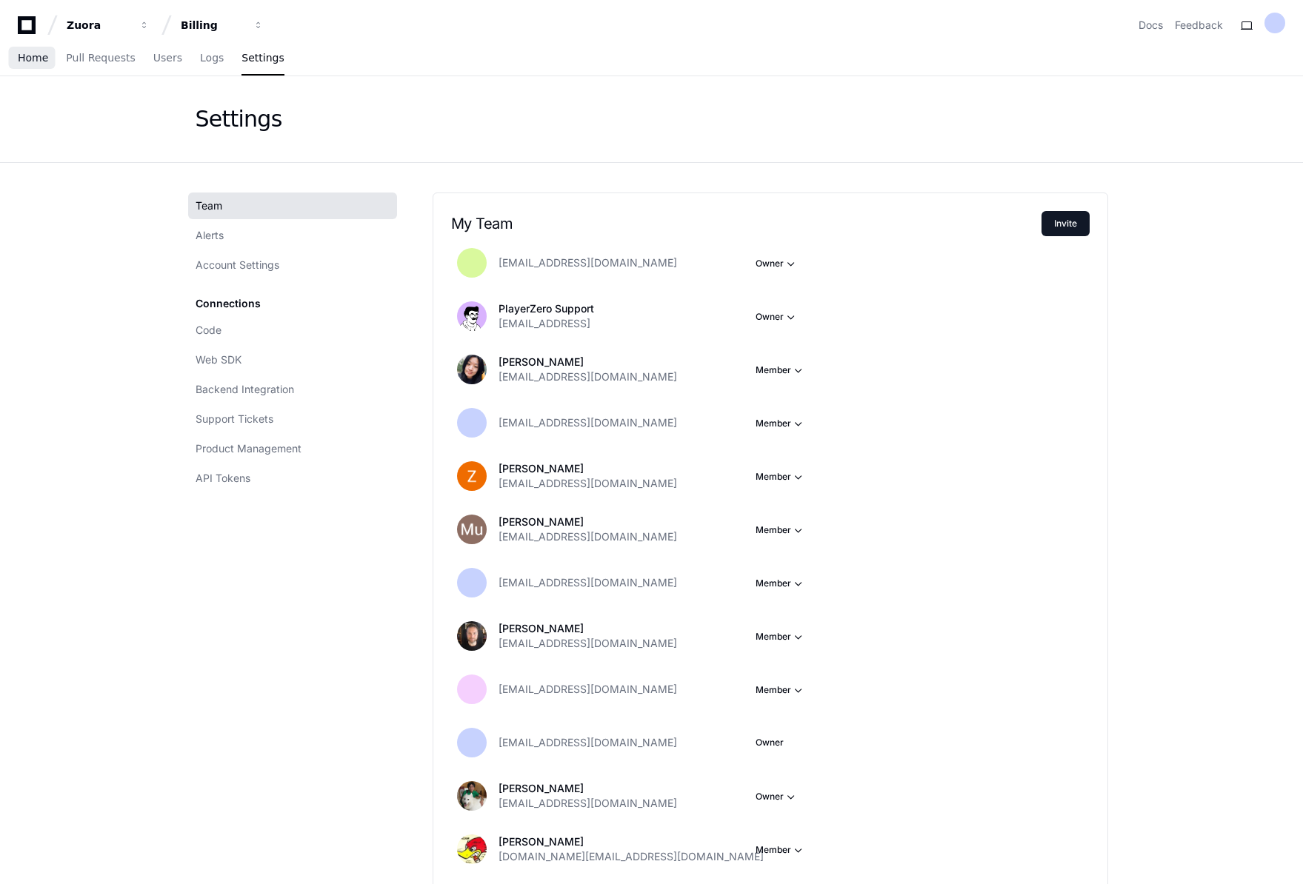
click at [28, 65] on link "Home" at bounding box center [33, 58] width 30 height 34
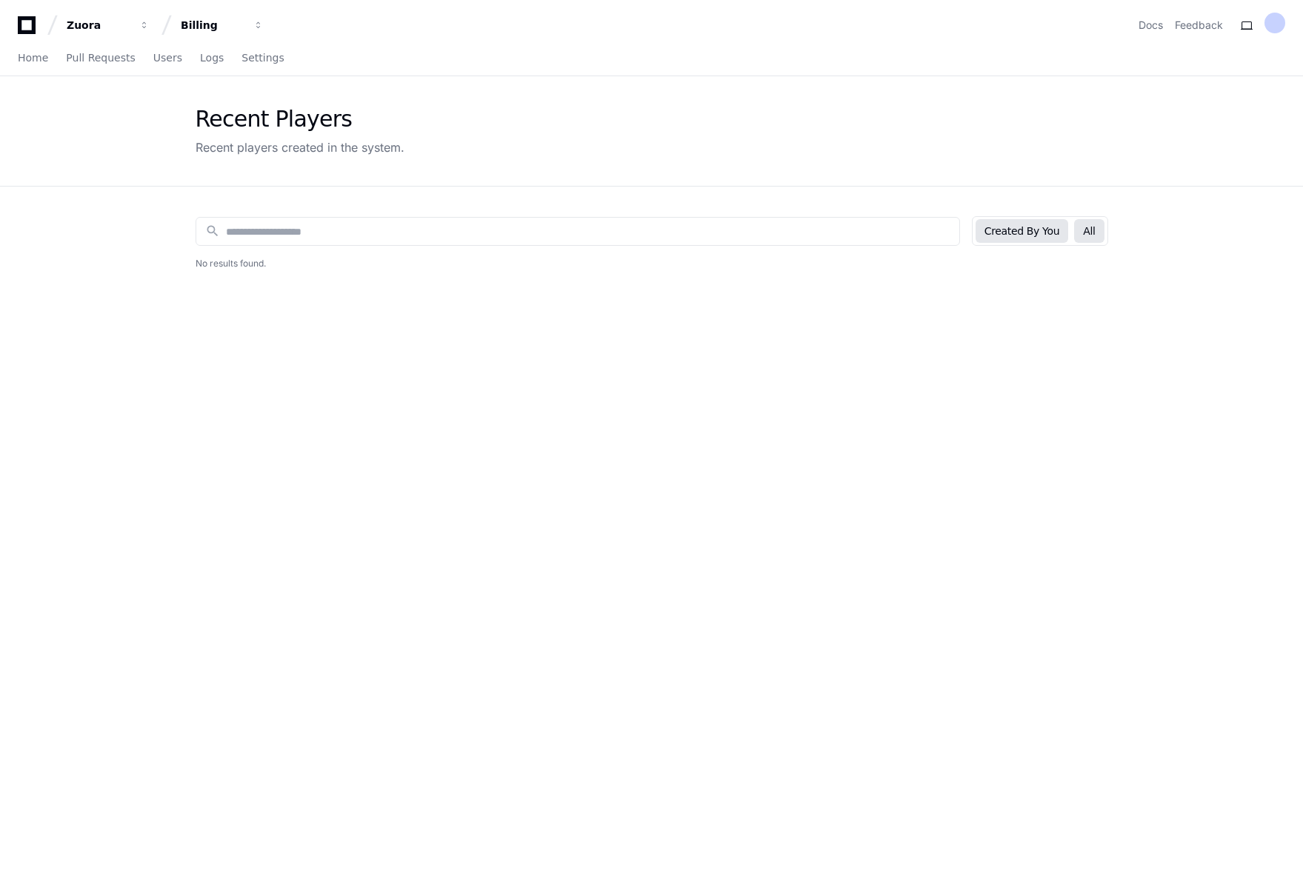
click at [1090, 233] on button "All" at bounding box center [1089, 231] width 30 height 24
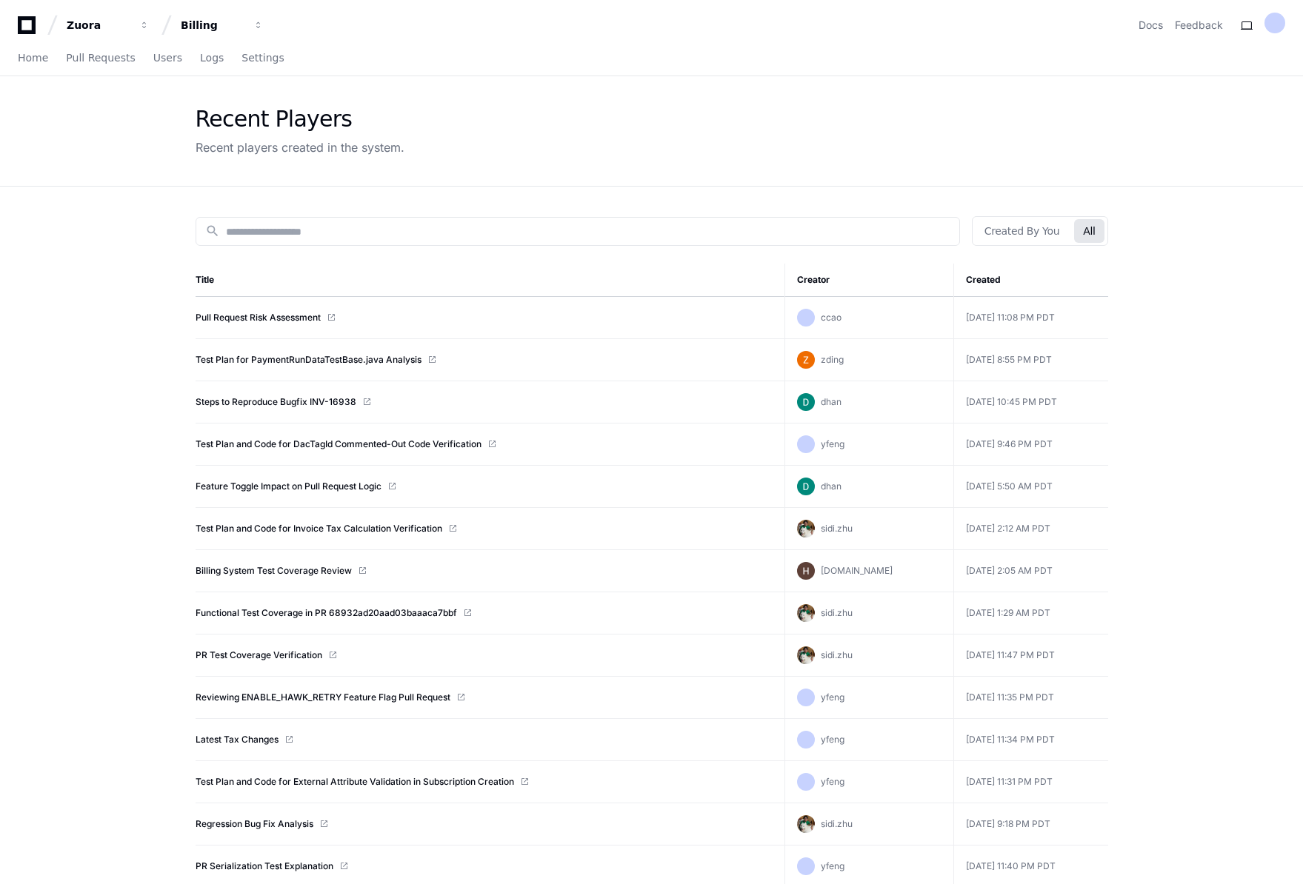
scroll to position [3, 0]
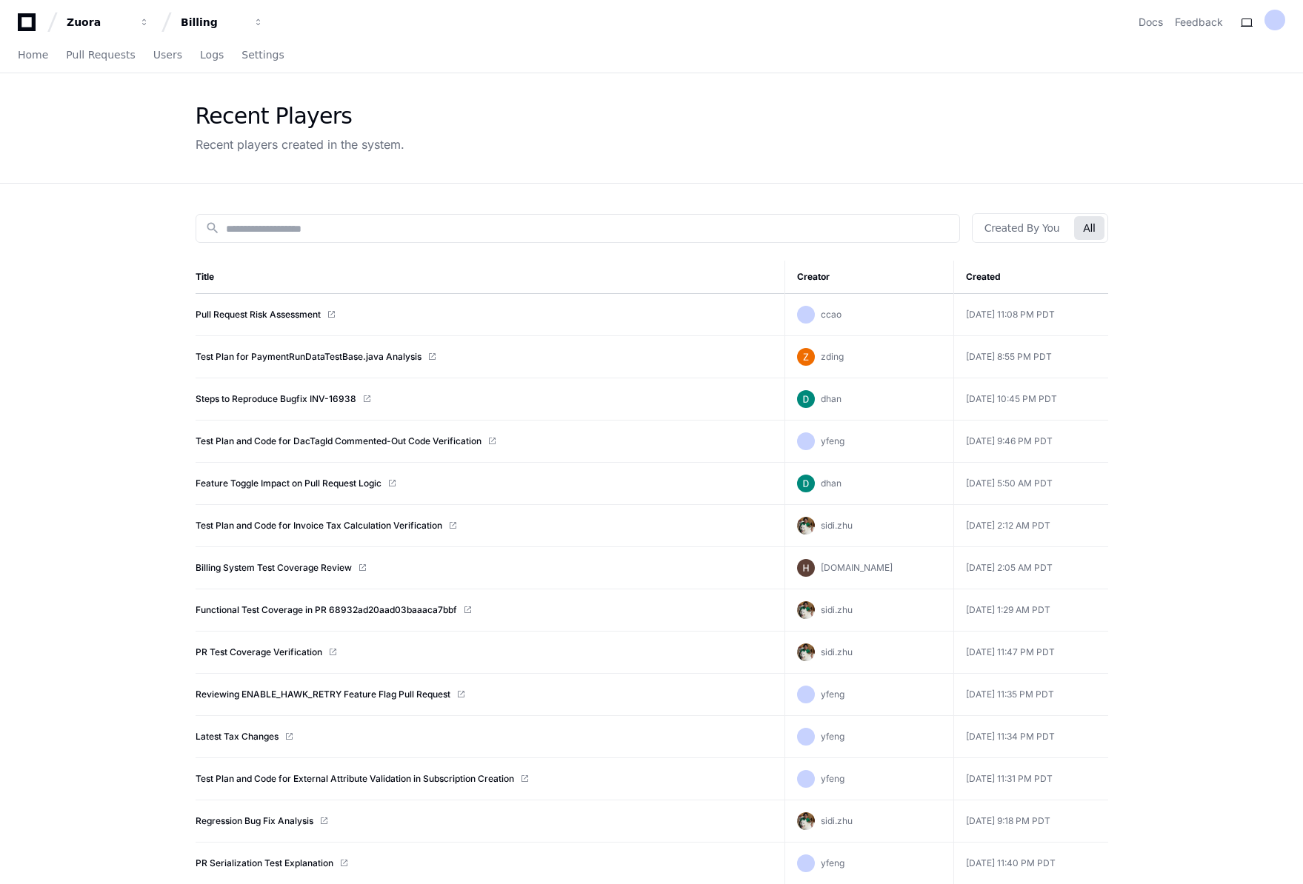
drag, startPoint x: 1106, startPoint y: 807, endPoint x: 160, endPoint y: 281, distance: 1083.0
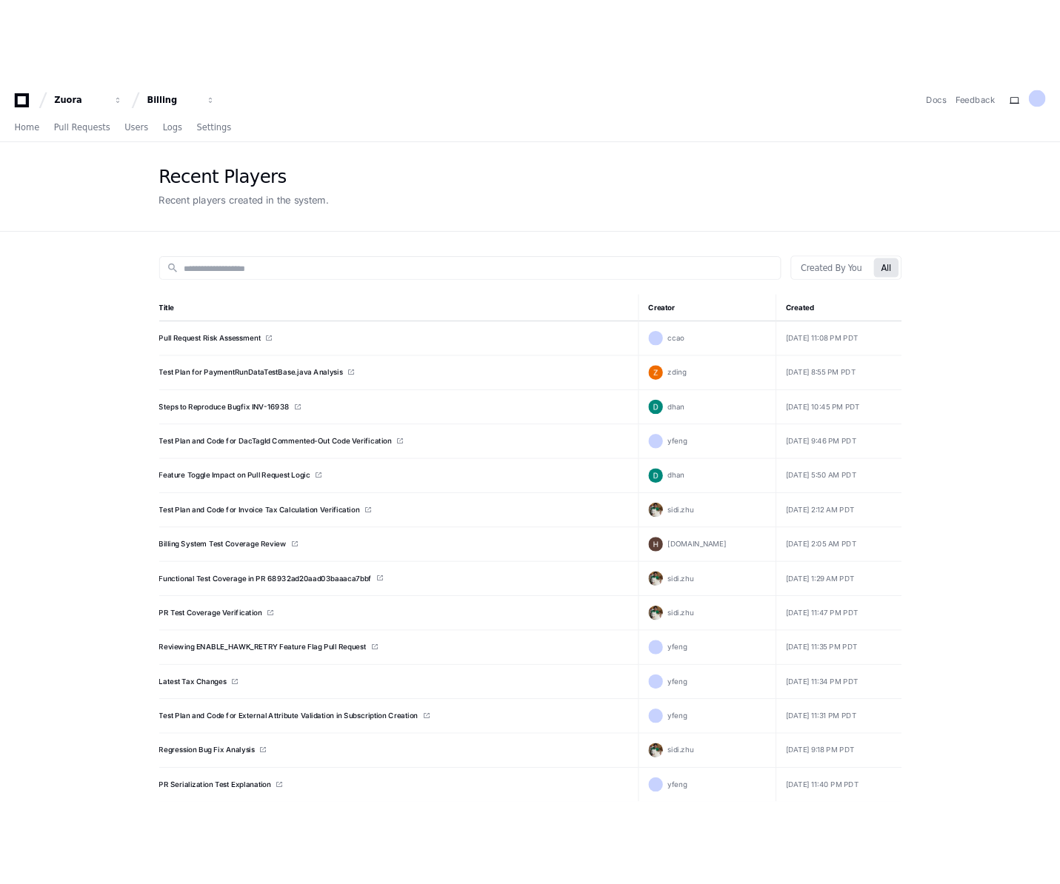
scroll to position [4, 0]
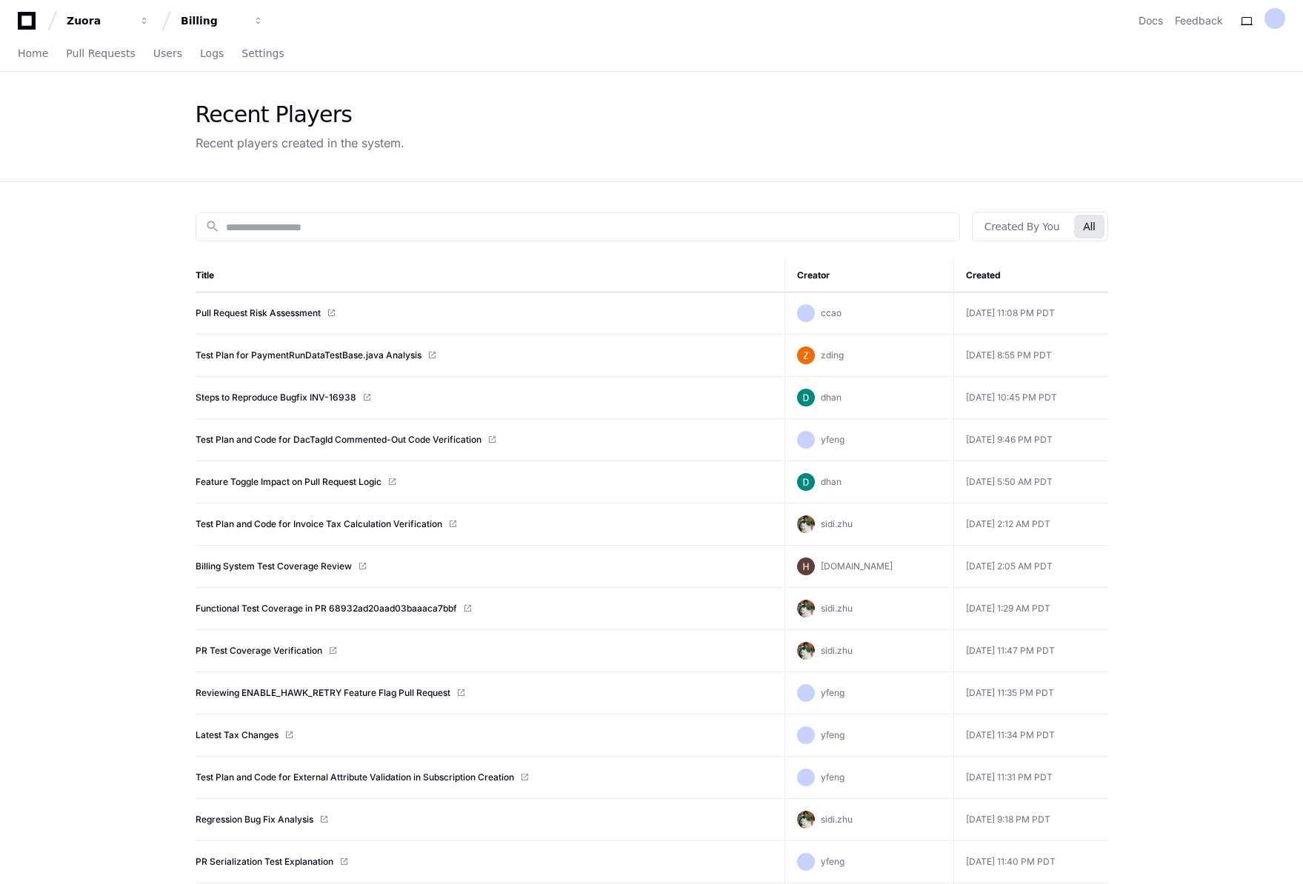
copy table "Title Creator Created Pull Request Risk Assessment ccao Aug 19 2025, 11:08 PM P…"
